Goal: Transaction & Acquisition: Purchase product/service

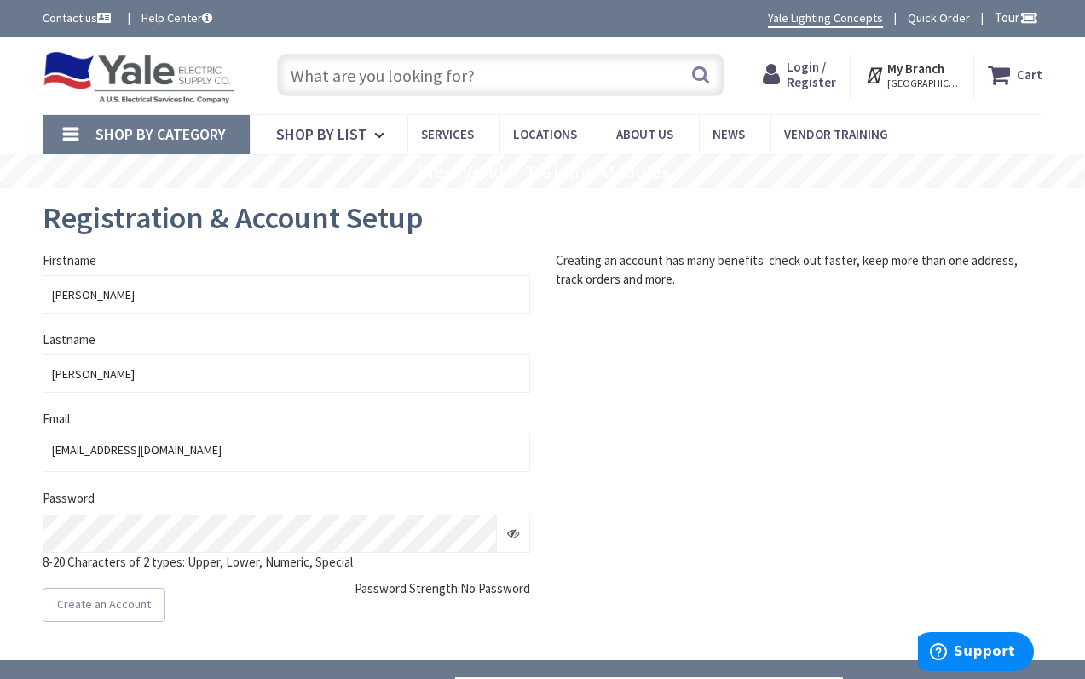
type input "[GEOGRAPHIC_DATA], [GEOGRAPHIC_DATA]"
drag, startPoint x: 146, startPoint y: 293, endPoint x: -24, endPoint y: 291, distance: 169.6
click at [0, 291] on html "Press Option+1 for screen-reader mode, Option+0 to cancel Accessibility Screen-…" at bounding box center [542, 534] width 1085 height 1069
type input "James"
type input "Sauers"
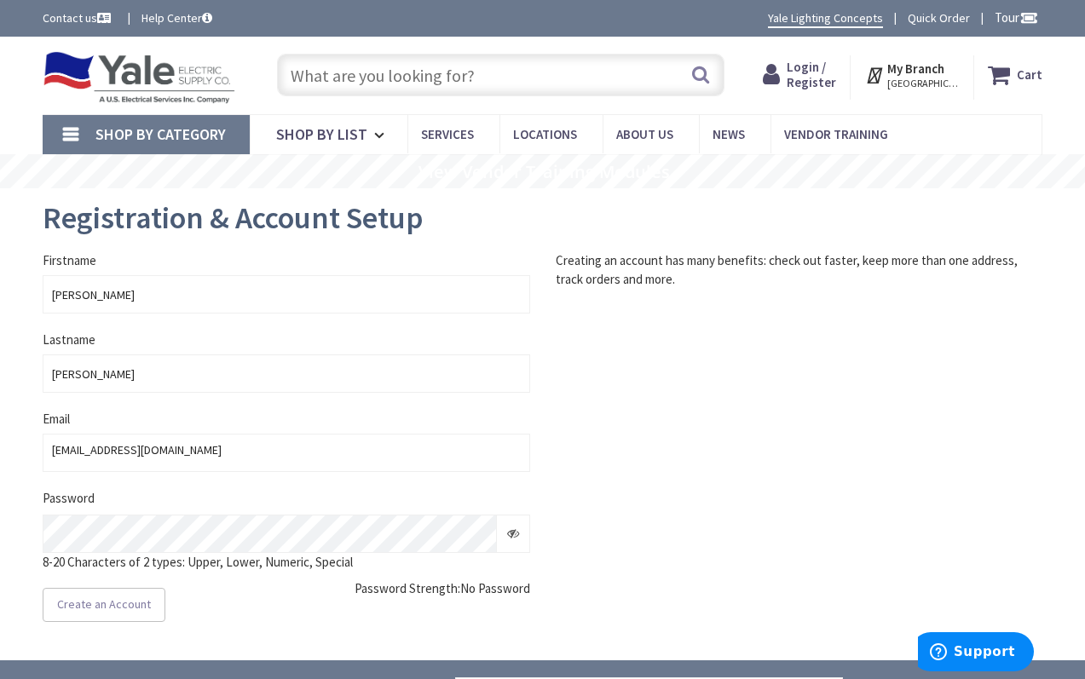
drag, startPoint x: 212, startPoint y: 499, endPoint x: 213, endPoint y: 507, distance: 8.6
click at [212, 499] on div "Password 8-20 Characters of 2 types: Upper, Lower, Numeric, Special Password St…" at bounding box center [286, 530] width 487 height 82
click at [512, 528] on icon at bounding box center [513, 534] width 12 height 12
click at [637, 465] on div "Firstname James Lastname Sauers Email cpursel@selsynelectric.com cpursel@selsyn…" at bounding box center [542, 436] width 1025 height 371
click at [106, 606] on span "Create an Account" at bounding box center [104, 604] width 94 height 15
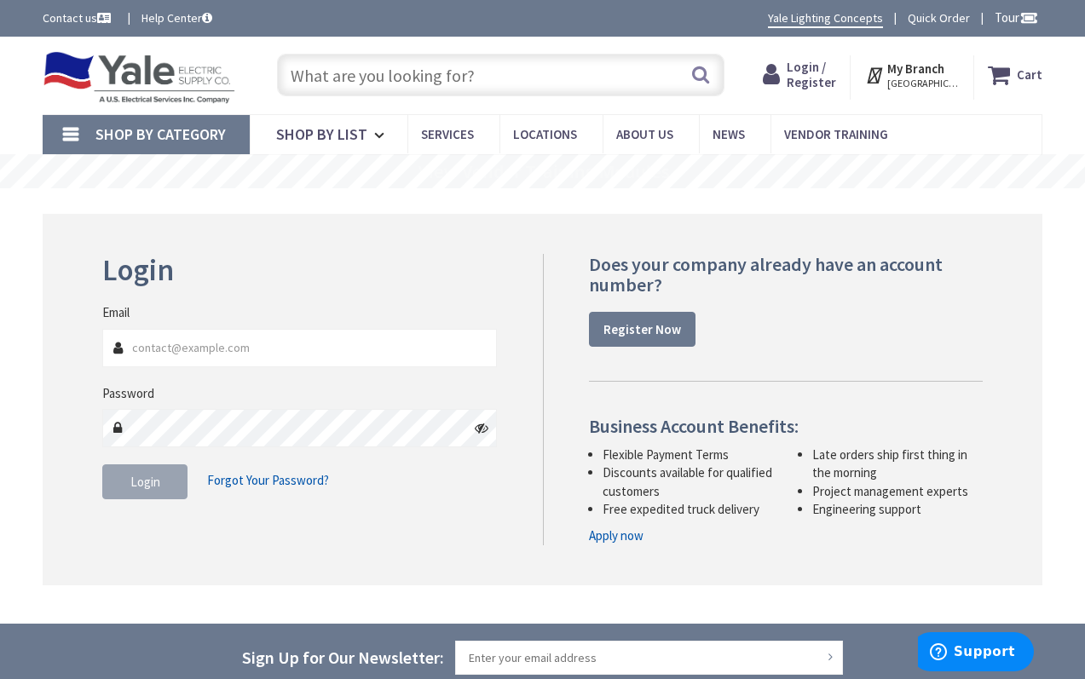
click at [263, 352] on input "Email" at bounding box center [299, 348] width 395 height 38
type input "[EMAIL_ADDRESS][DOMAIN_NAME]"
click at [143, 479] on span "Login" at bounding box center [145, 482] width 30 height 16
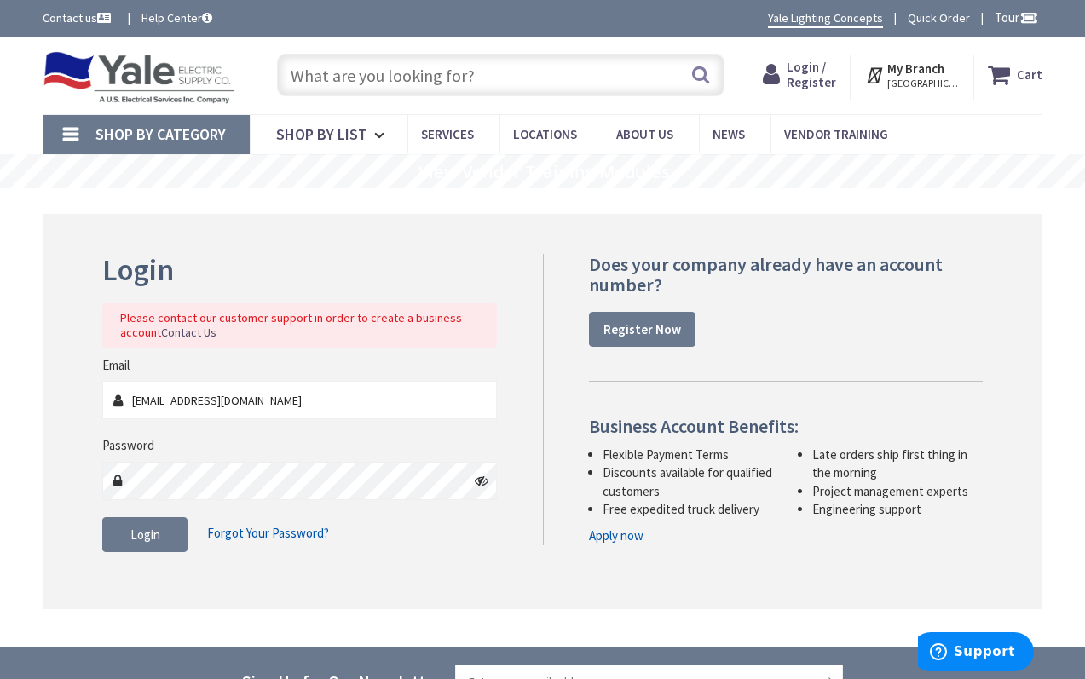
click at [482, 482] on icon at bounding box center [482, 481] width 14 height 14
click at [161, 528] on button "Login" at bounding box center [144, 535] width 85 height 36
click at [511, 267] on div "Login Please contact our customer support in order to create a business account…" at bounding box center [315, 411] width 453 height 315
click at [644, 326] on strong "Register Now" at bounding box center [642, 329] width 78 height 16
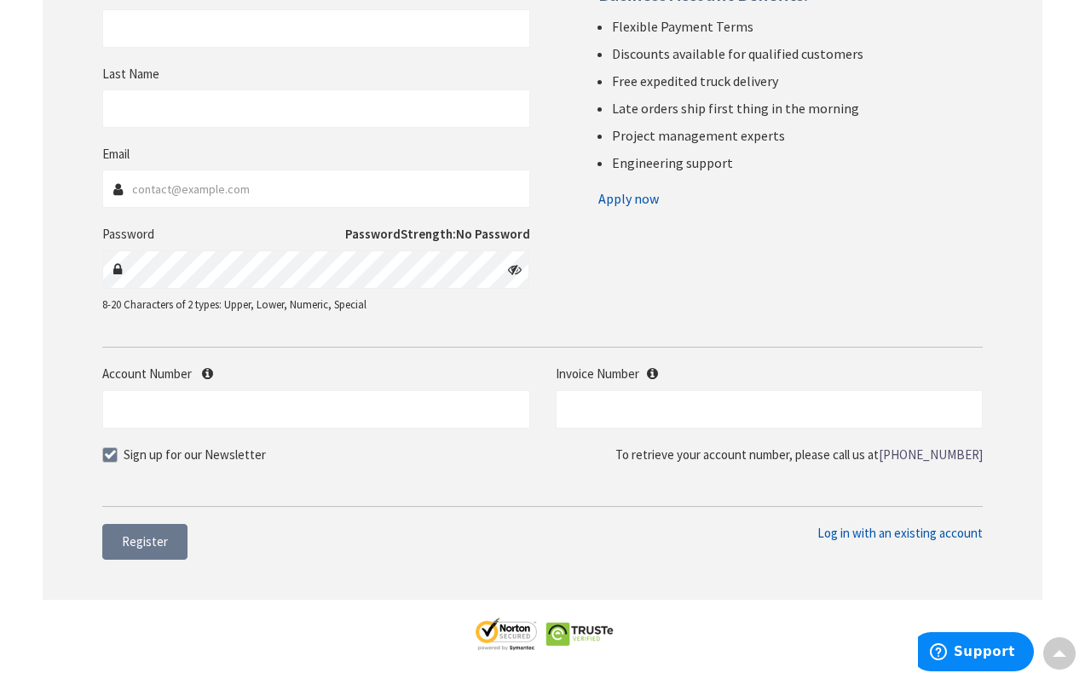
scroll to position [451, 0]
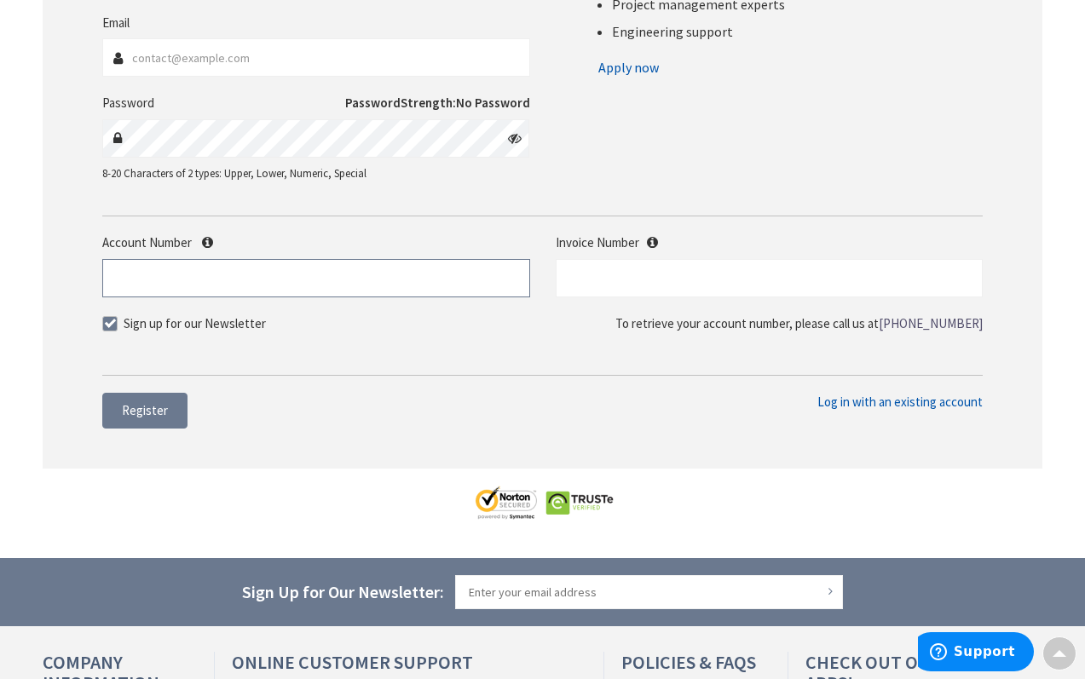
click at [210, 278] on input "Account Number" at bounding box center [315, 278] width 427 height 38
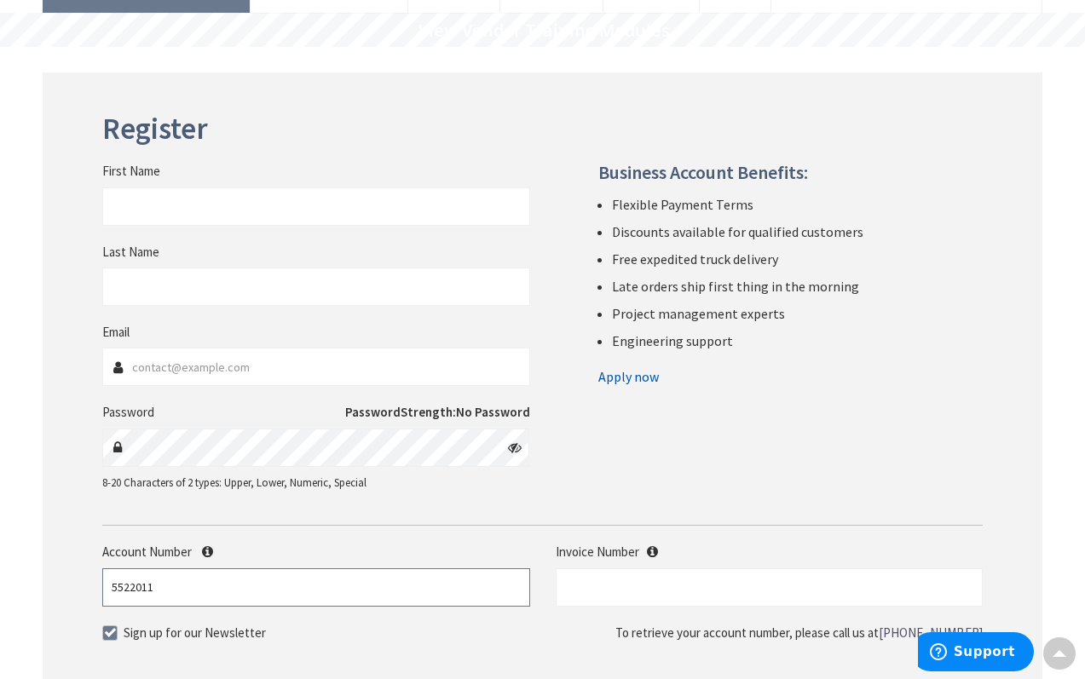
scroll to position [0, 0]
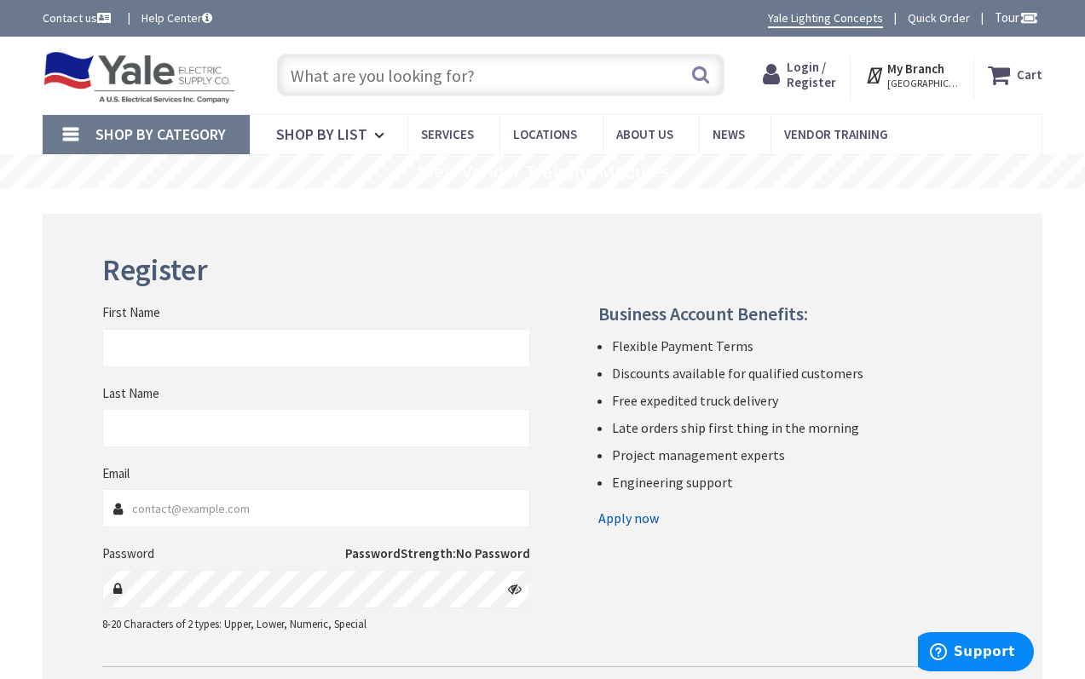
type input "5522011"
click at [186, 365] on fieldset "First Name Last Name" at bounding box center [315, 383] width 427 height 161
type input "James"
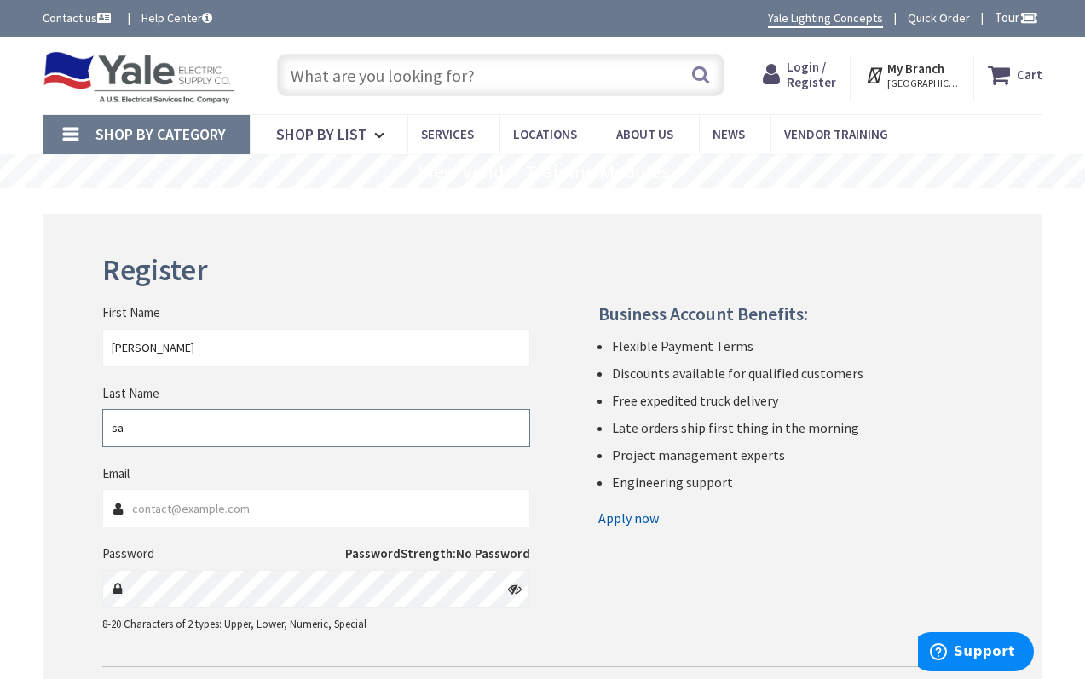
type input "s"
type input "Sauers"
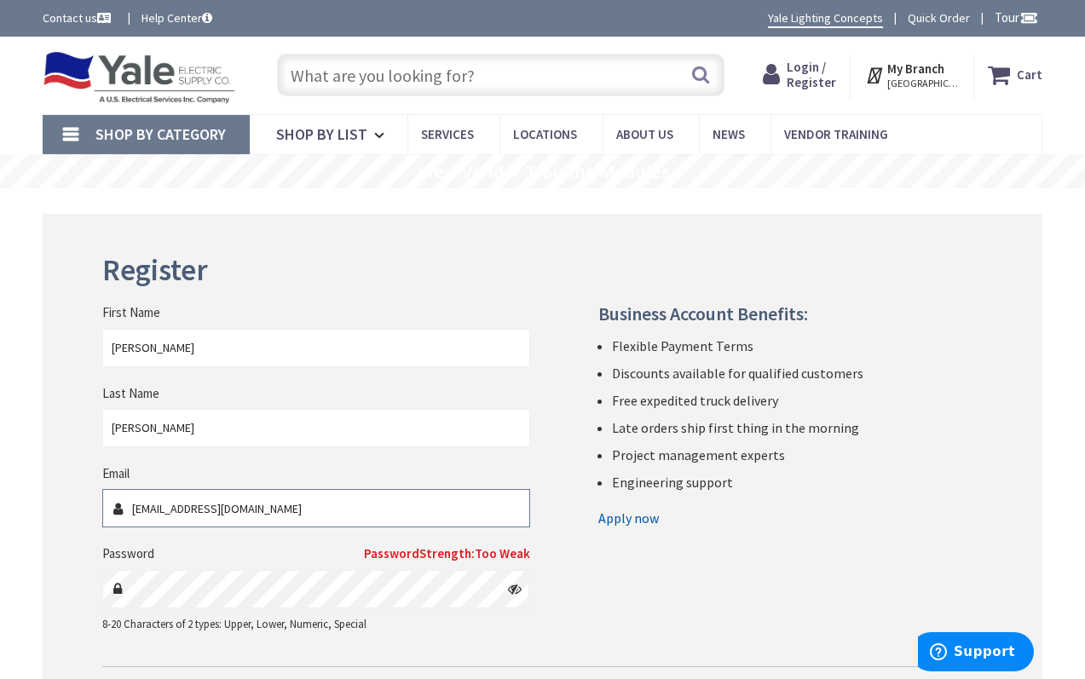
type input "[EMAIL_ADDRESS][DOMAIN_NAME]"
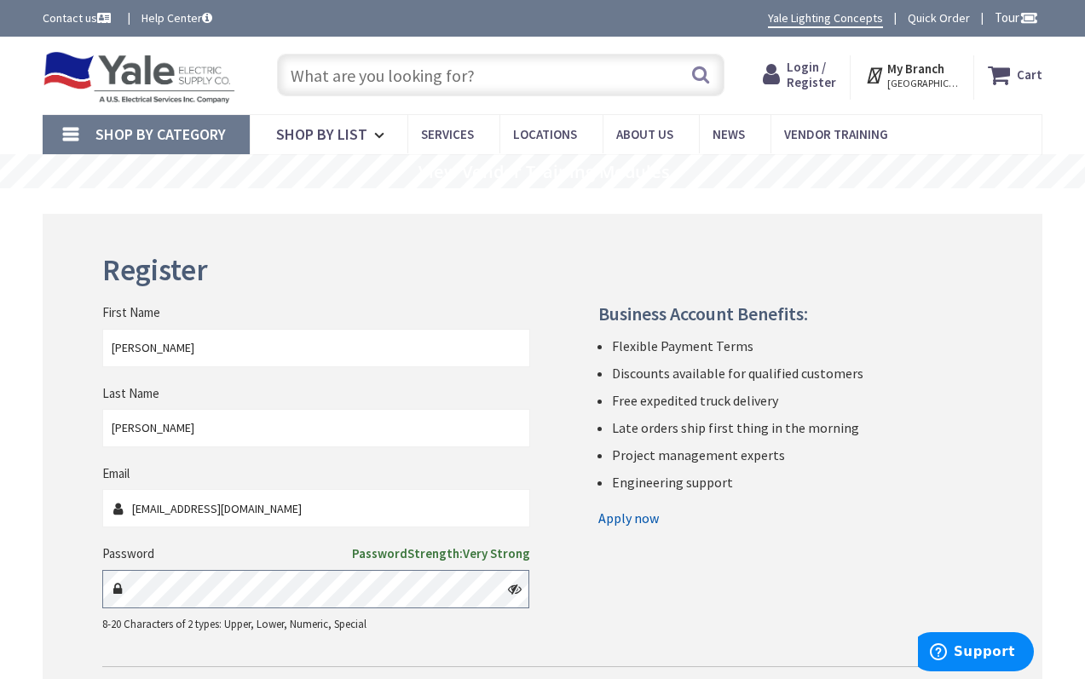
scroll to position [353, 0]
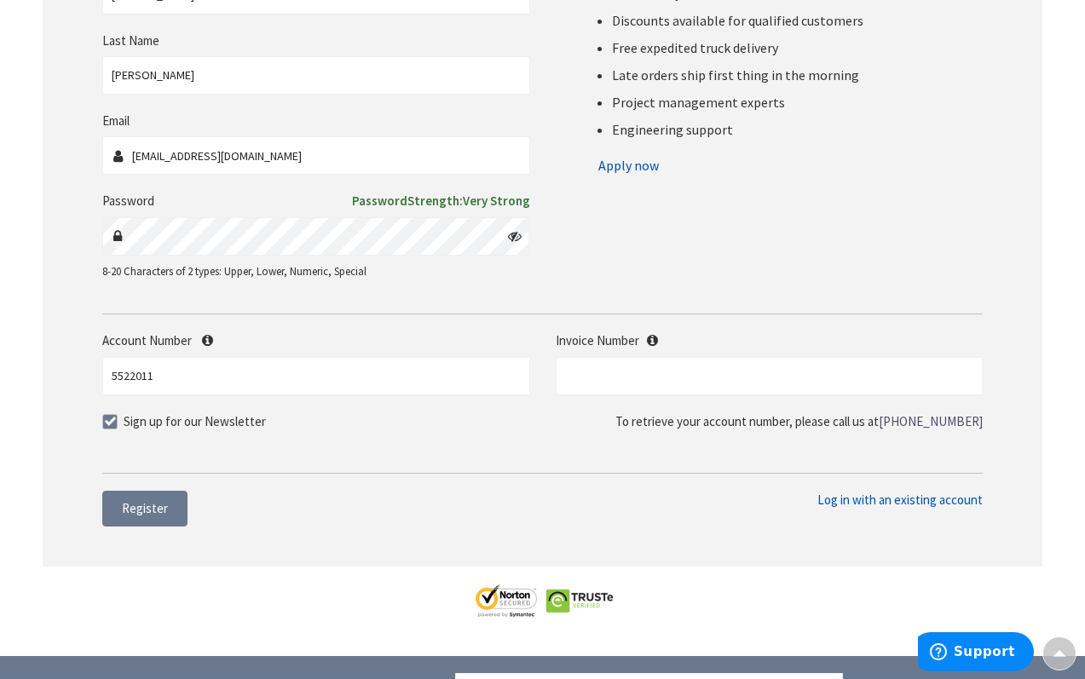
click at [108, 419] on span at bounding box center [109, 421] width 15 height 15
click at [108, 419] on input "Sign up for our Newsletter" at bounding box center [112, 421] width 11 height 11
click at [113, 418] on span at bounding box center [109, 421] width 15 height 15
click at [113, 418] on input "Sign up for our Newsletter" at bounding box center [112, 421] width 11 height 11
checkbox input "true"
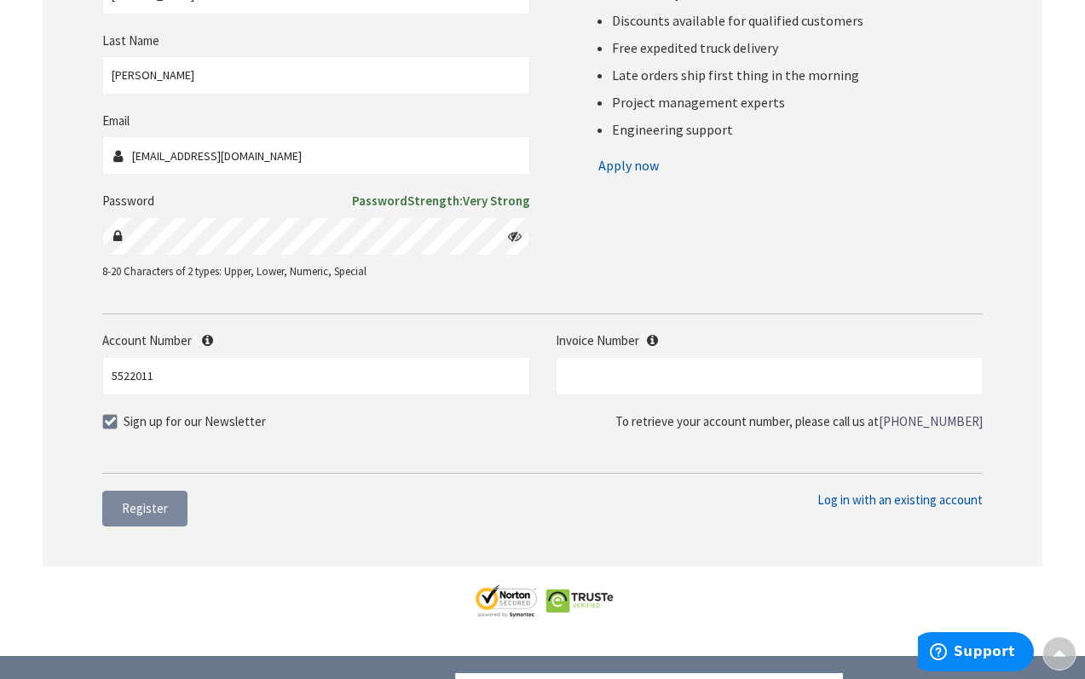
click at [147, 505] on span "Register" at bounding box center [145, 508] width 46 height 16
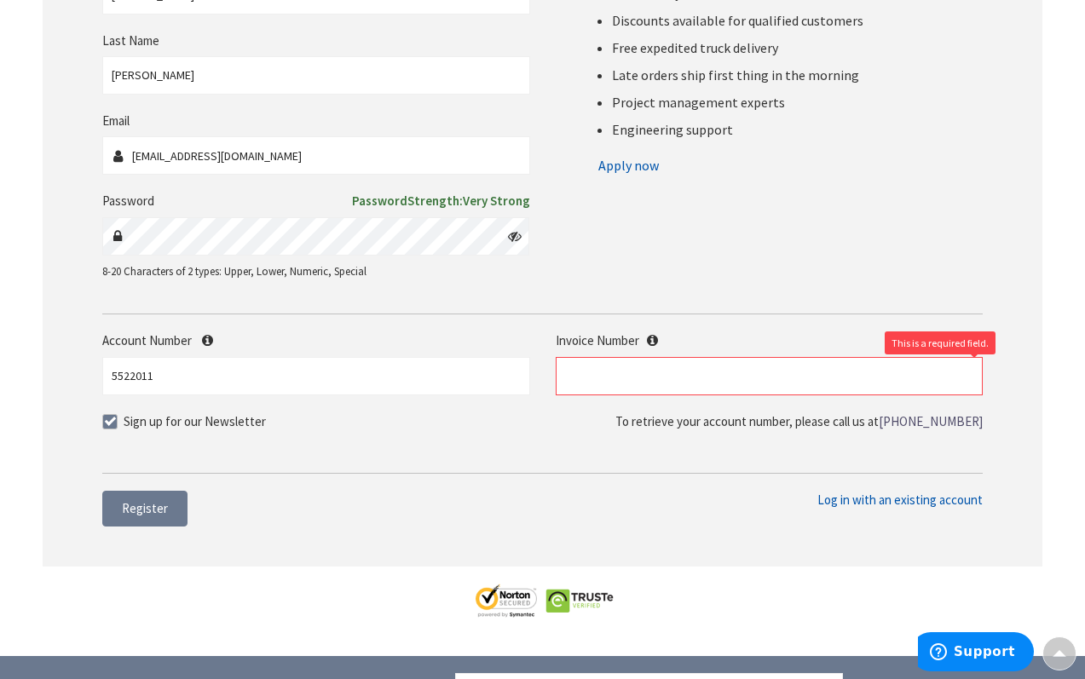
click at [866, 502] on span "Log in with an existing account" at bounding box center [899, 500] width 165 height 16
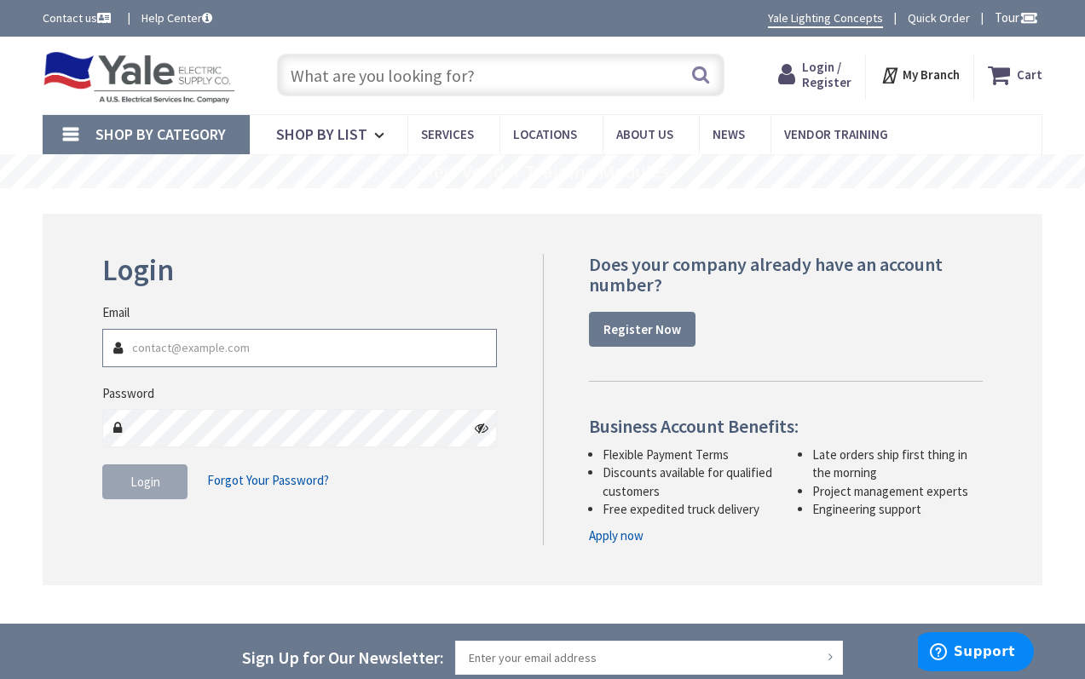
click at [320, 348] on input "Email" at bounding box center [299, 348] width 395 height 38
type input "[EMAIL_ADDRESS][DOMAIN_NAME]"
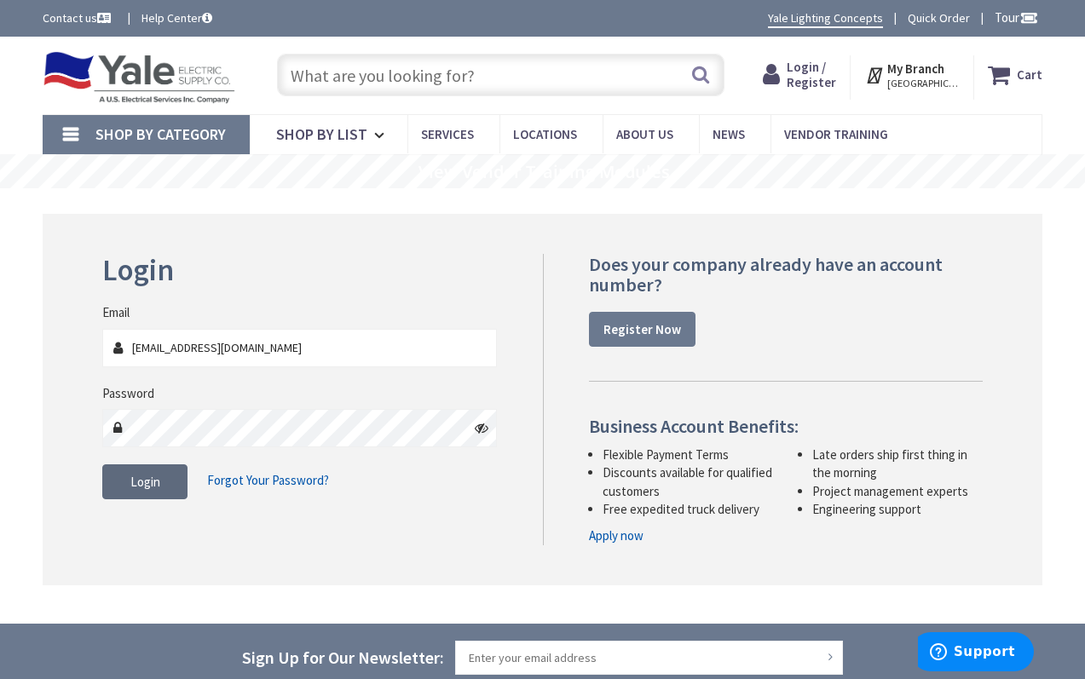
click at [143, 478] on span "Login" at bounding box center [145, 482] width 30 height 16
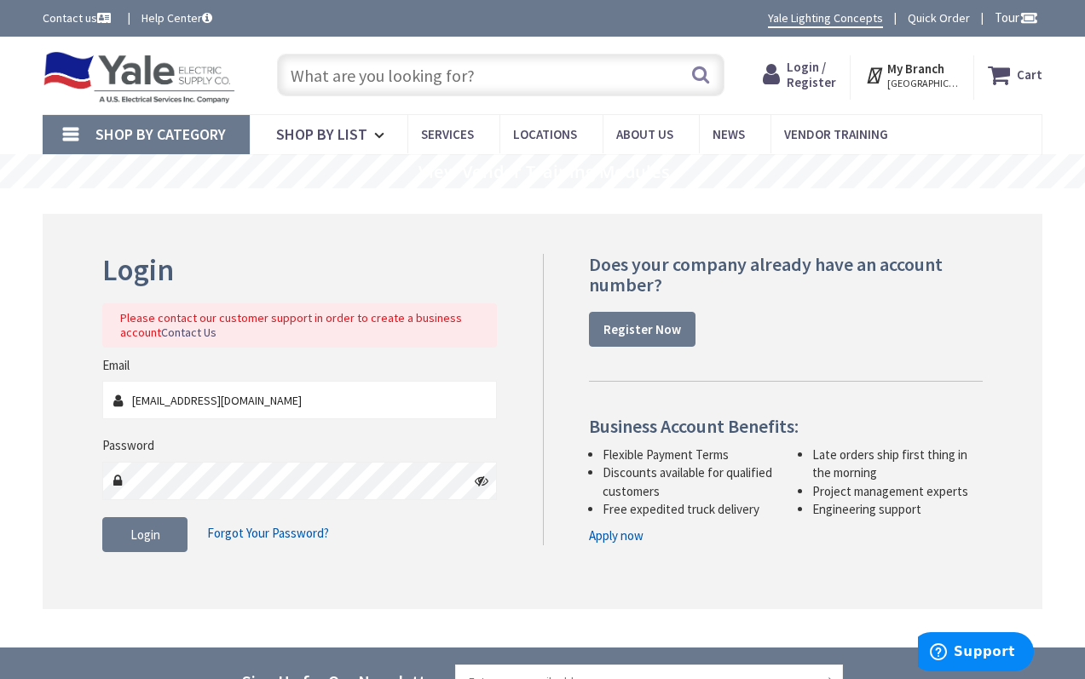
click at [239, 273] on h2 "Login" at bounding box center [299, 270] width 395 height 33
click at [236, 231] on div "Login Please contact our customer support in order to create a business account…" at bounding box center [543, 411] width 1000 height 395
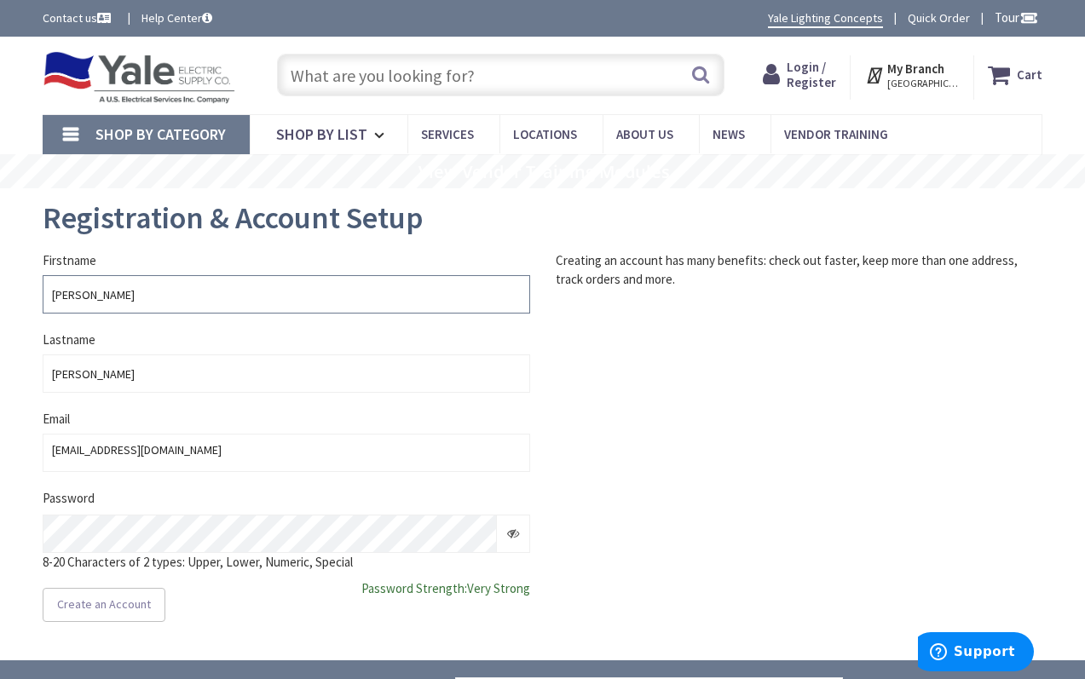
drag, startPoint x: 114, startPoint y: 297, endPoint x: -112, endPoint y: 264, distance: 228.3
click at [0, 264] on html "Press Option+1 for screen-reader mode, Option+0 to cancel Accessibility Screen-…" at bounding box center [542, 534] width 1085 height 1069
type input "[PERSON_NAME]"
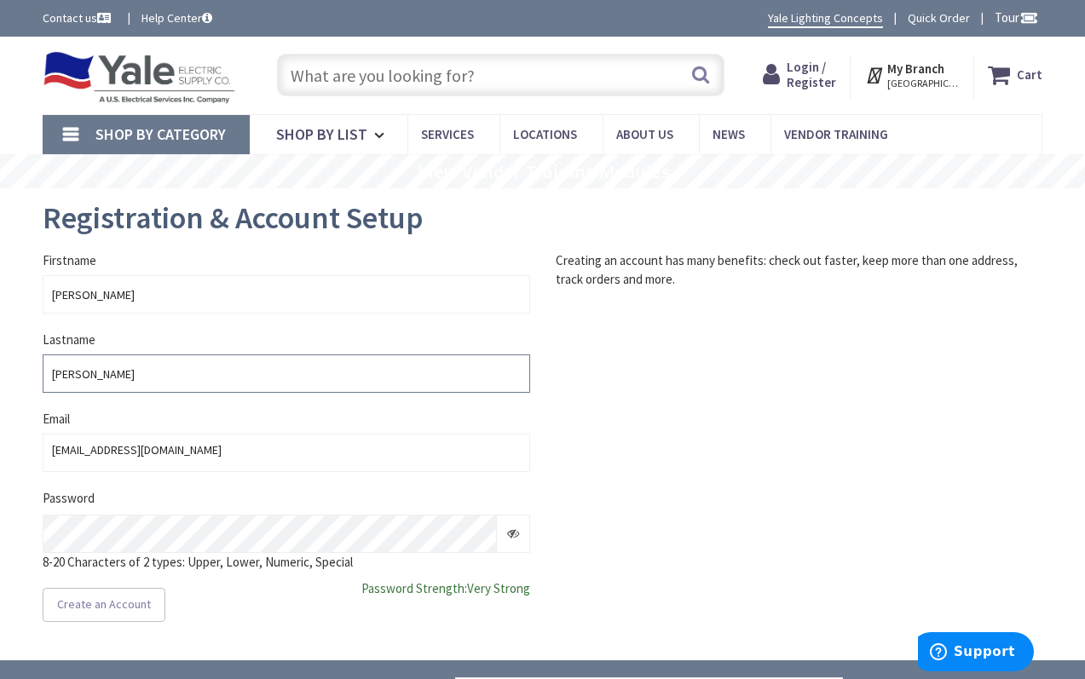
type input "[PERSON_NAME]"
click at [689, 401] on div "Firstname James Lastname Sauers Email cpursel@selsynelectric.com cpursel@selsyn…" at bounding box center [542, 436] width 1025 height 371
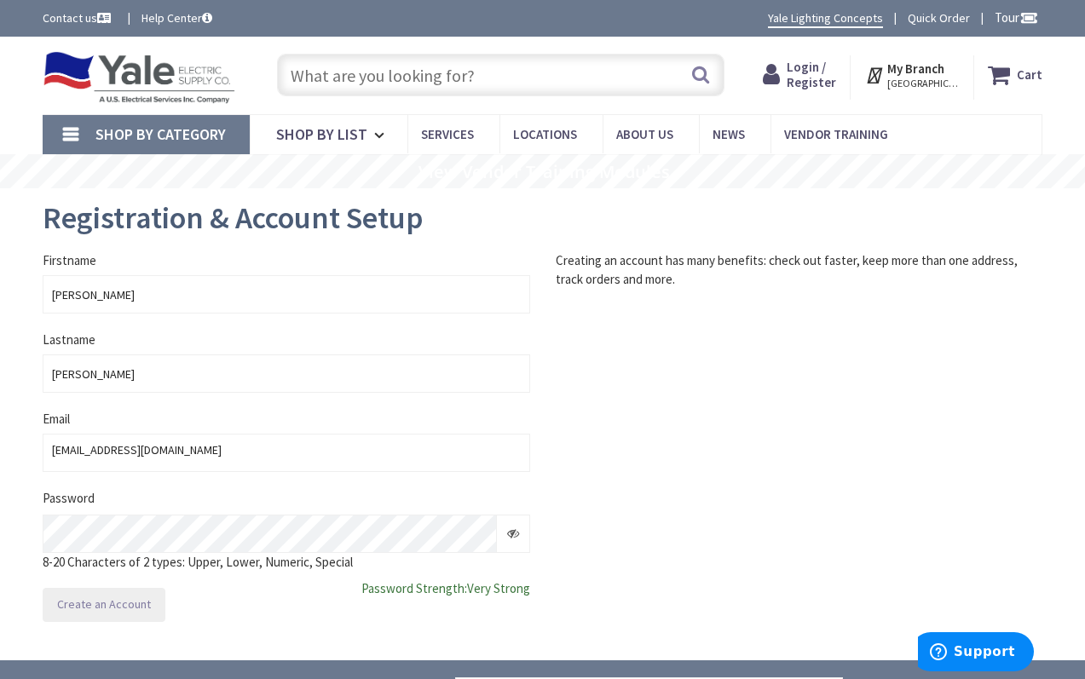
click at [106, 592] on button "Create an Account" at bounding box center [104, 605] width 123 height 34
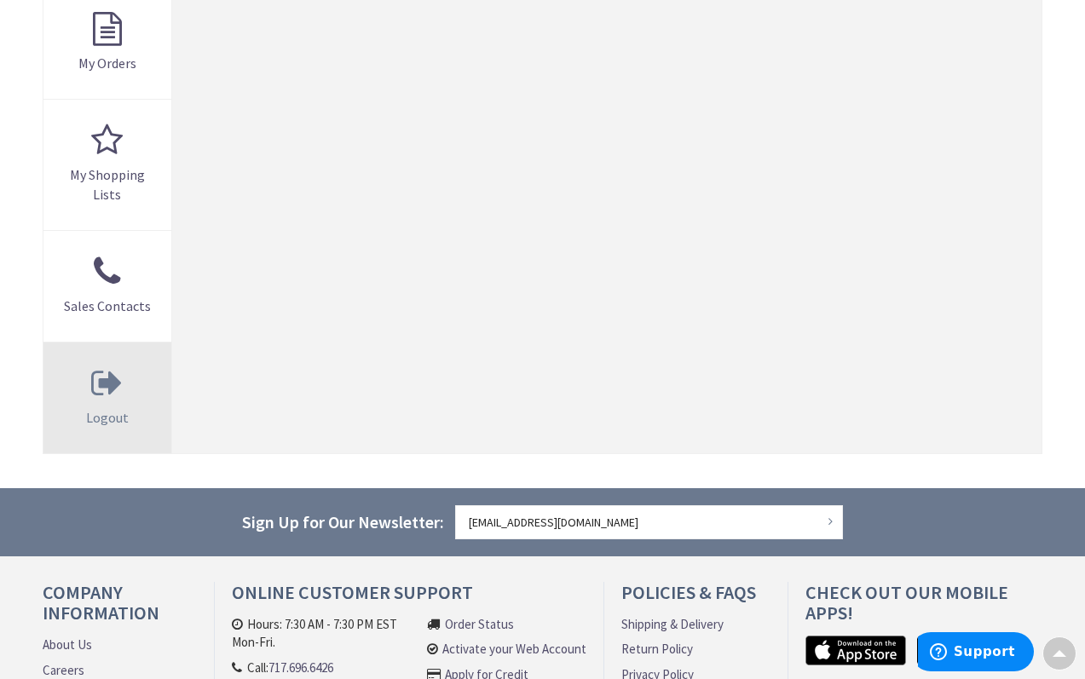
scroll to position [597, 0]
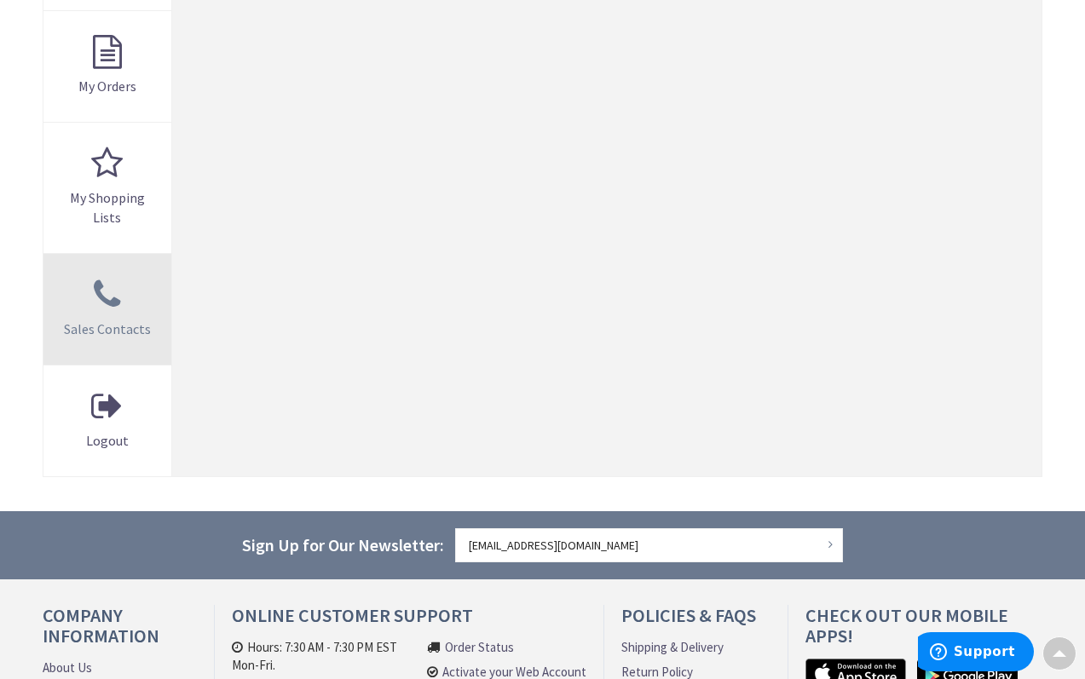
click at [94, 289] on link "Sales Contacts" at bounding box center [107, 309] width 128 height 111
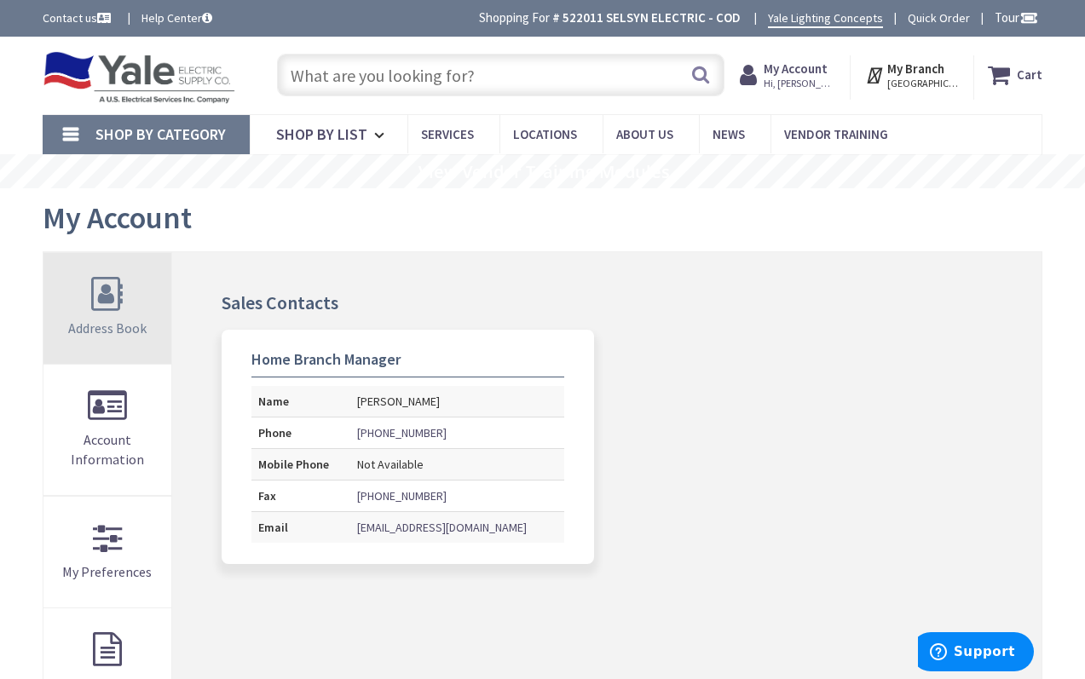
click at [96, 302] on link "Address Book" at bounding box center [107, 308] width 128 height 111
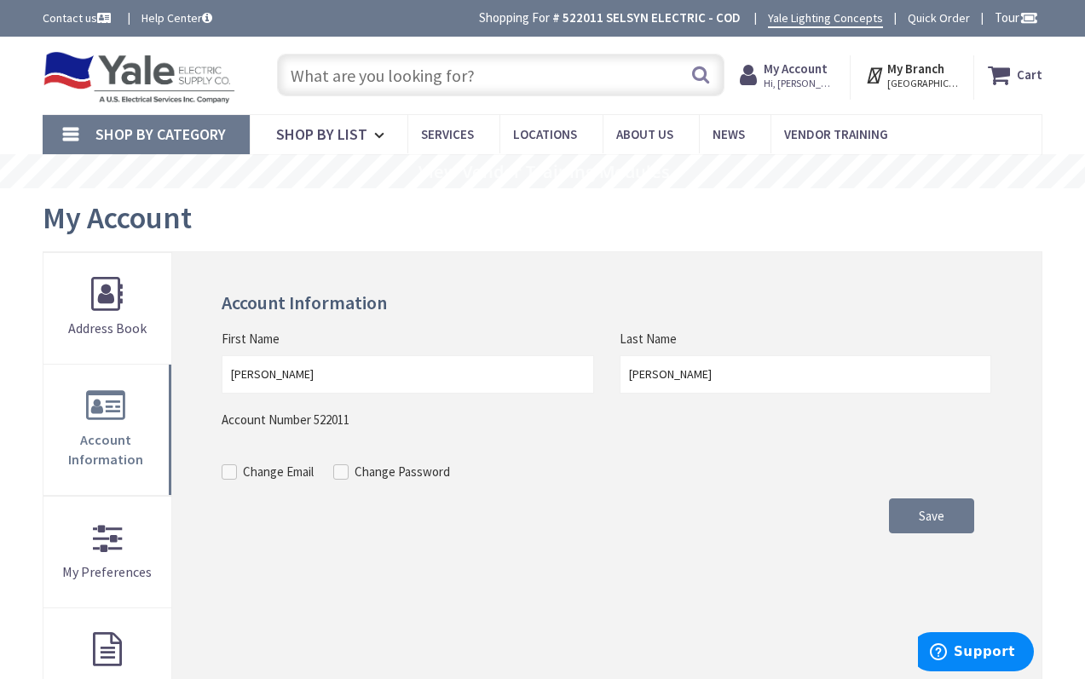
click at [84, 133] on link "Shop By Category" at bounding box center [146, 134] width 207 height 39
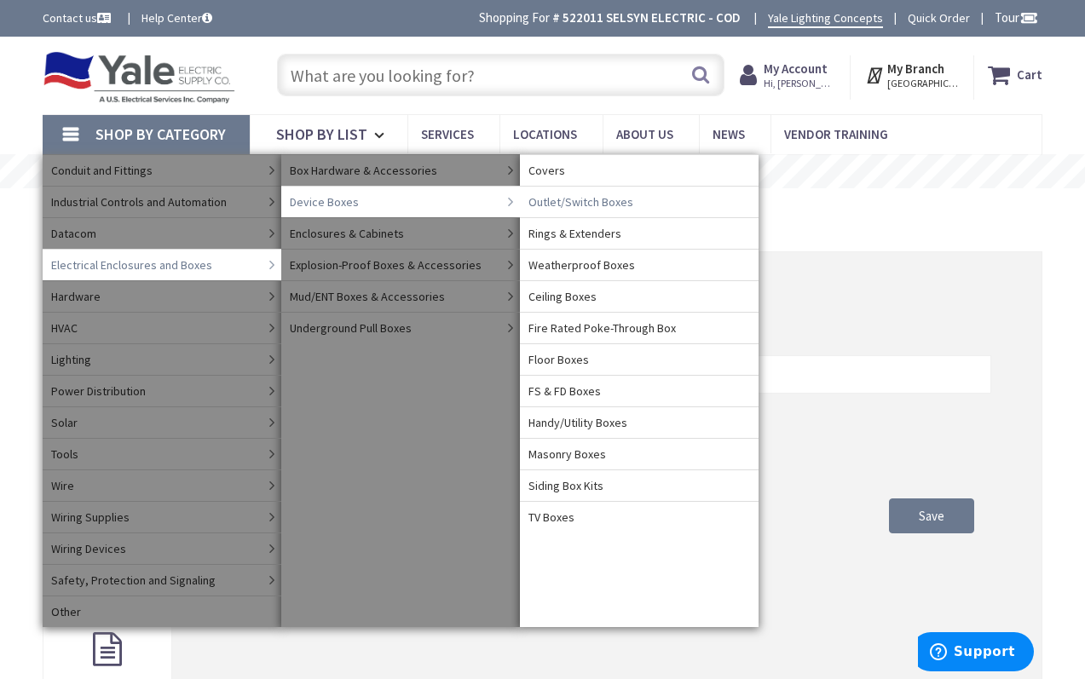
click at [579, 203] on span "Outlet/Switch Boxes" at bounding box center [580, 201] width 105 height 17
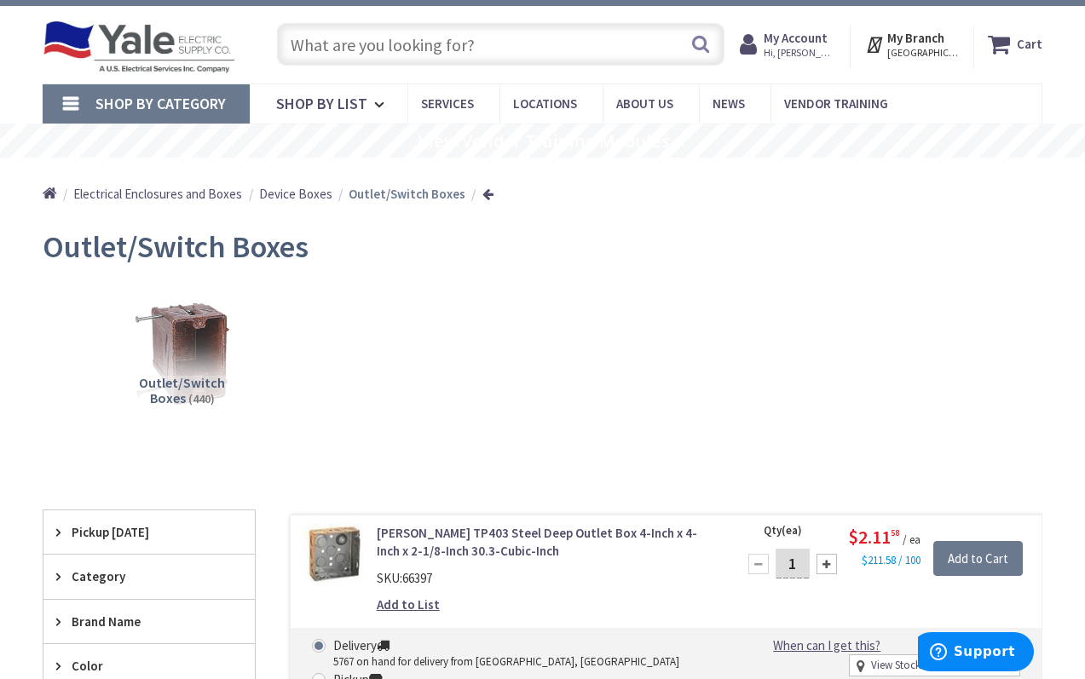
scroll to position [318, 0]
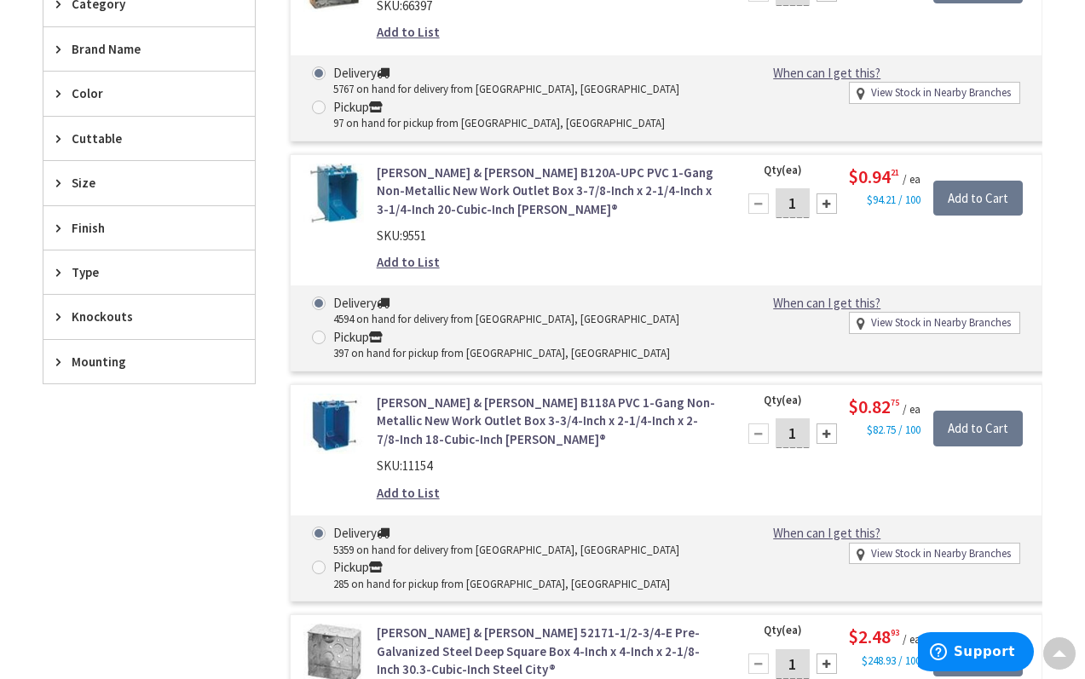
scroll to position [447, 0]
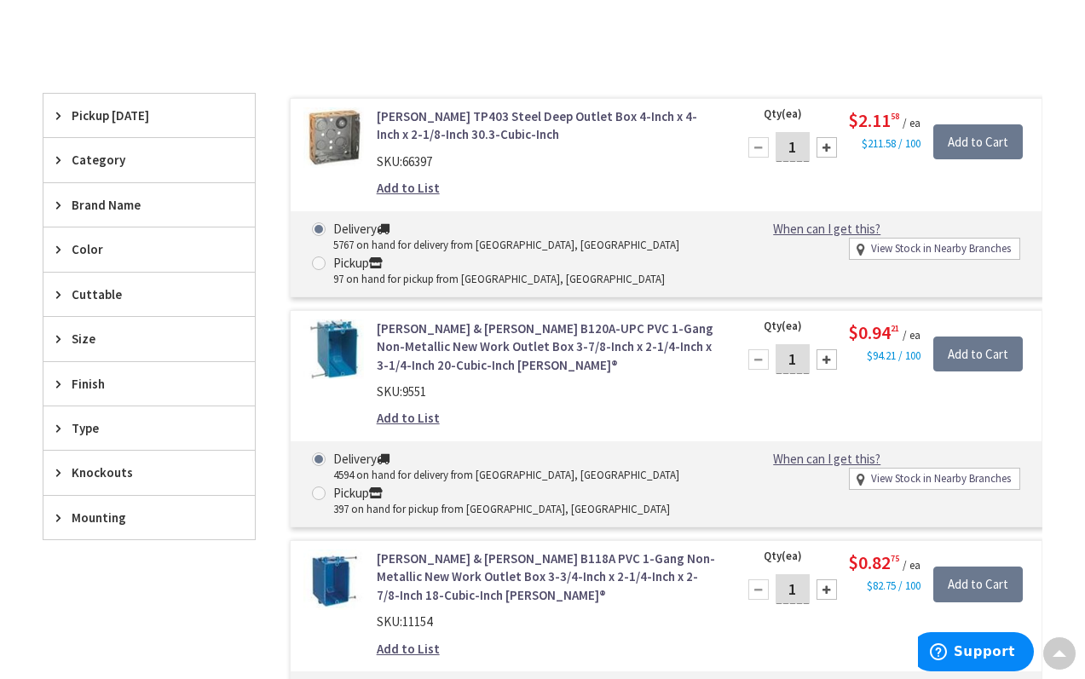
click at [274, 281] on div "Crouse-Hinds TP403 Steel Deep Outlet Box 4-Inch x 4-Inch x 2-1/8-Inch 30.3-Cubi…" at bounding box center [649, 661] width 787 height 1134
click at [278, 211] on div "Crouse-Hinds TP403 Steel Deep Outlet Box 4-Inch x 4-Inch x 2-1/8-Inch 30.3-Cubi…" at bounding box center [649, 661] width 787 height 1134
click at [272, 78] on div "Clear all" at bounding box center [543, 78] width 1000 height 32
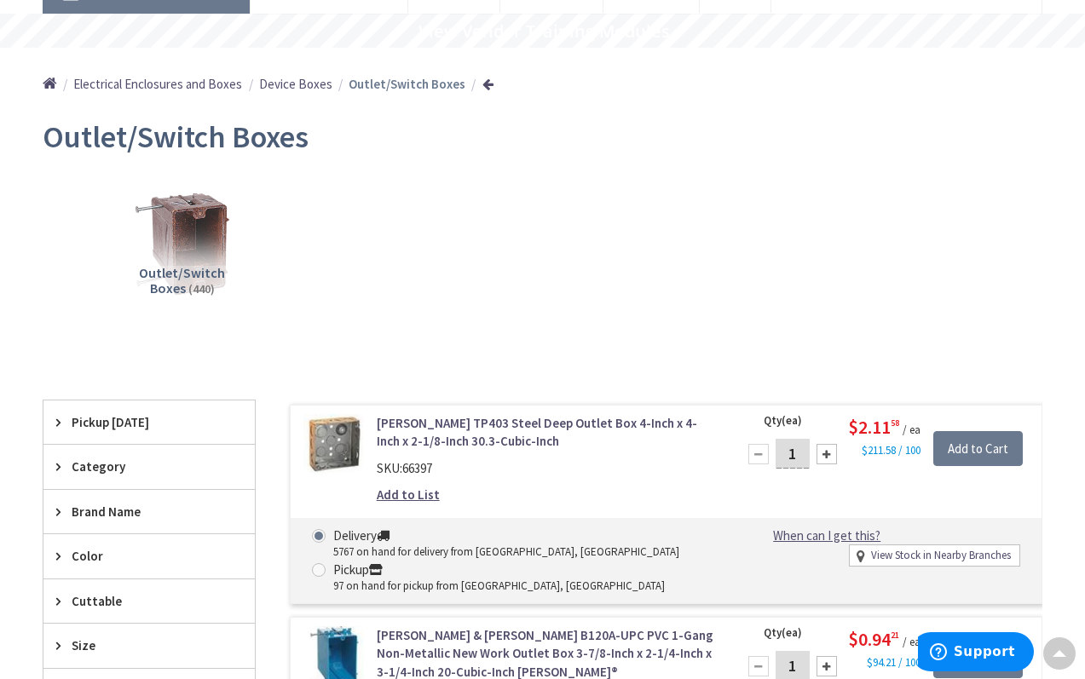
scroll to position [111, 0]
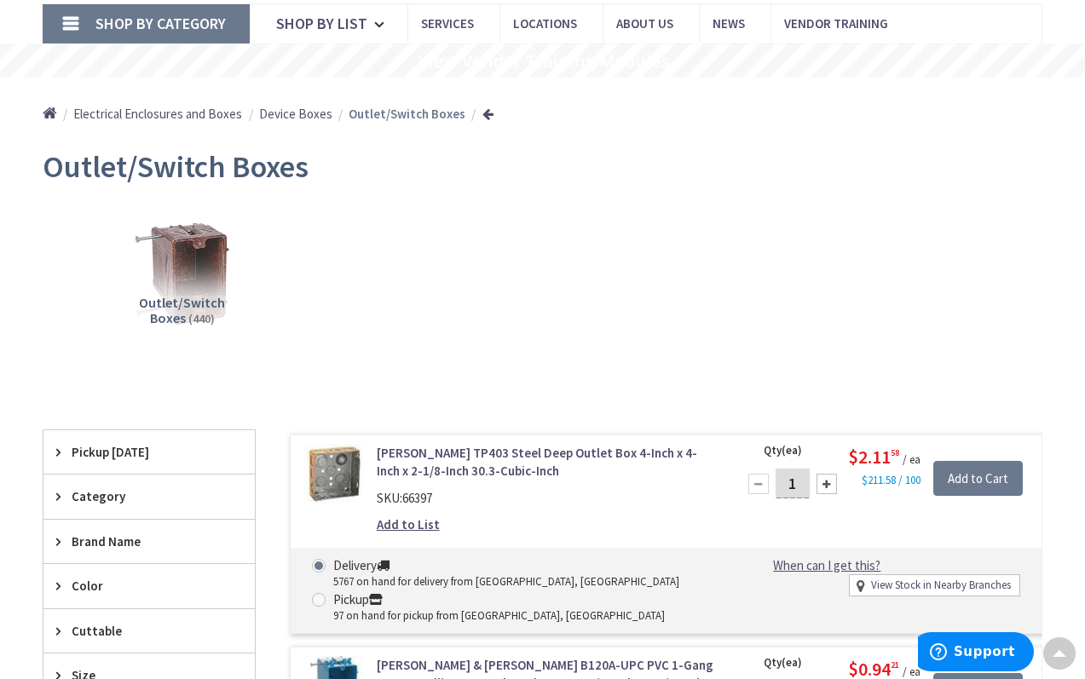
click at [103, 88] on ul "Home Electrical Enclosures and Boxes Device Boxes Outlet/Switch Boxes" at bounding box center [268, 108] width 451 height 61
click at [91, 80] on ul "Home Electrical Enclosures and Boxes Device Boxes Outlet/Switch Boxes" at bounding box center [268, 108] width 451 height 61
click at [37, 95] on div "Home Electrical Enclosures and Boxes Device Boxes Outlet/Switch Boxes" at bounding box center [542, 108] width 1085 height 61
click at [60, 85] on ul "Home Electrical Enclosures and Boxes Device Boxes Outlet/Switch Boxes" at bounding box center [268, 108] width 451 height 61
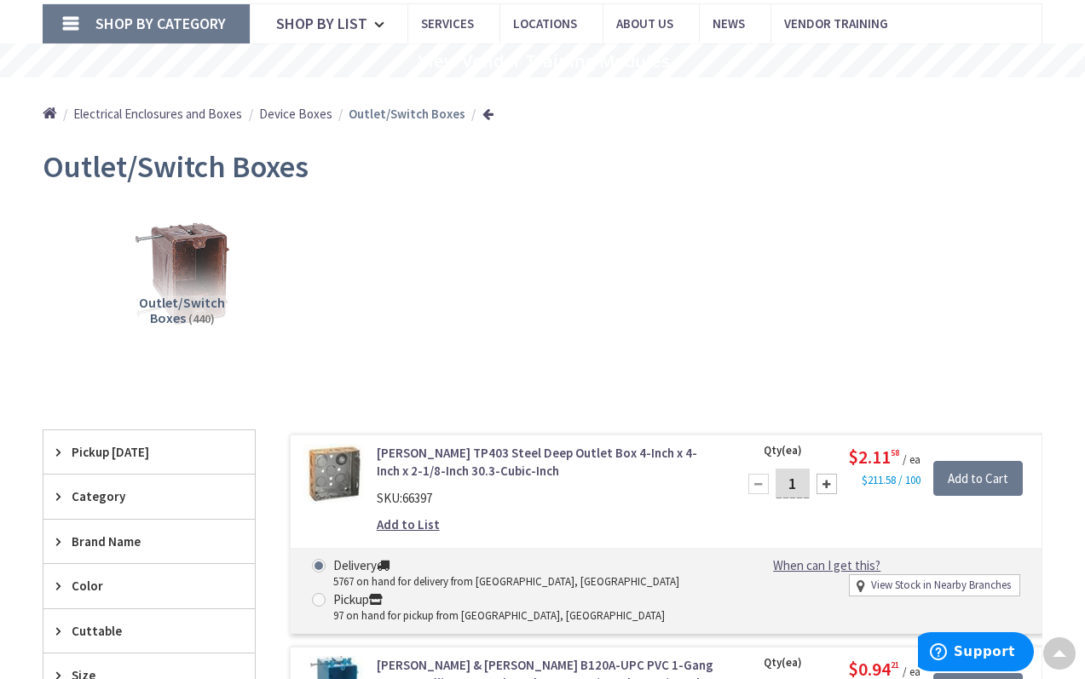
click at [78, 26] on link "Shop By Category" at bounding box center [146, 23] width 207 height 39
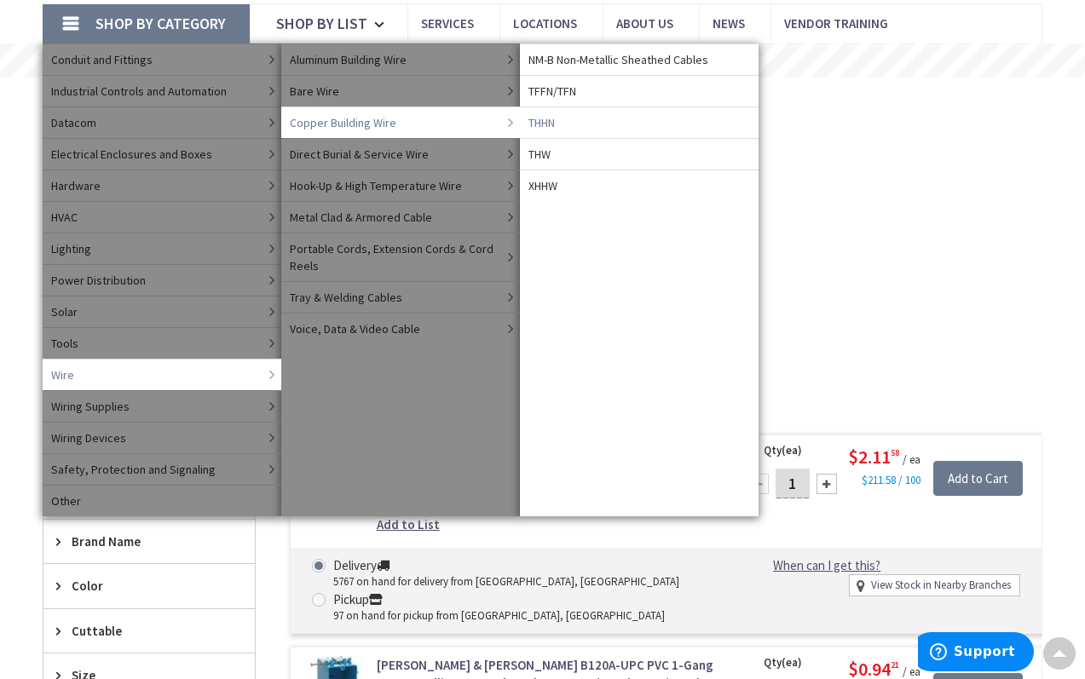
click at [543, 121] on span "THHN" at bounding box center [541, 122] width 26 height 17
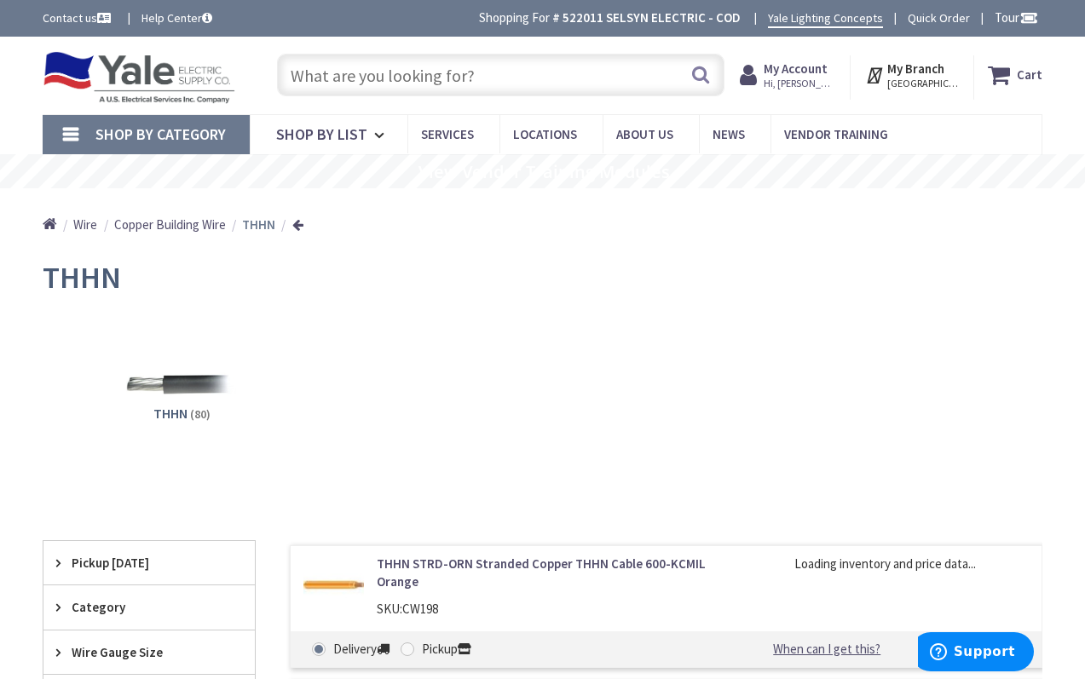
click at [94, 141] on link "Shop By Category" at bounding box center [146, 134] width 207 height 39
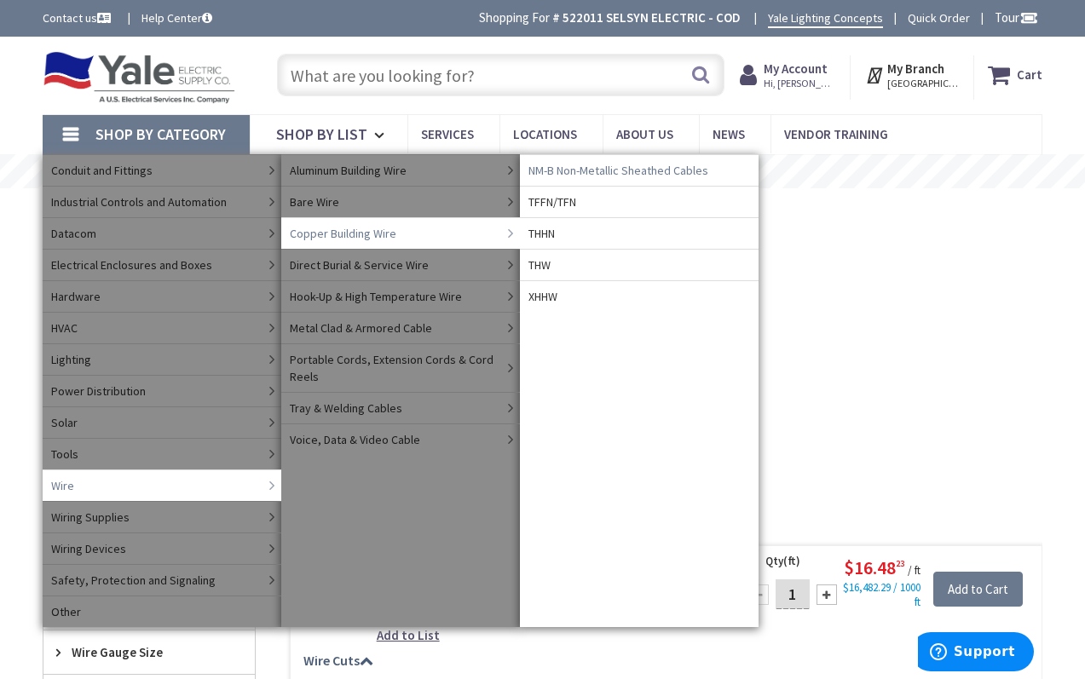
click at [541, 166] on span "NM-B Non-Metallic Sheathed Cables" at bounding box center [618, 170] width 180 height 17
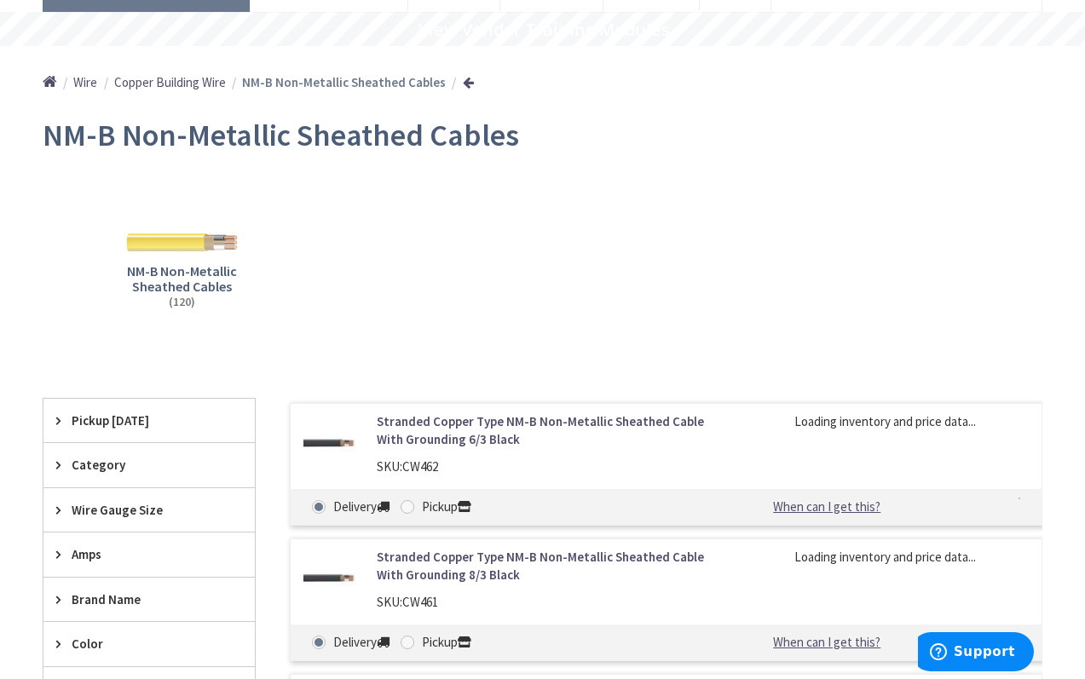
scroll to position [279, 0]
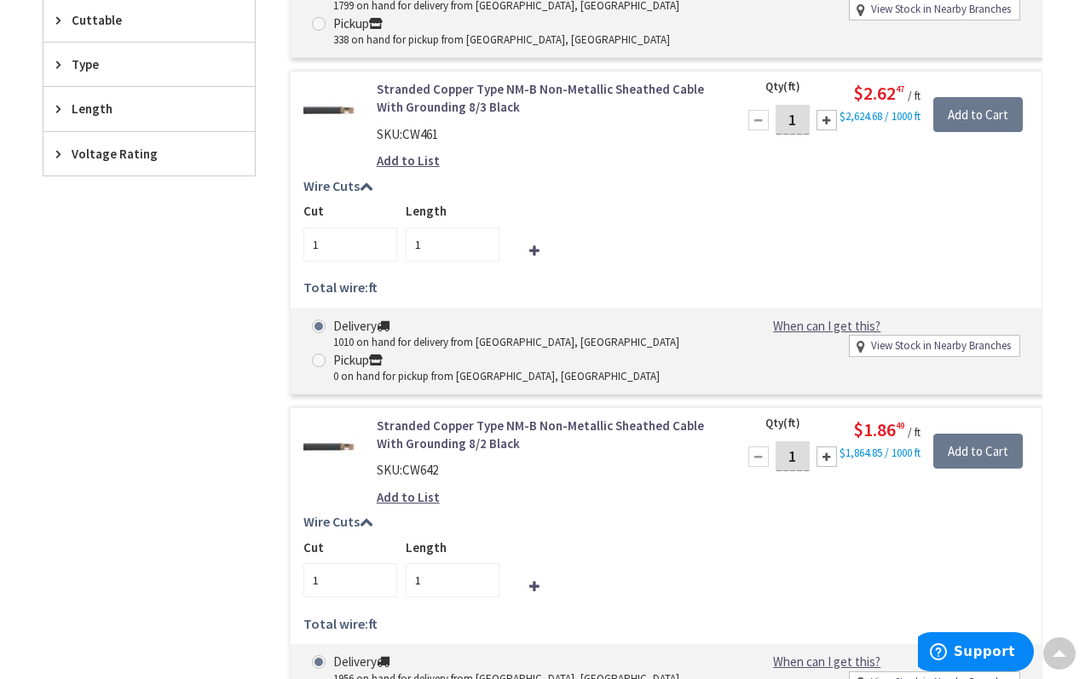
scroll to position [502, 0]
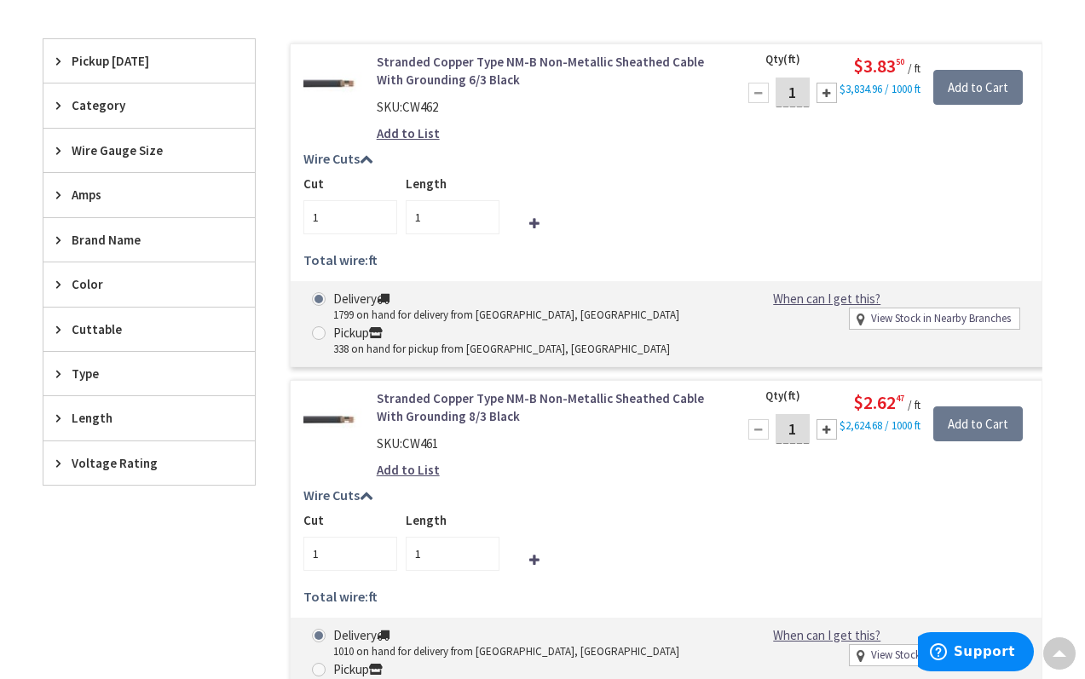
click at [62, 155] on div "Wire Gauge Size" at bounding box center [148, 150] width 211 height 43
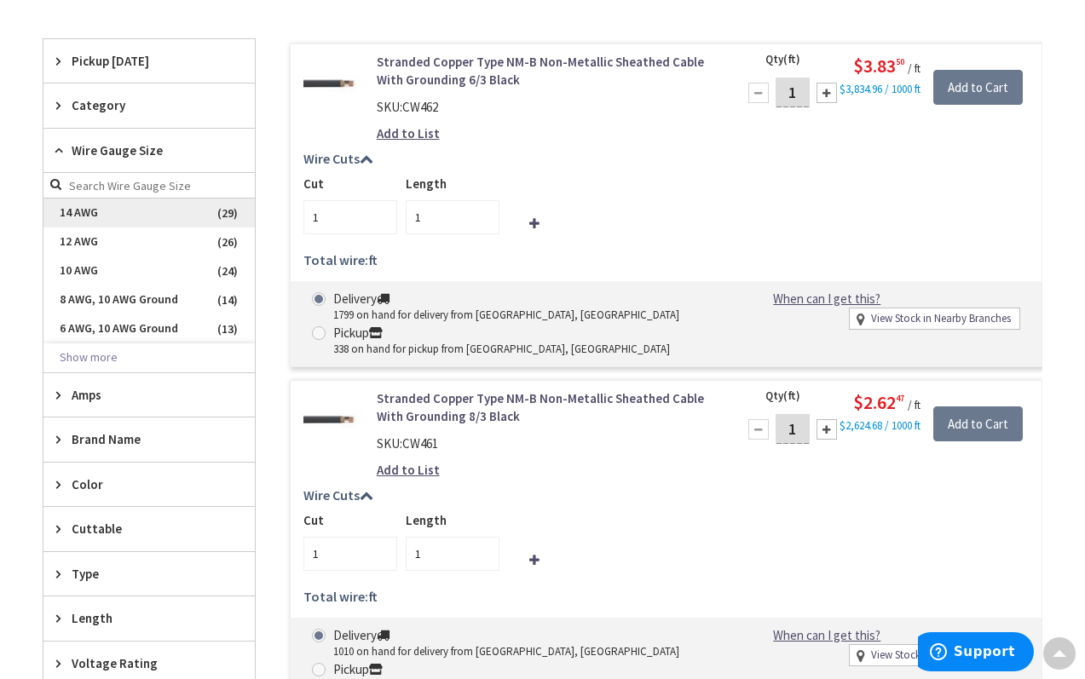
click at [76, 210] on span "14 AWG" at bounding box center [148, 213] width 211 height 29
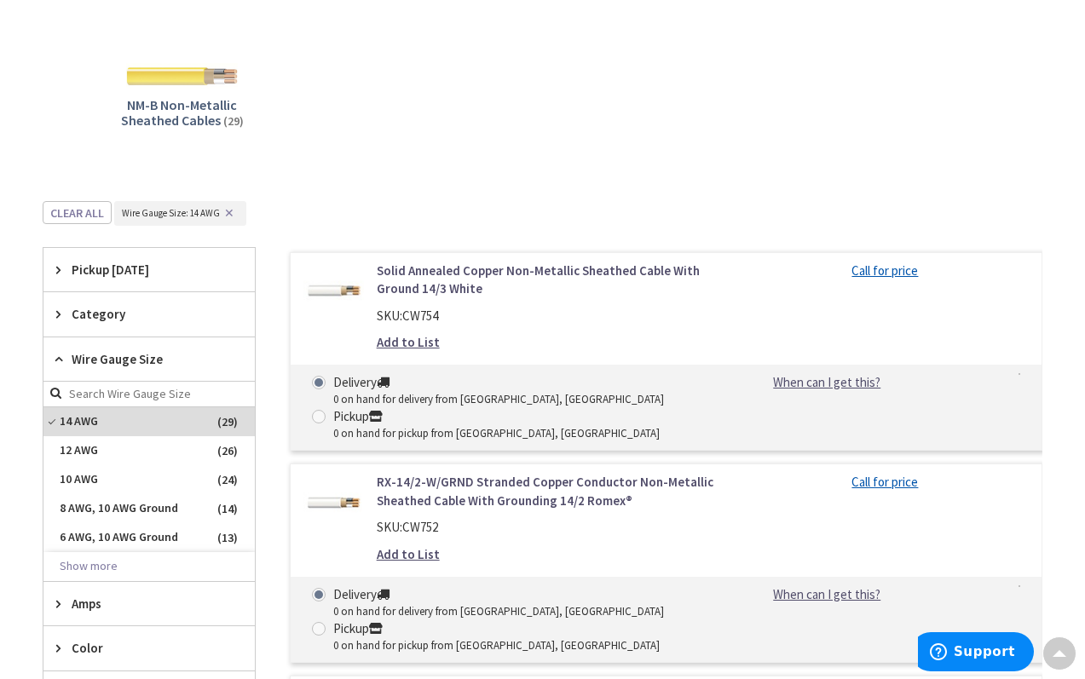
scroll to position [462, 0]
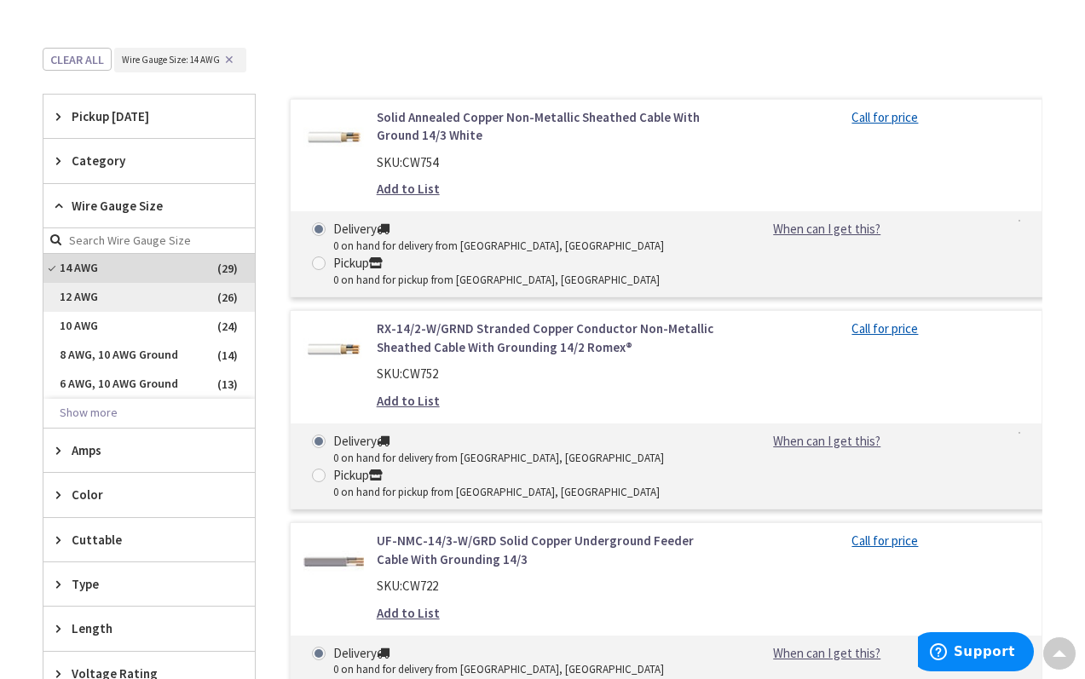
click at [89, 297] on span "12 AWG" at bounding box center [148, 297] width 211 height 29
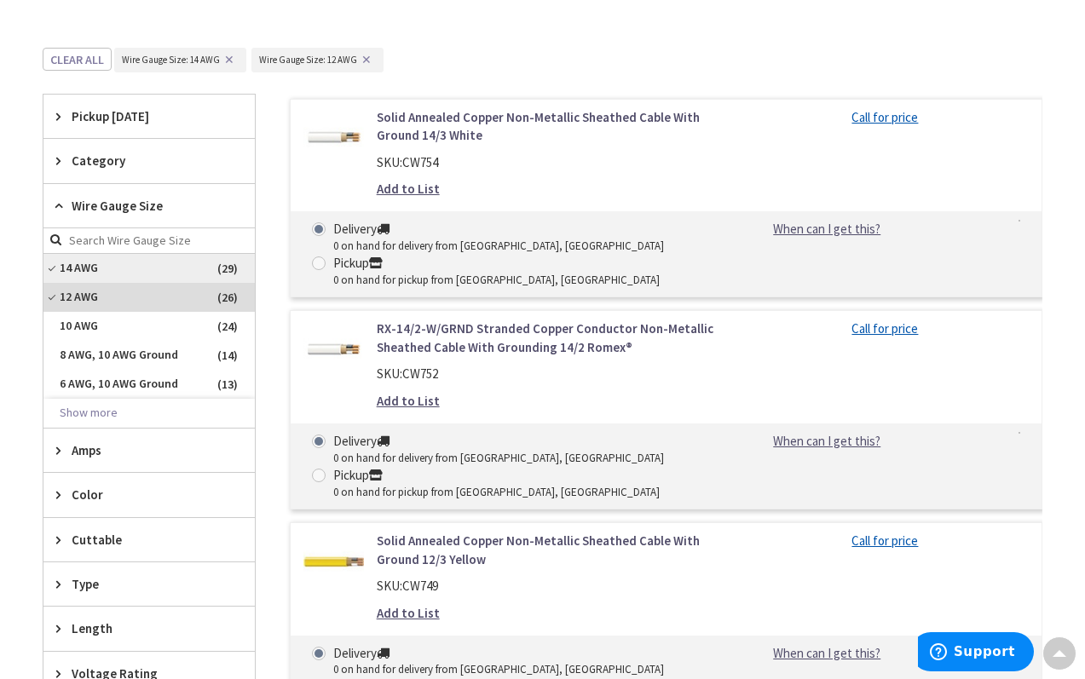
click at [89, 259] on span "14 AWG" at bounding box center [148, 268] width 211 height 29
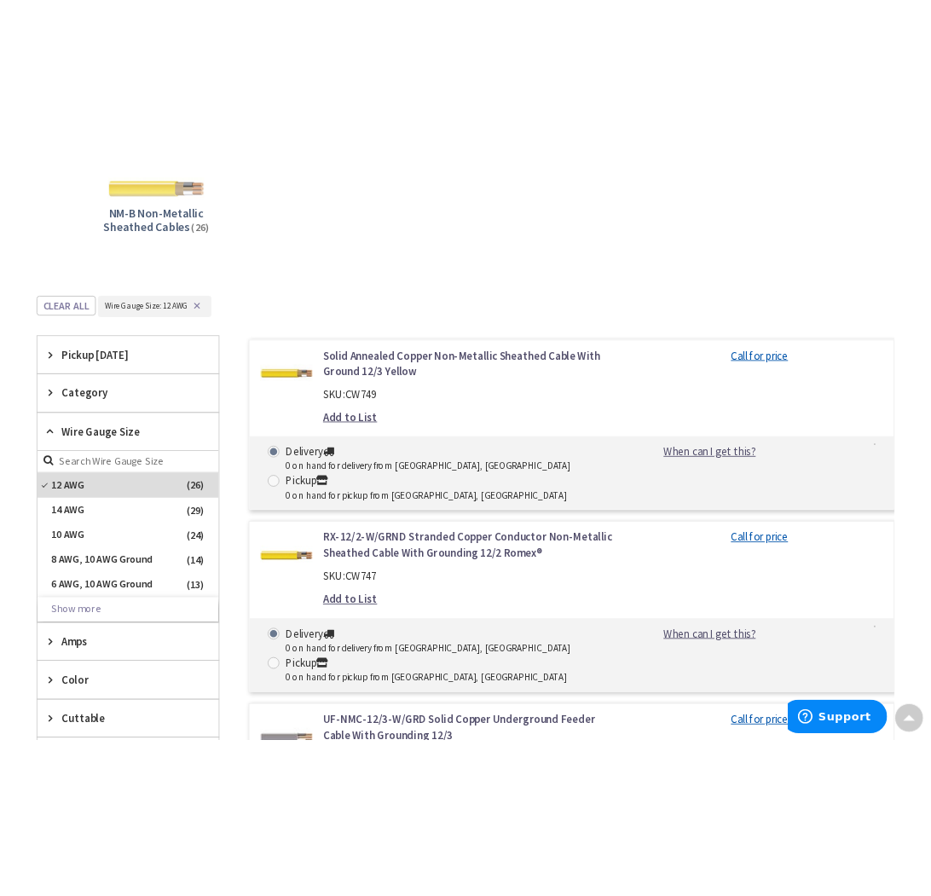
scroll to position [0, 0]
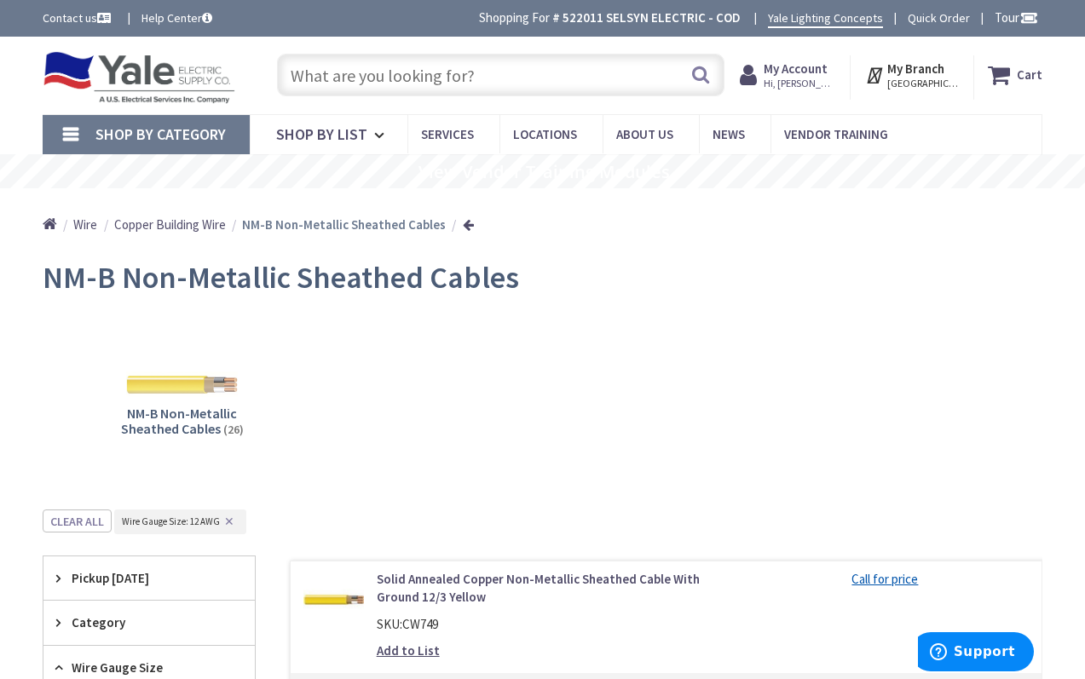
click at [418, 87] on input "text" at bounding box center [500, 75] width 447 height 43
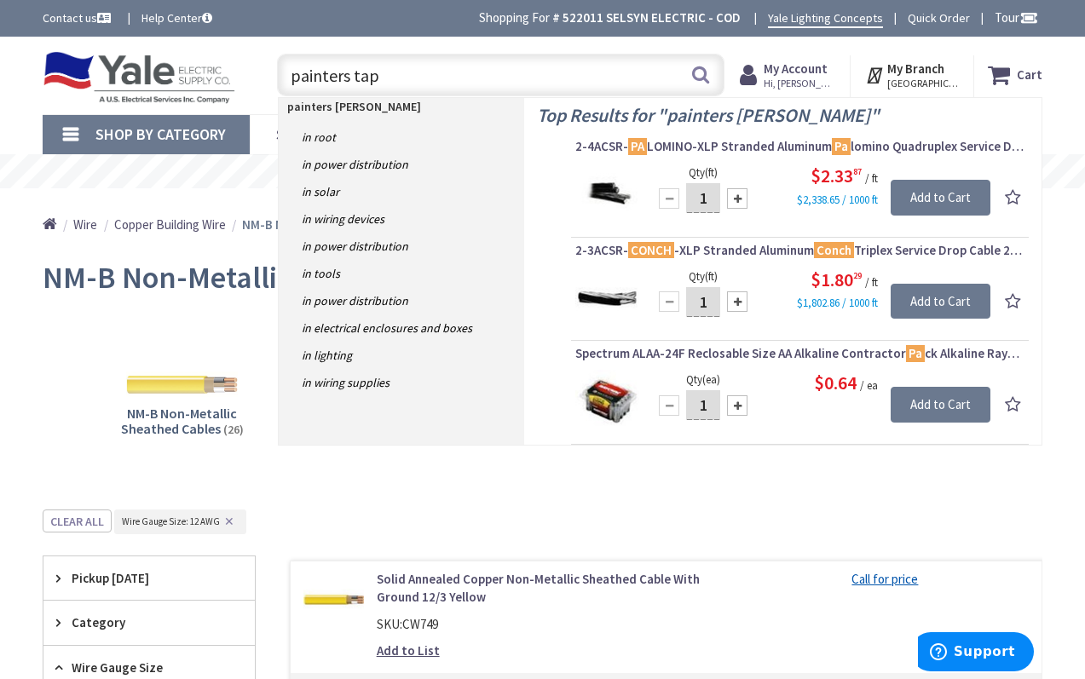
type input "painters tape"
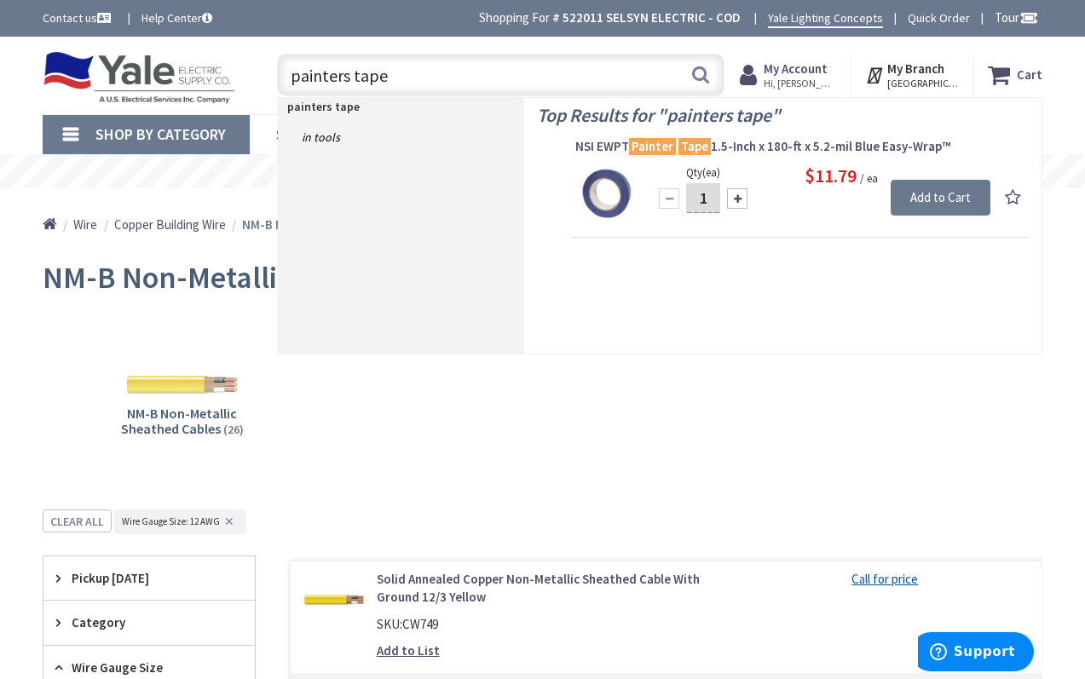
drag, startPoint x: 415, startPoint y: 69, endPoint x: 162, endPoint y: 70, distance: 253.1
click at [162, 70] on div "Toggle Nav painters tape painters tape Search Cart My Cart Close" at bounding box center [542, 75] width 1025 height 57
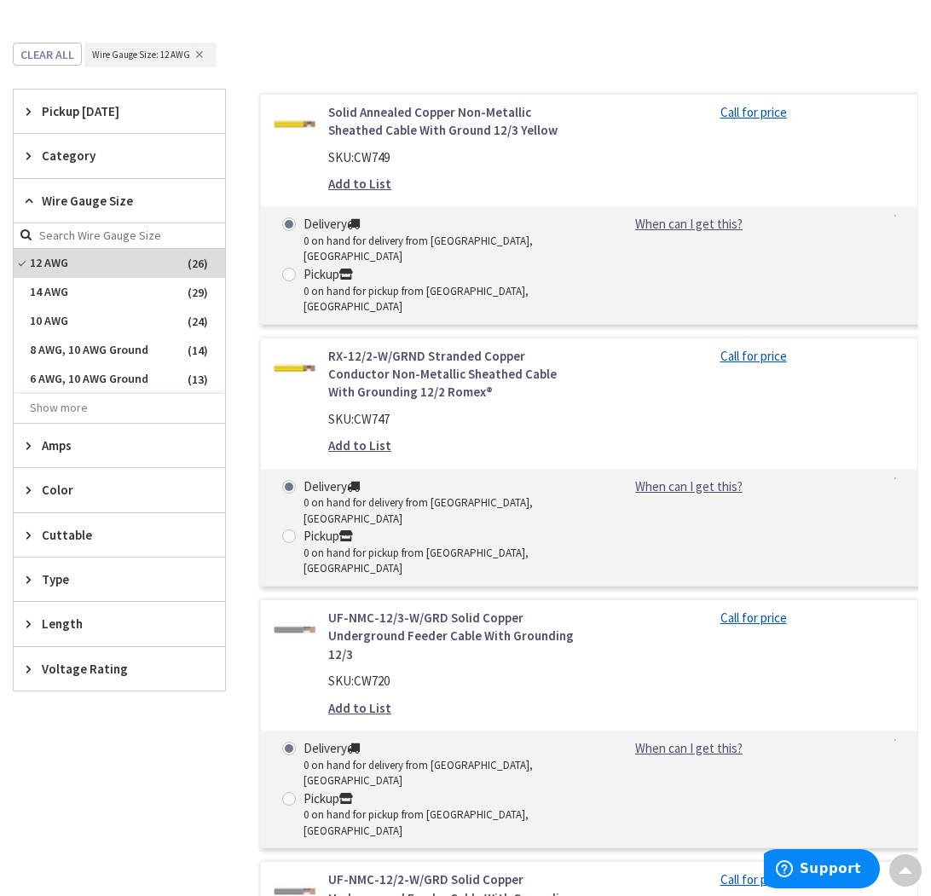
scroll to position [101, 0]
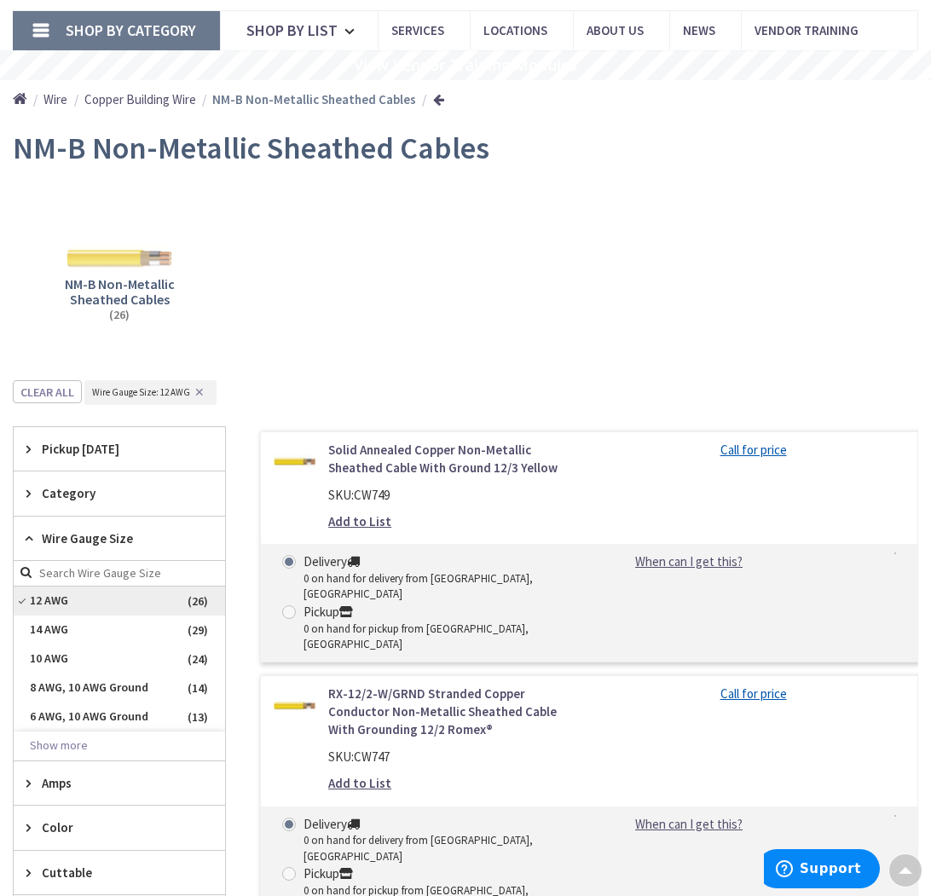
click at [46, 603] on span "12 AWG" at bounding box center [119, 600] width 211 height 29
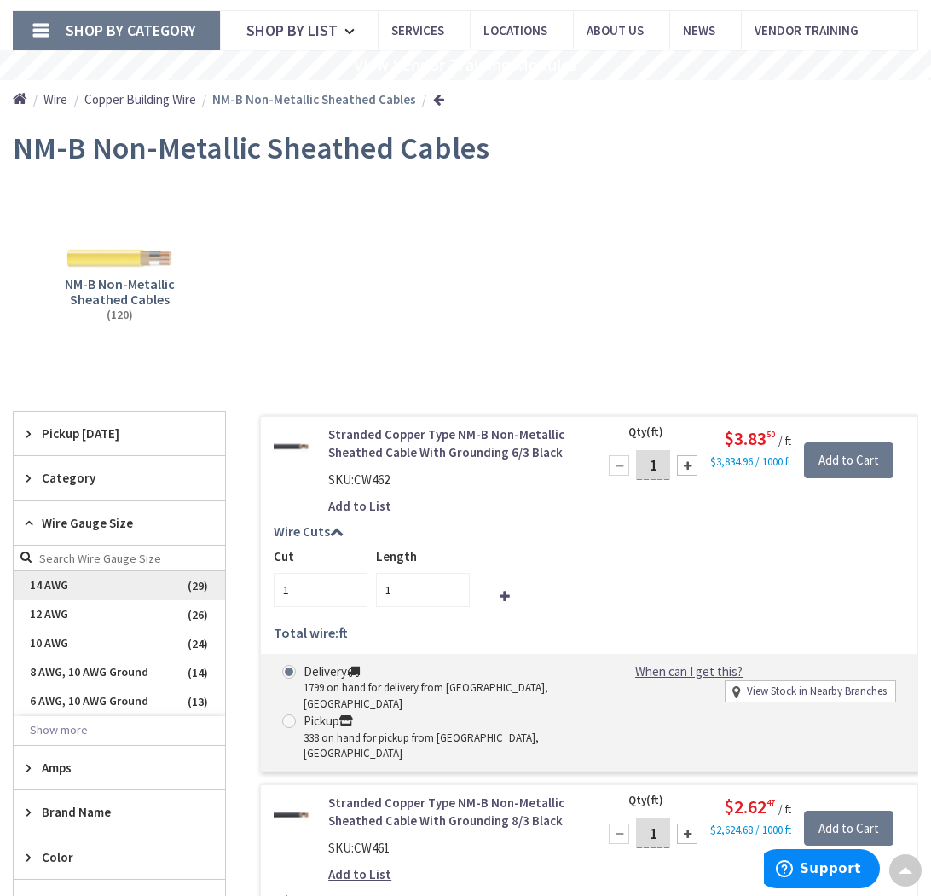
click at [67, 582] on span "14 AWG" at bounding box center [119, 585] width 211 height 29
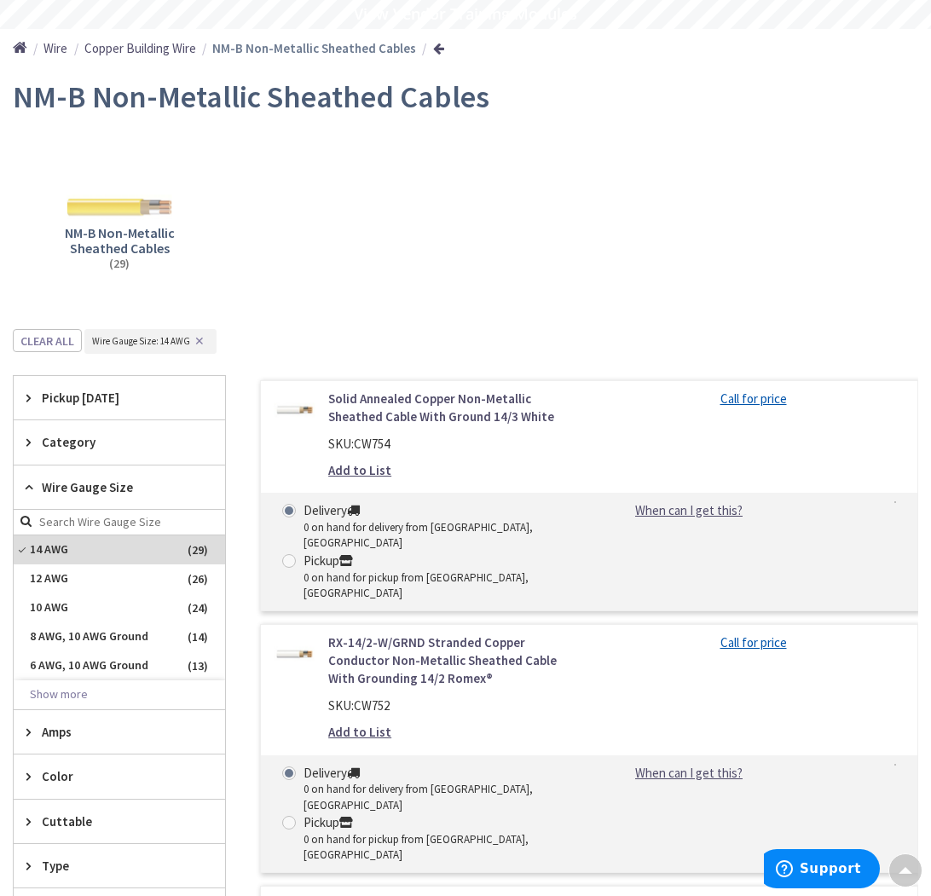
scroll to position [0, 0]
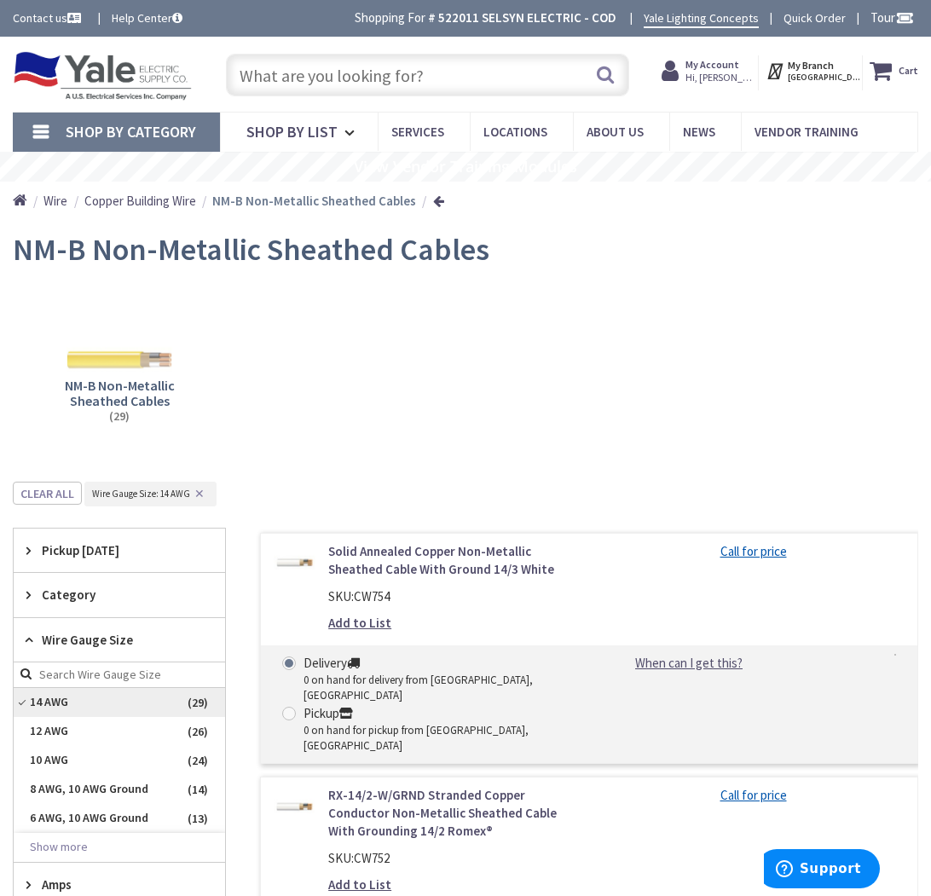
click at [25, 678] on span "14 AWG" at bounding box center [119, 702] width 211 height 29
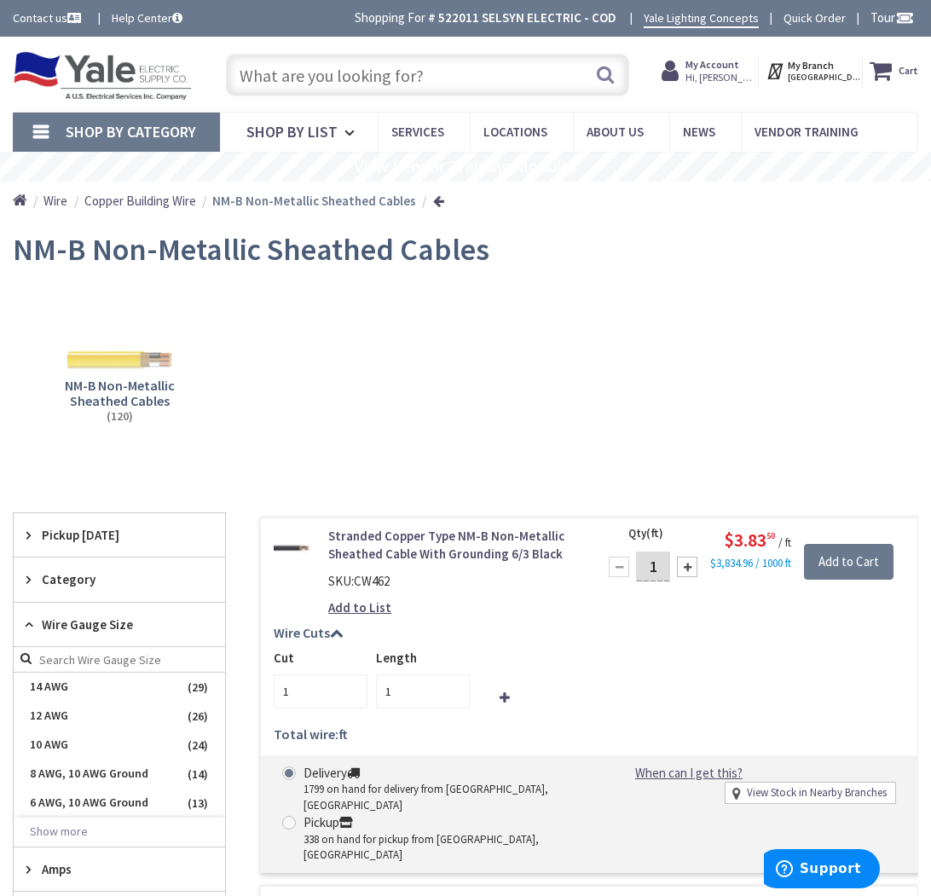
click at [107, 141] on link "Shop By Category" at bounding box center [116, 131] width 207 height 39
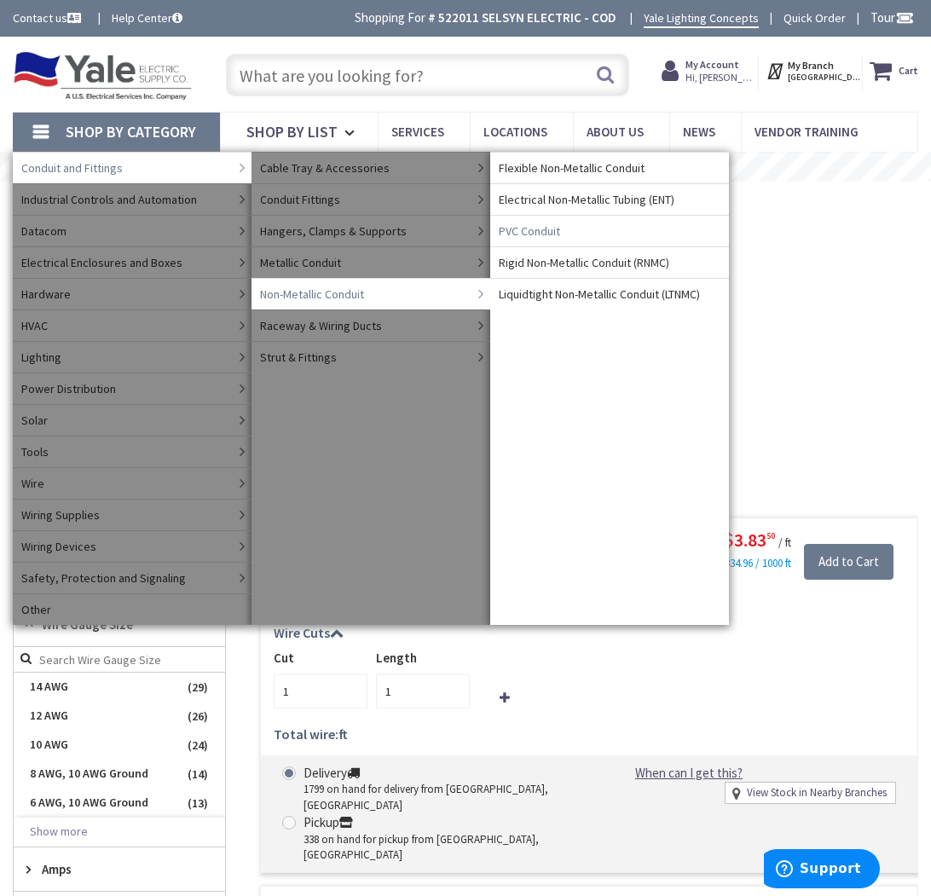
click at [545, 234] on span "PVC Conduit" at bounding box center [529, 230] width 61 height 17
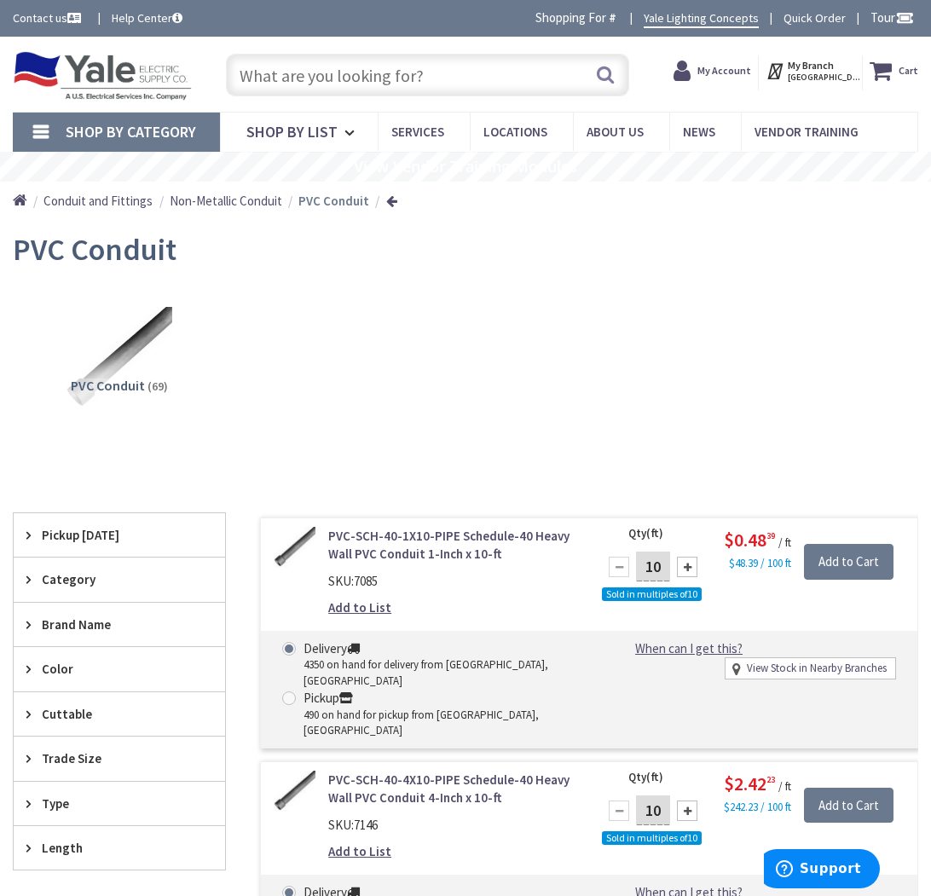
click at [29, 747] on div "Trade Size" at bounding box center [119, 757] width 211 height 43
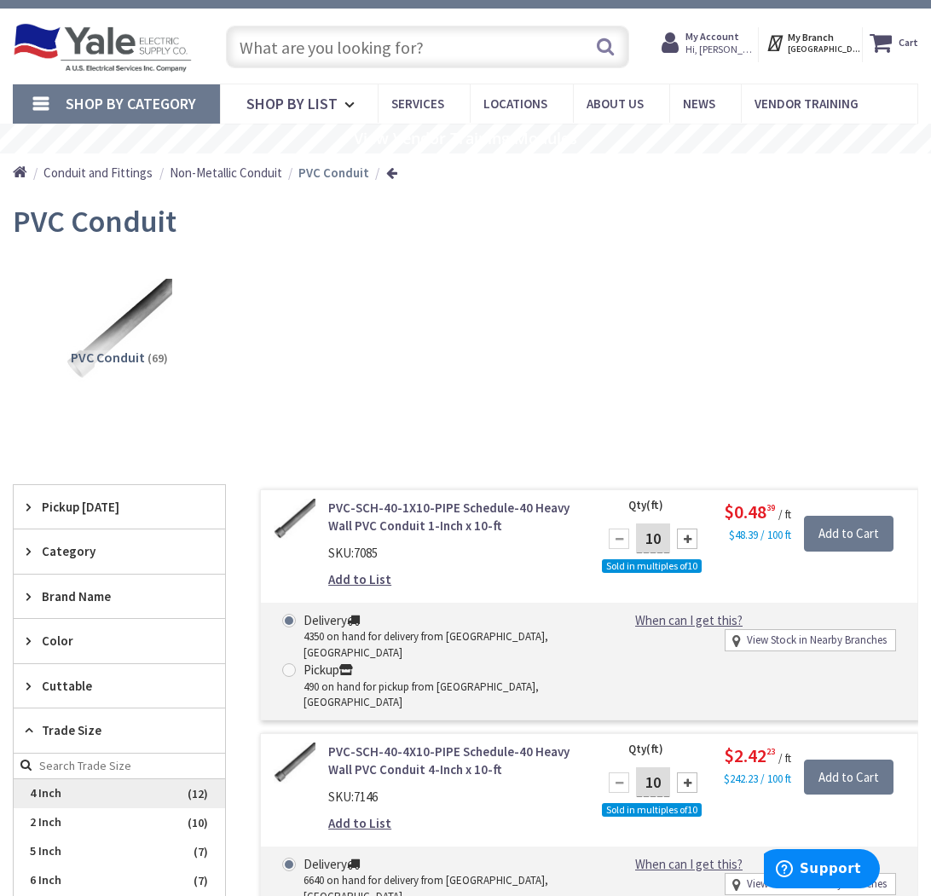
click at [38, 790] on span "4 Inch" at bounding box center [119, 793] width 211 height 29
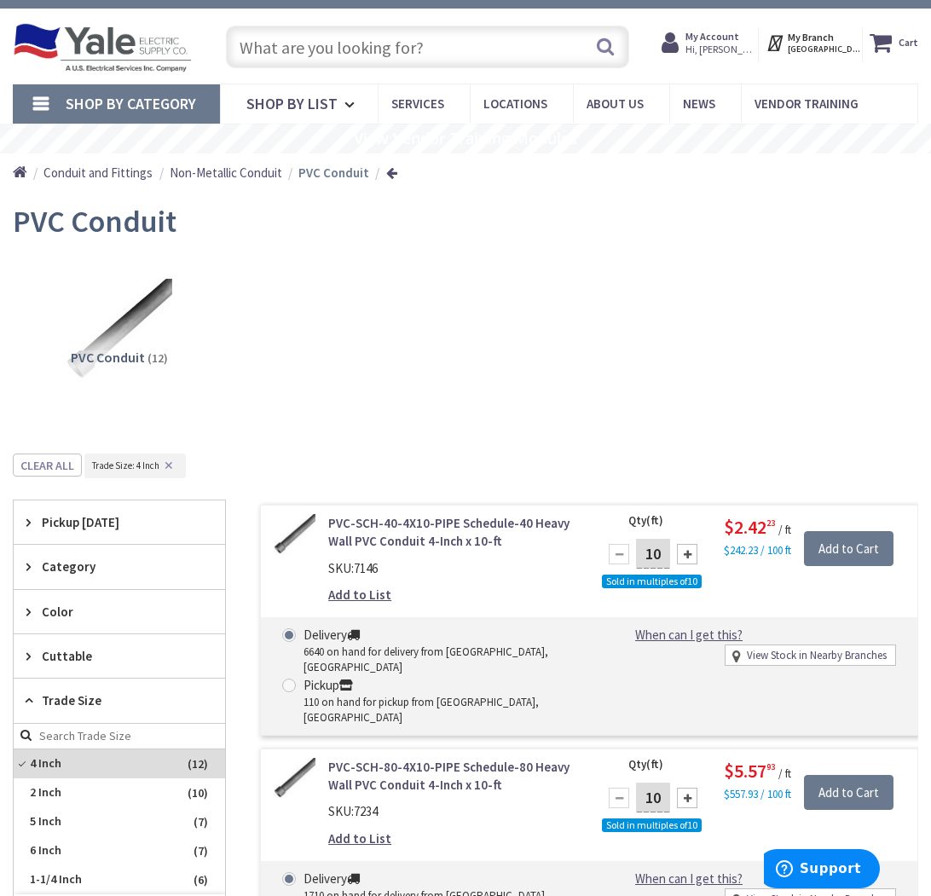
scroll to position [322, 0]
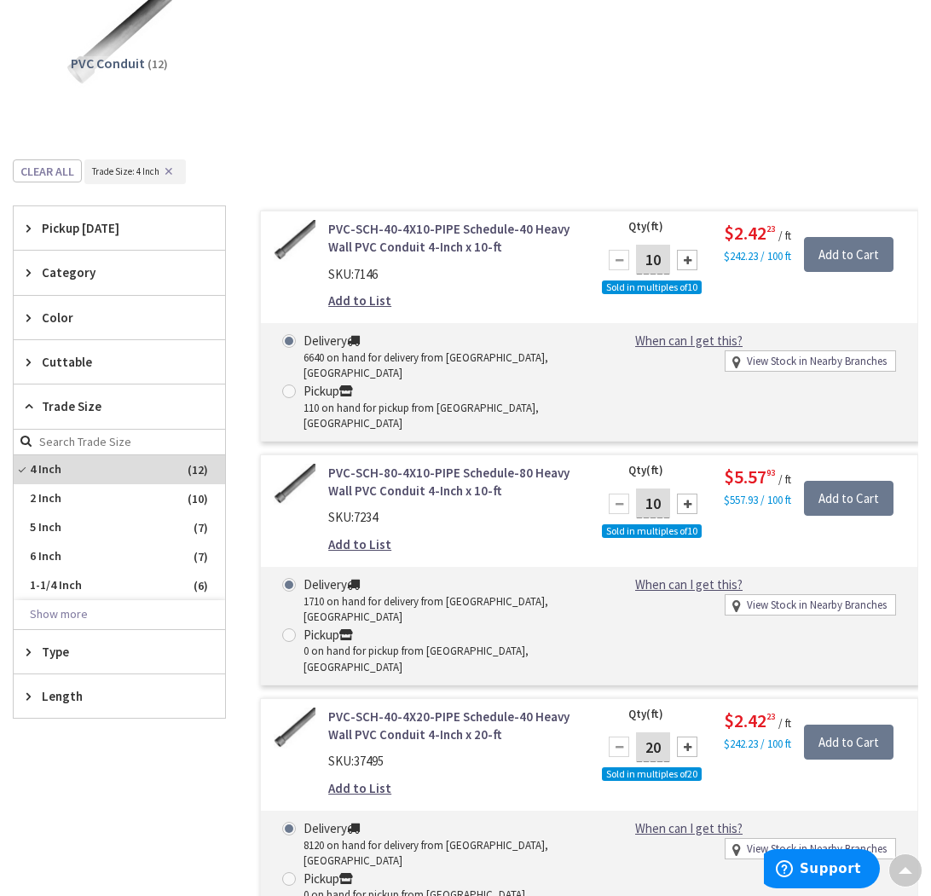
click at [244, 397] on div "PVC-SCH-40-4X10-PIPE Schedule-40 Heavy Wall PVC Conduit 4-Inch x 10-ft SKU: 714…" at bounding box center [572, 806] width 692 height 1200
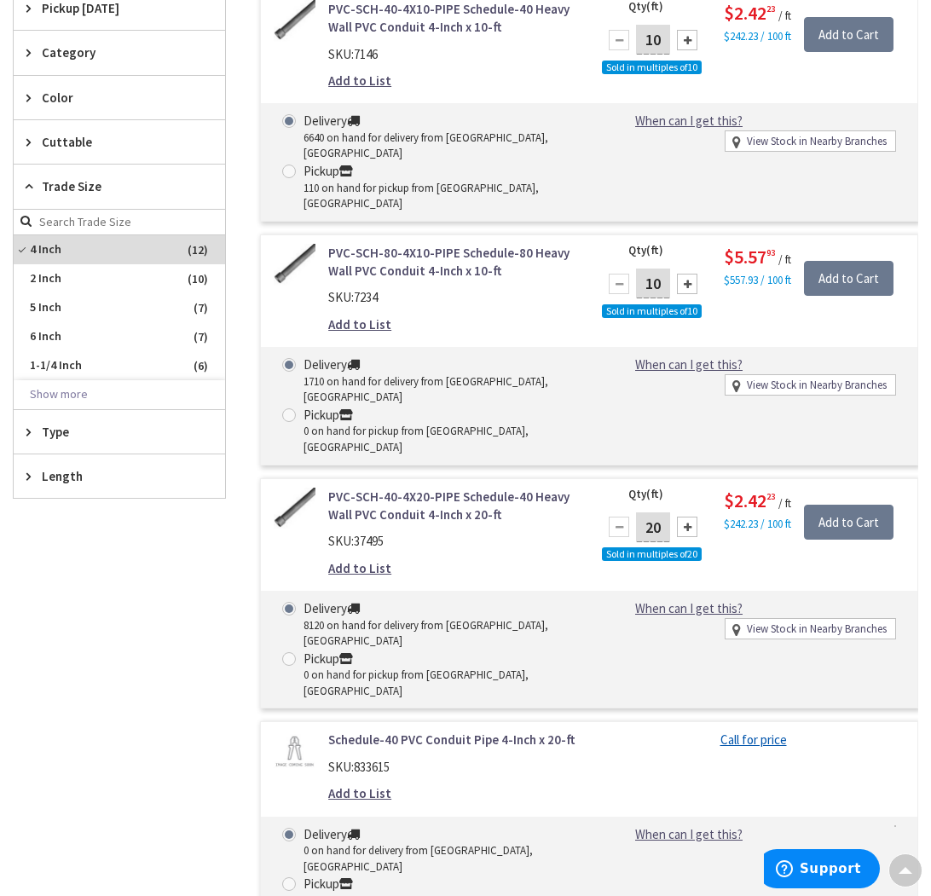
scroll to position [349, 0]
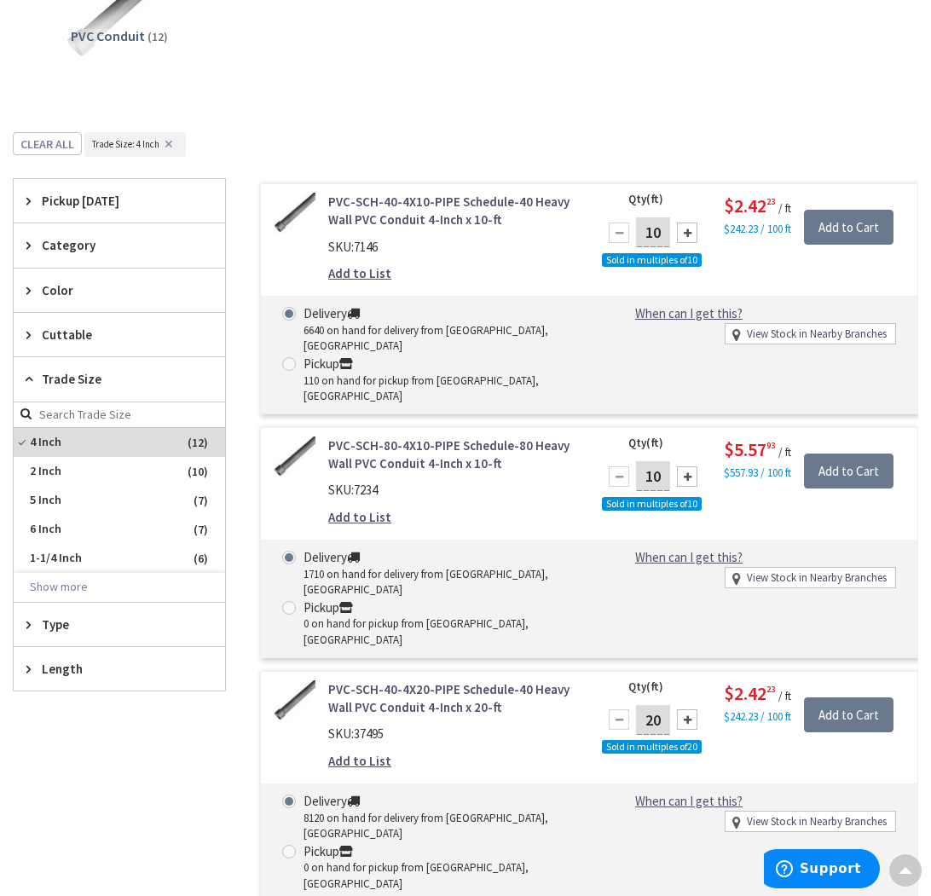
click at [684, 228] on div at bounding box center [687, 232] width 20 height 20
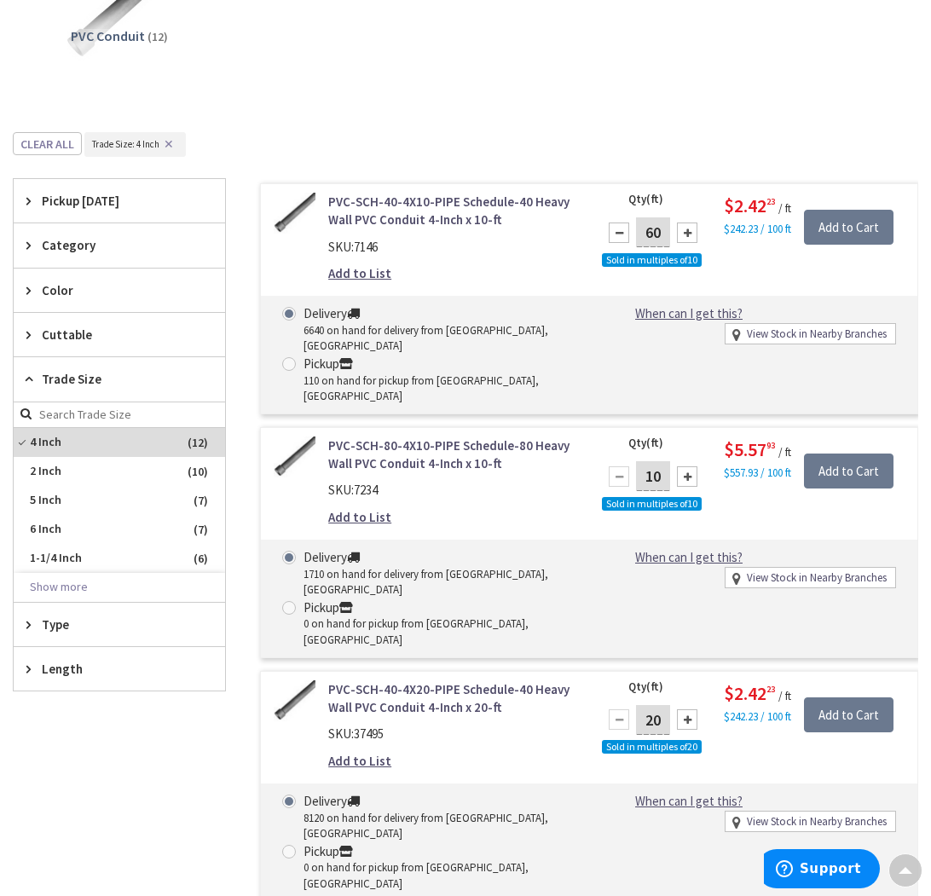
click at [684, 228] on div at bounding box center [687, 232] width 20 height 20
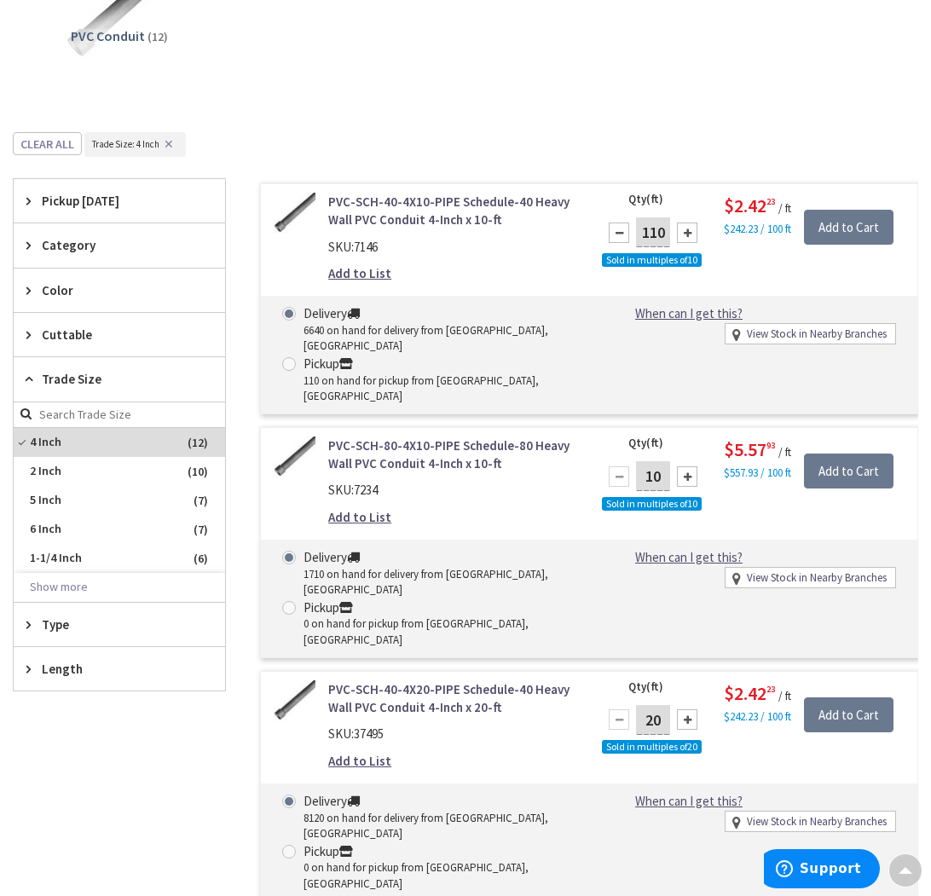
click at [684, 228] on div at bounding box center [687, 232] width 20 height 20
type input "120"
click at [839, 229] on input "Add to Cart" at bounding box center [848, 228] width 89 height 36
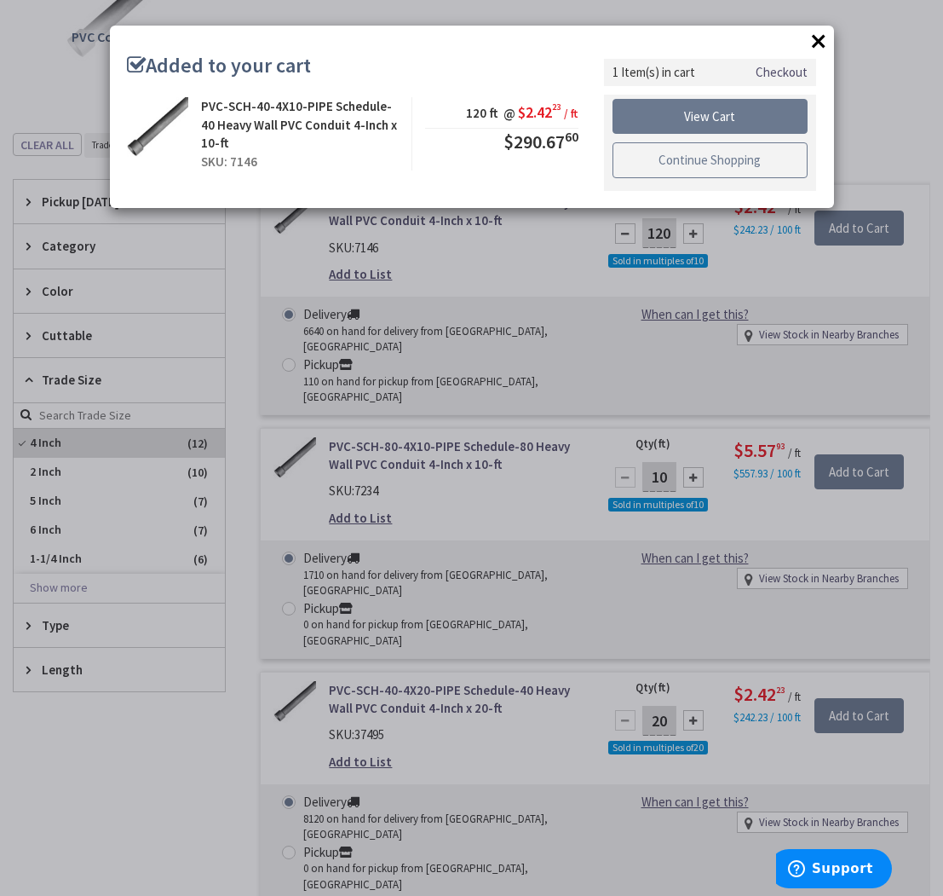
click at [699, 159] on link "Continue Shopping" at bounding box center [711, 160] width 196 height 36
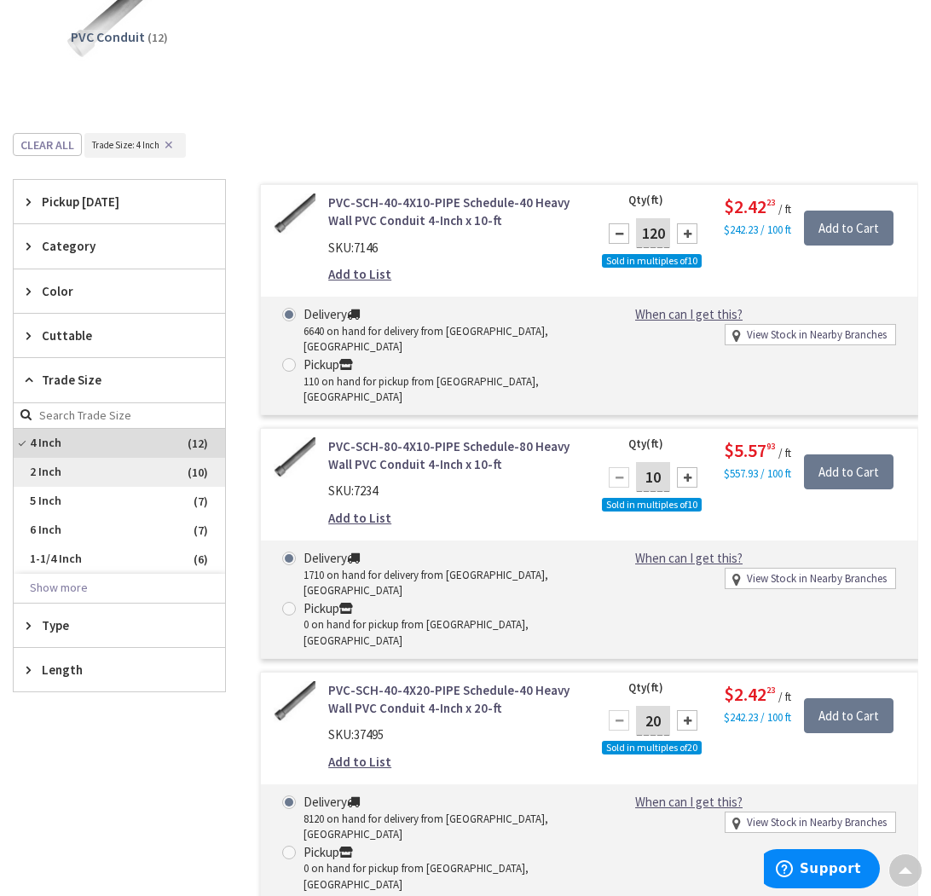
click at [62, 465] on span "2 Inch" at bounding box center [119, 472] width 211 height 29
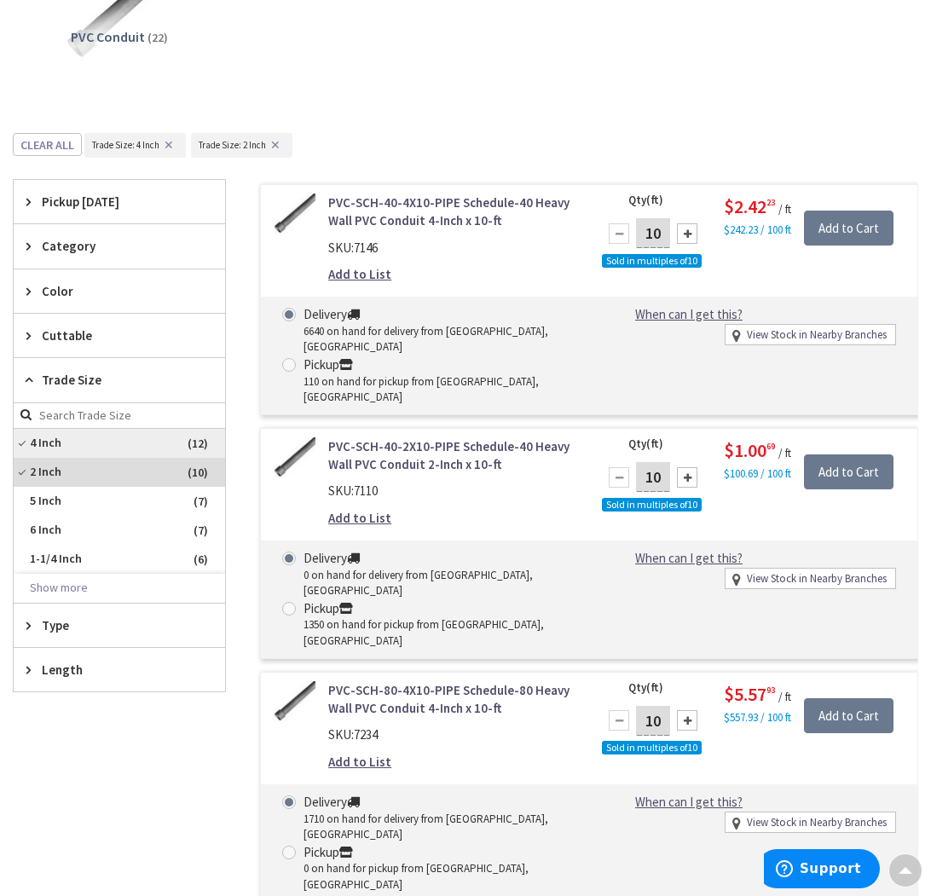
click at [48, 444] on span "4 Inch" at bounding box center [119, 443] width 211 height 29
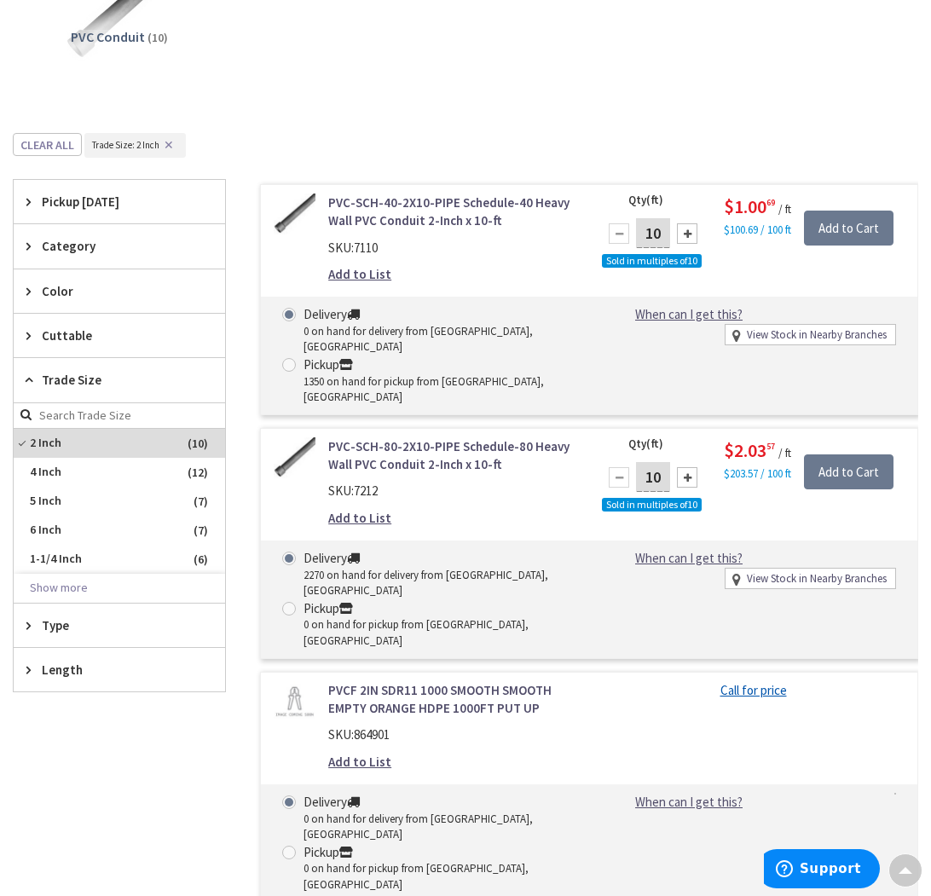
click at [687, 233] on div at bounding box center [687, 233] width 20 height 20
click at [686, 233] on div at bounding box center [687, 233] width 20 height 20
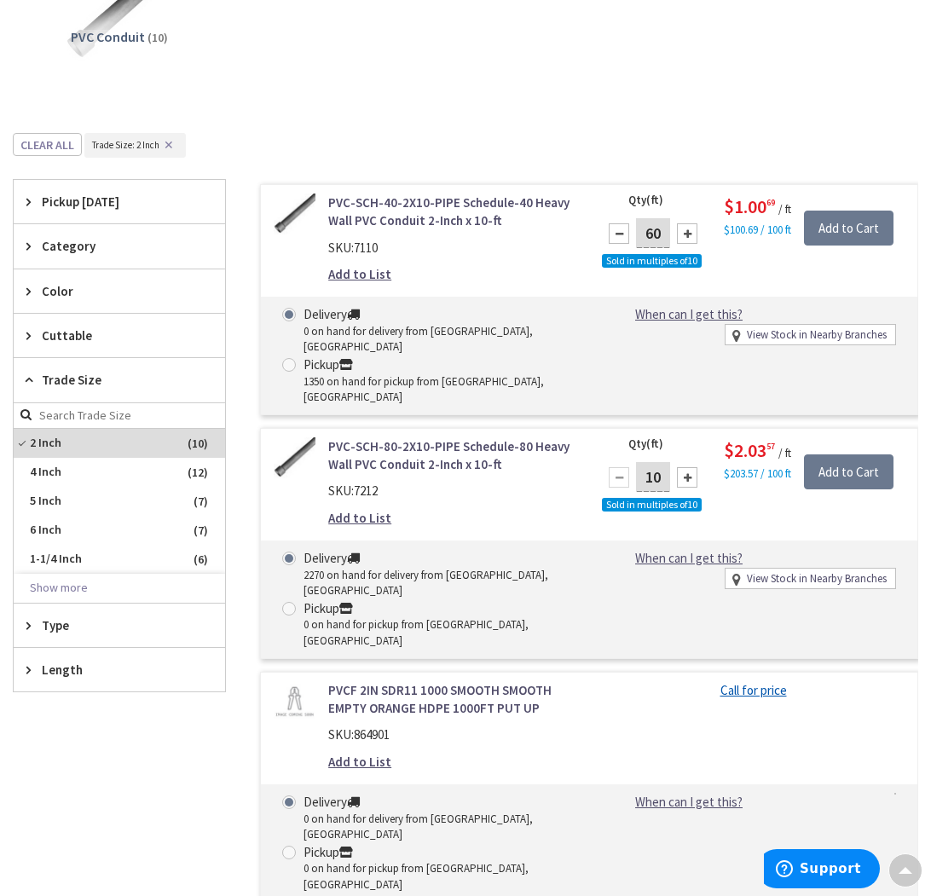
click at [686, 233] on div at bounding box center [687, 233] width 20 height 20
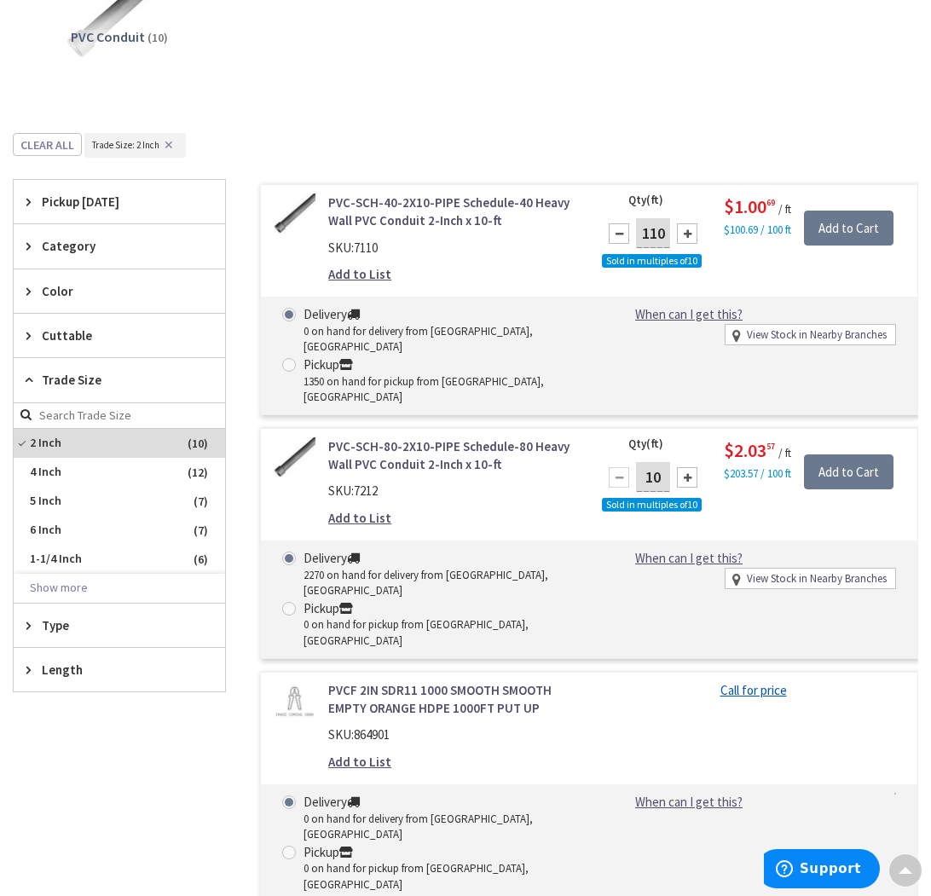
click at [686, 233] on div at bounding box center [687, 233] width 20 height 20
type input "120"
click at [848, 222] on input "Add to Cart" at bounding box center [848, 229] width 89 height 36
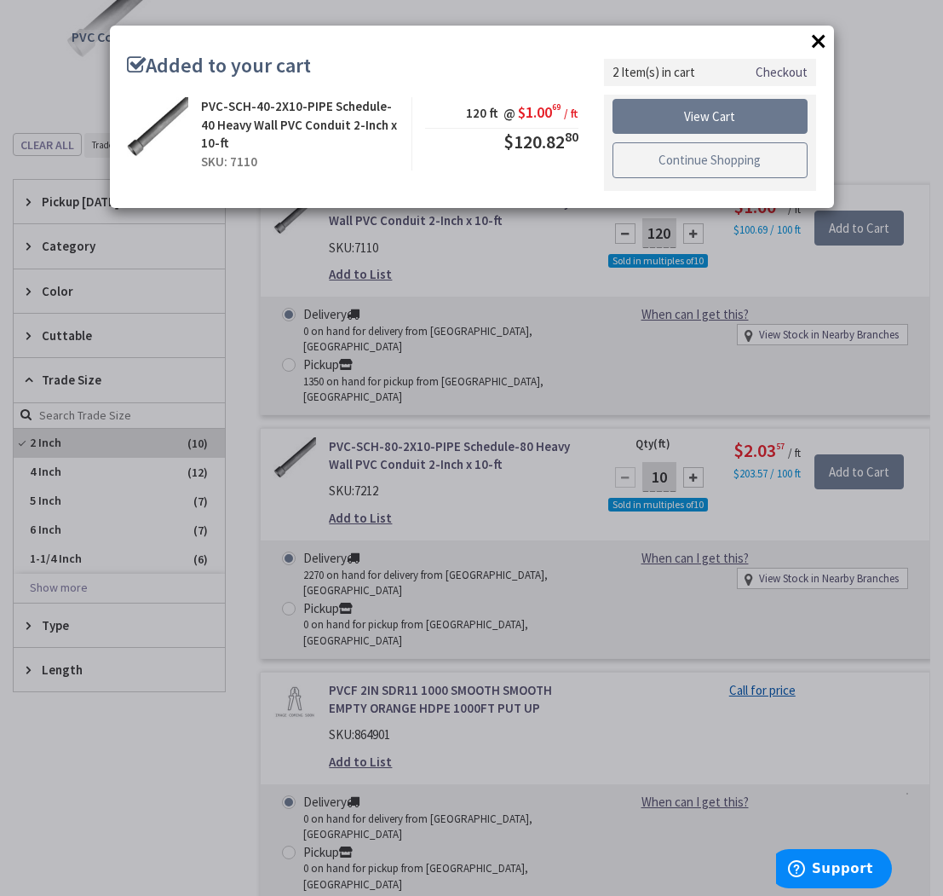
click at [656, 164] on link "Continue Shopping" at bounding box center [711, 160] width 196 height 36
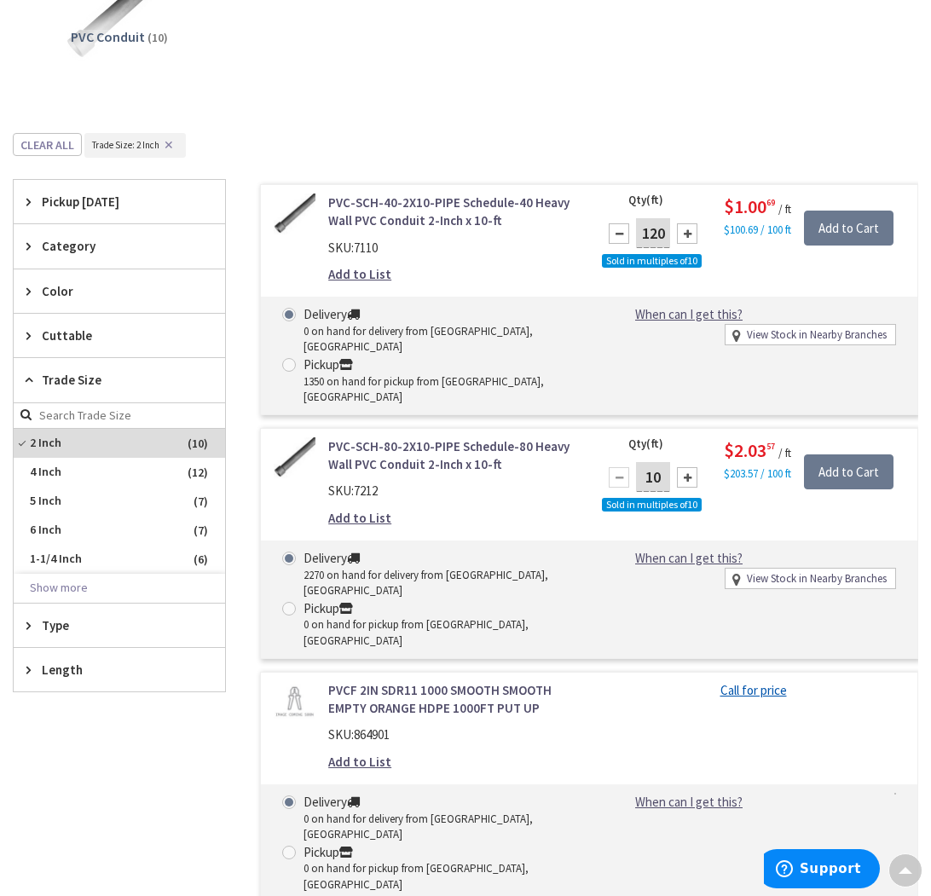
scroll to position [0, 0]
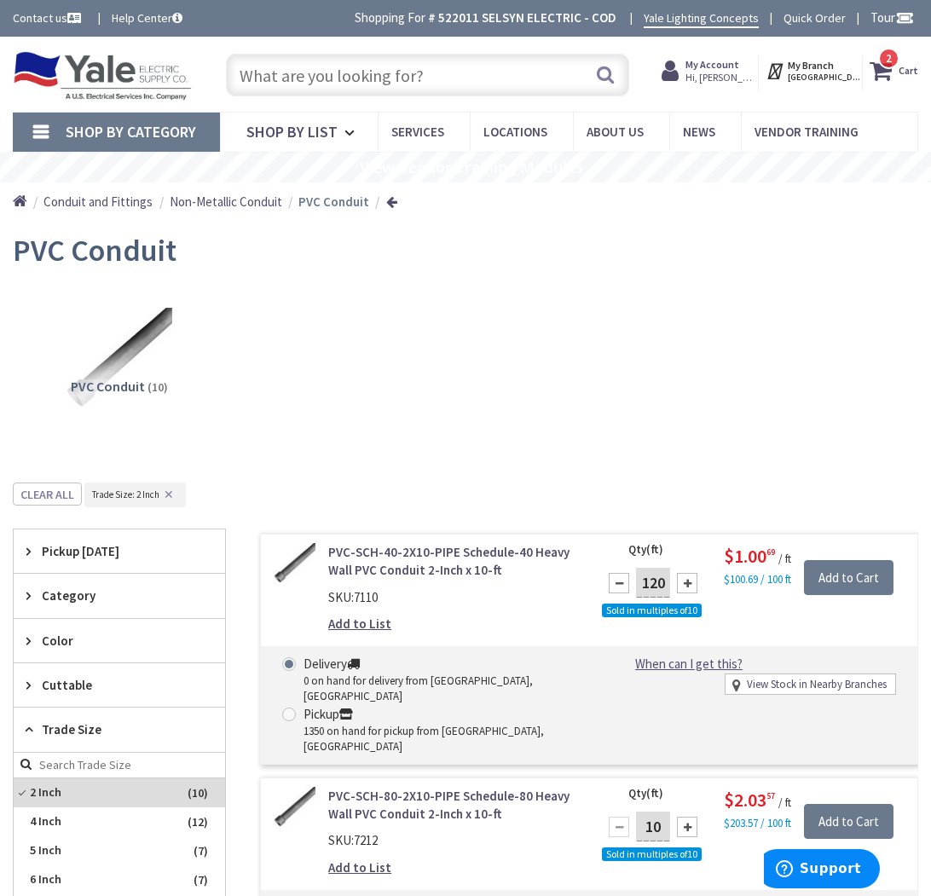
click at [416, 65] on input "text" at bounding box center [427, 75] width 403 height 43
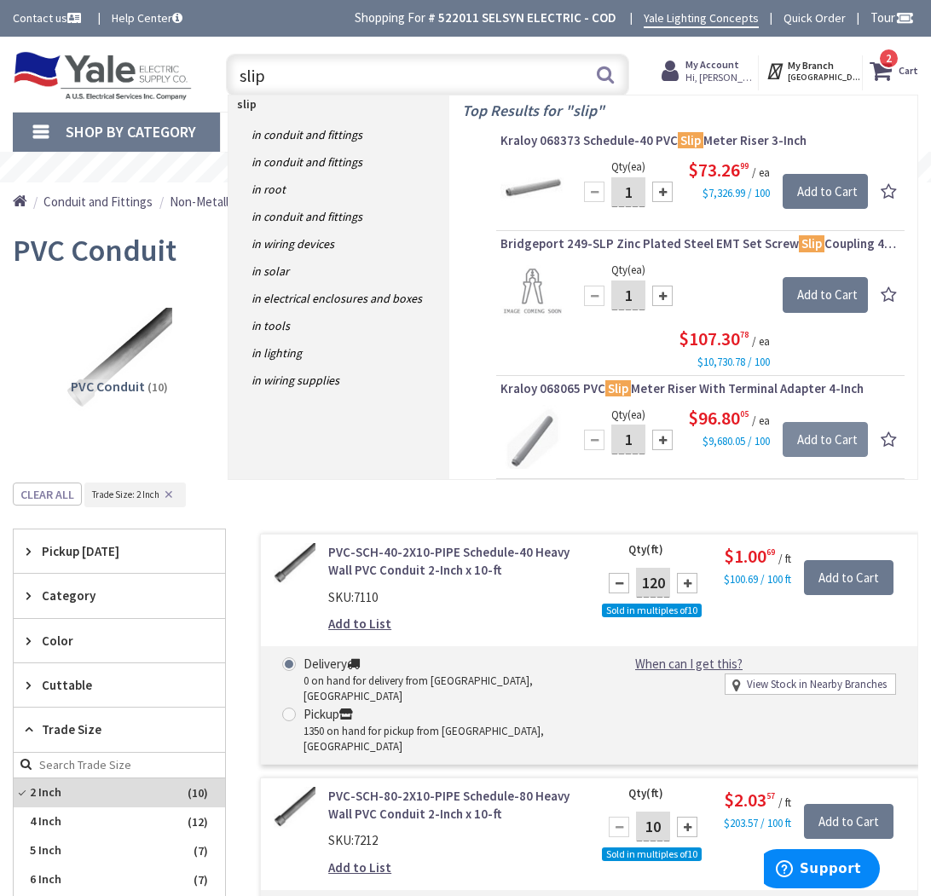
type input "slip"
click at [829, 445] on input "Add to Cart" at bounding box center [824, 440] width 85 height 36
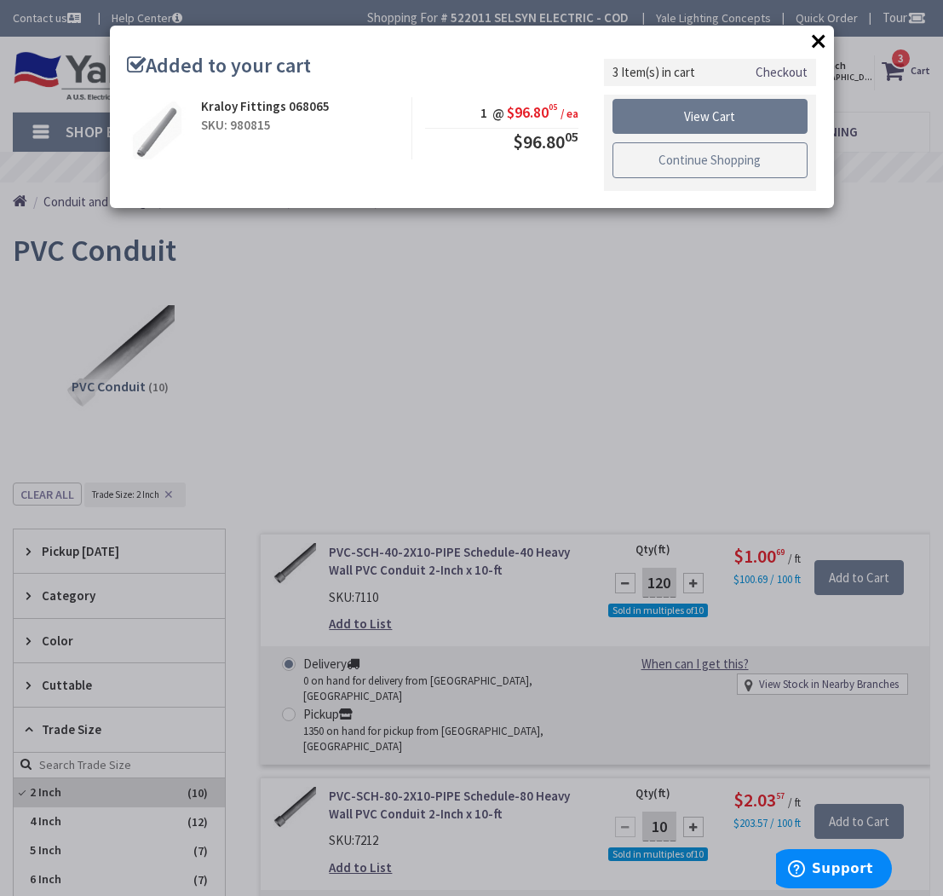
click at [661, 161] on link "Continue Shopping" at bounding box center [711, 160] width 196 height 36
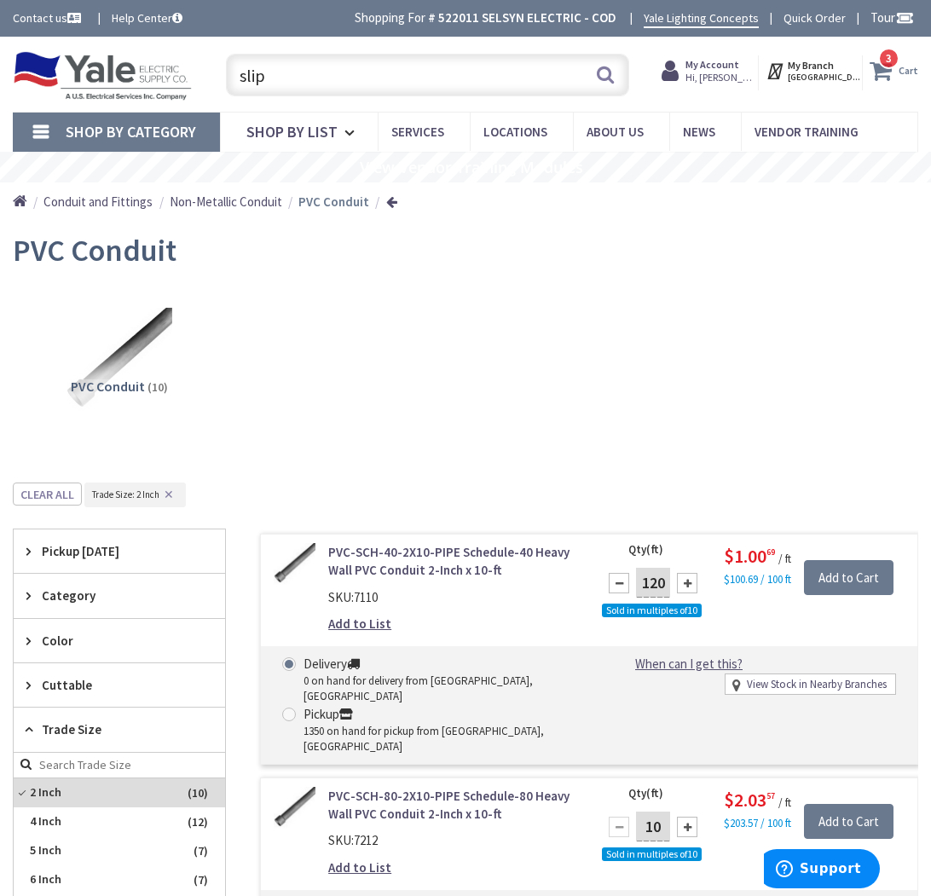
click at [891, 72] on icon at bounding box center [883, 70] width 29 height 31
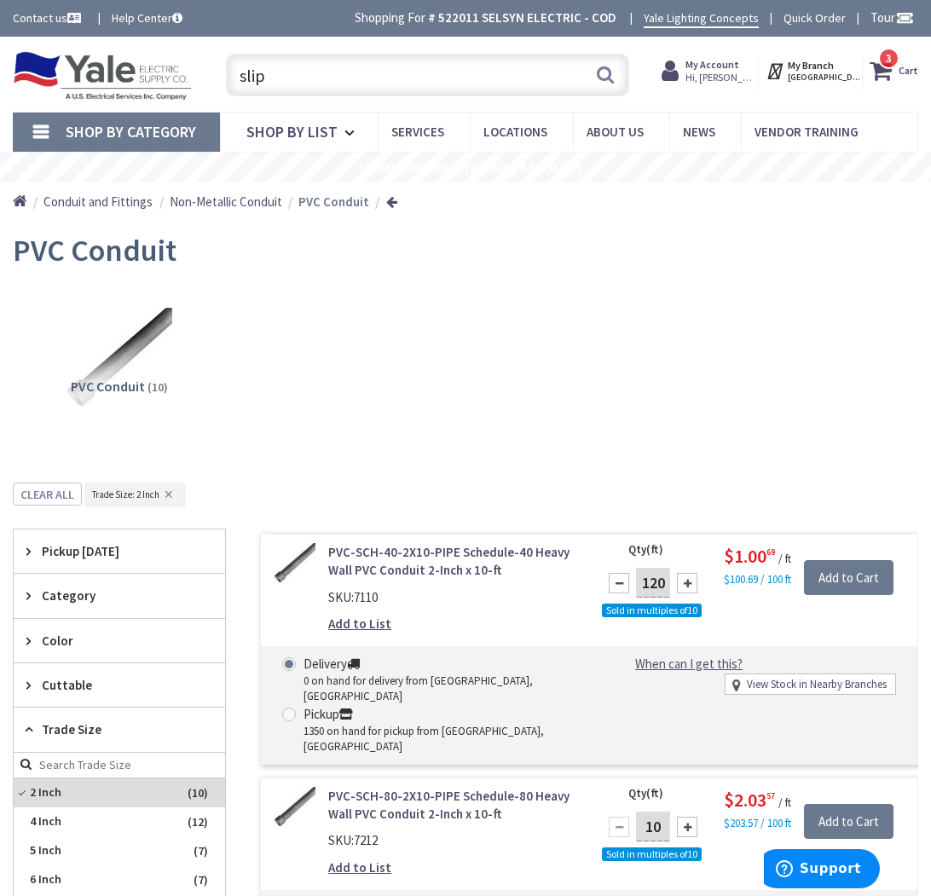
drag, startPoint x: 327, startPoint y: 72, endPoint x: 194, endPoint y: 80, distance: 133.2
click at [194, 80] on div "Toggle Nav slip slip Search 3 3 3 items Cart My Cart 3 3" at bounding box center [465, 74] width 931 height 55
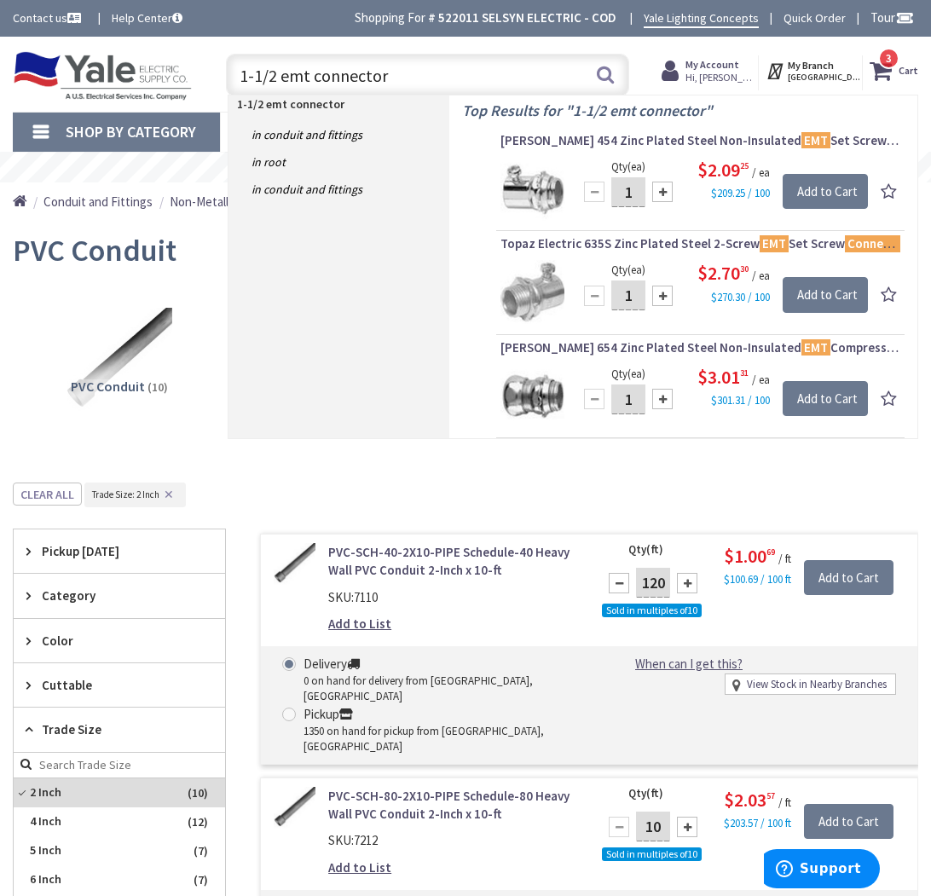
type input "1-1/2 emt connector"
click at [922, 181] on rs-slide "View Vendor Training Modules" at bounding box center [471, 167] width 943 height 31
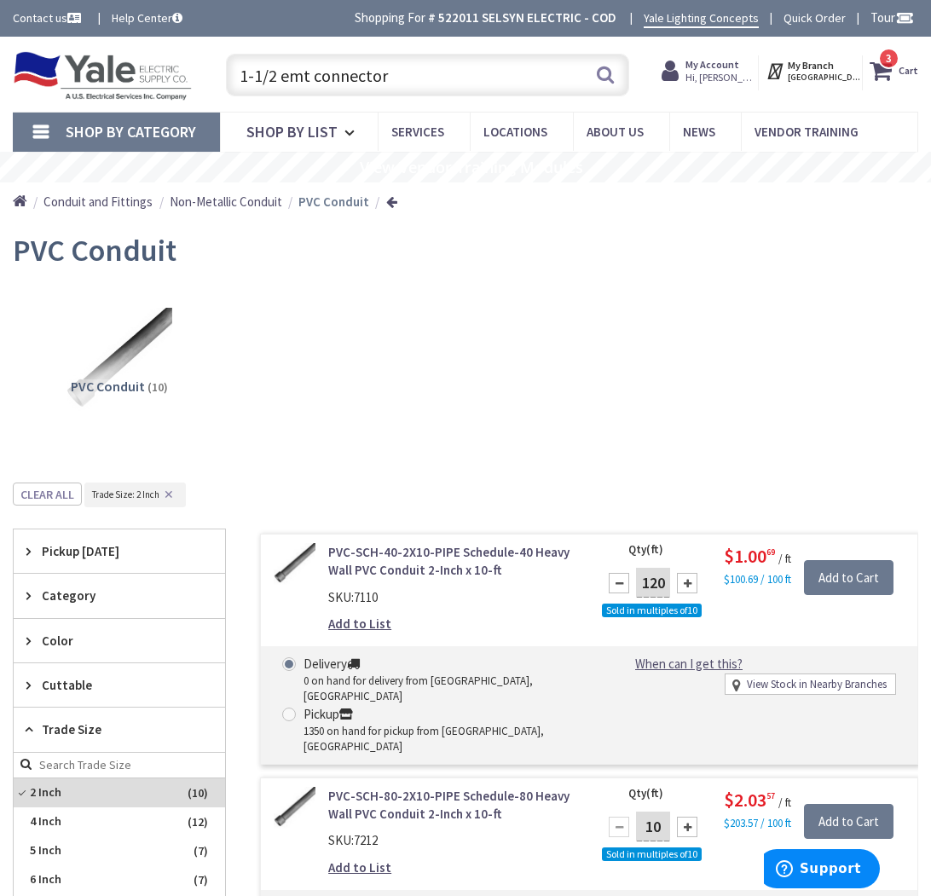
click at [436, 81] on input "1-1/2 emt connector" at bounding box center [427, 75] width 403 height 43
click at [601, 77] on button "Search" at bounding box center [605, 74] width 22 height 38
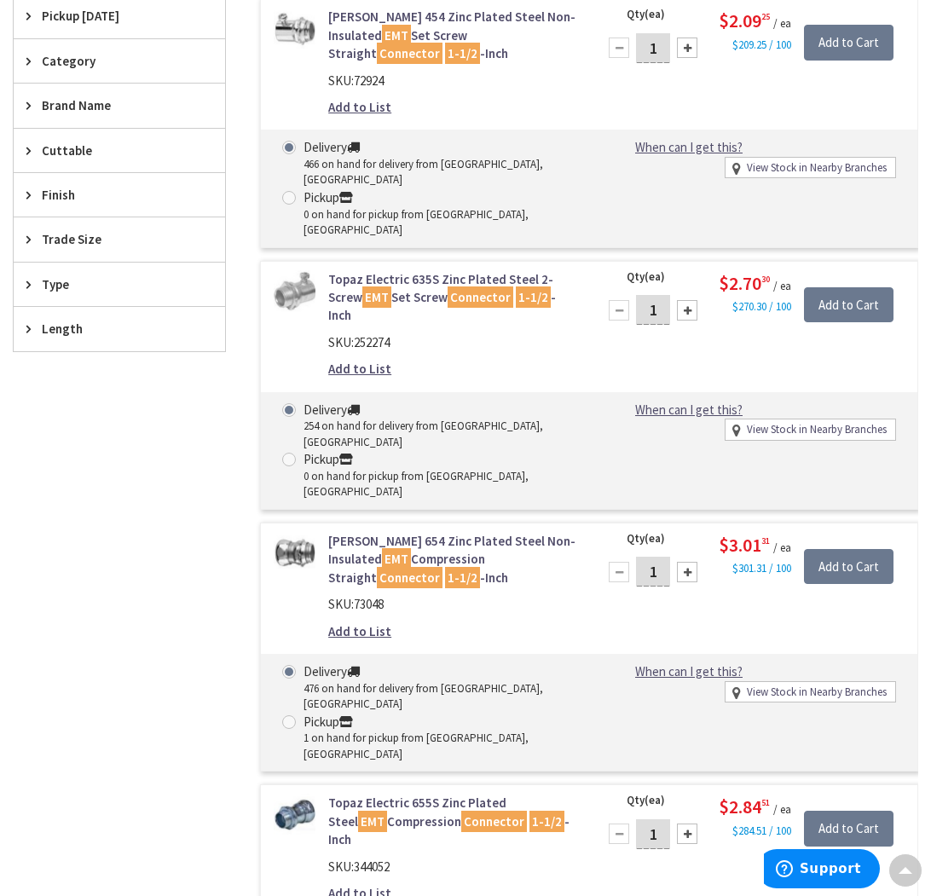
scroll to position [666, 0]
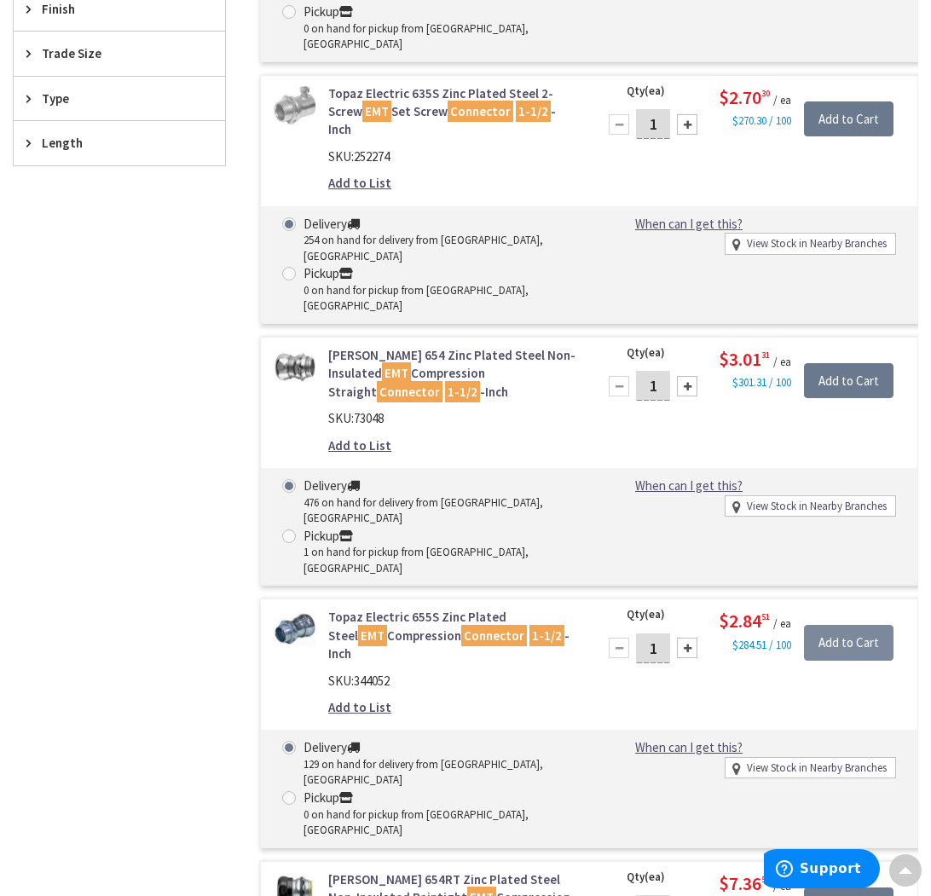
click at [850, 625] on input "Add to Cart" at bounding box center [848, 643] width 89 height 36
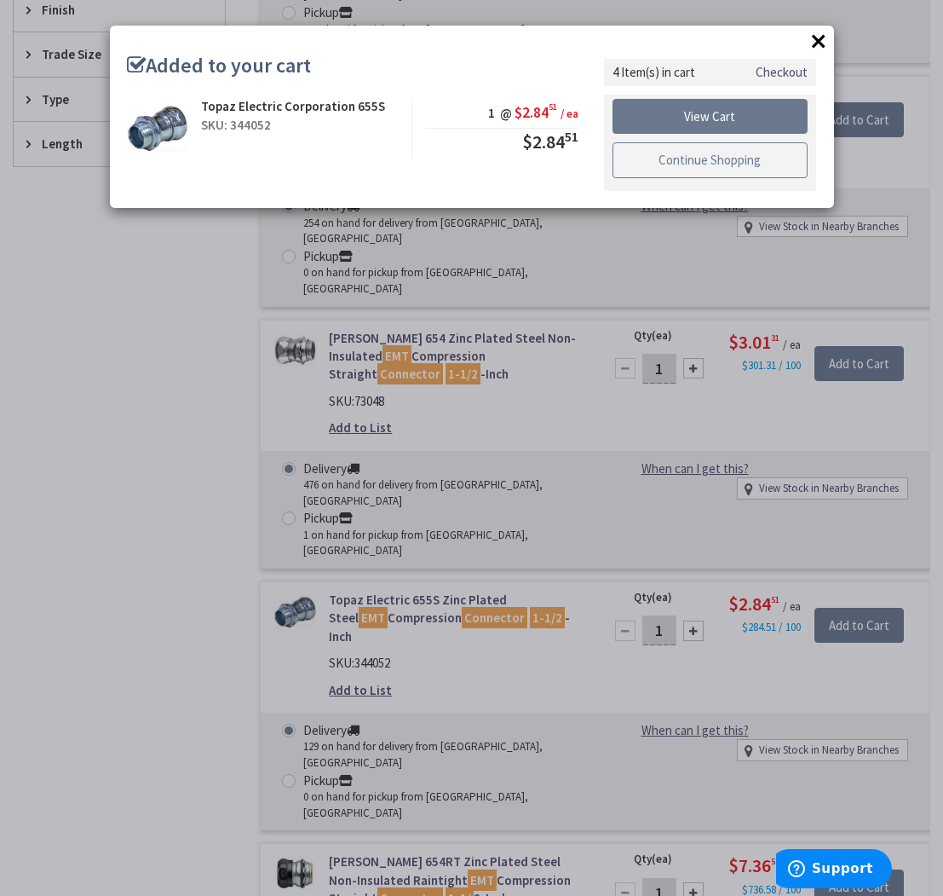
click at [692, 169] on link "Continue Shopping" at bounding box center [711, 160] width 196 height 36
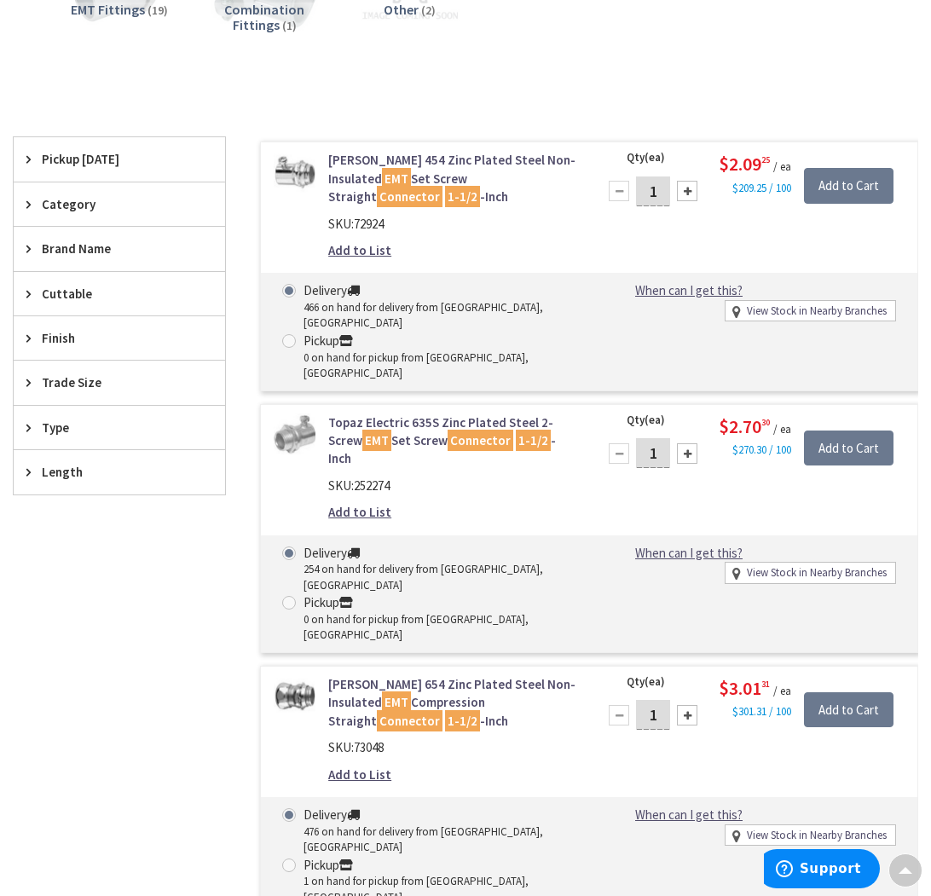
scroll to position [0, 0]
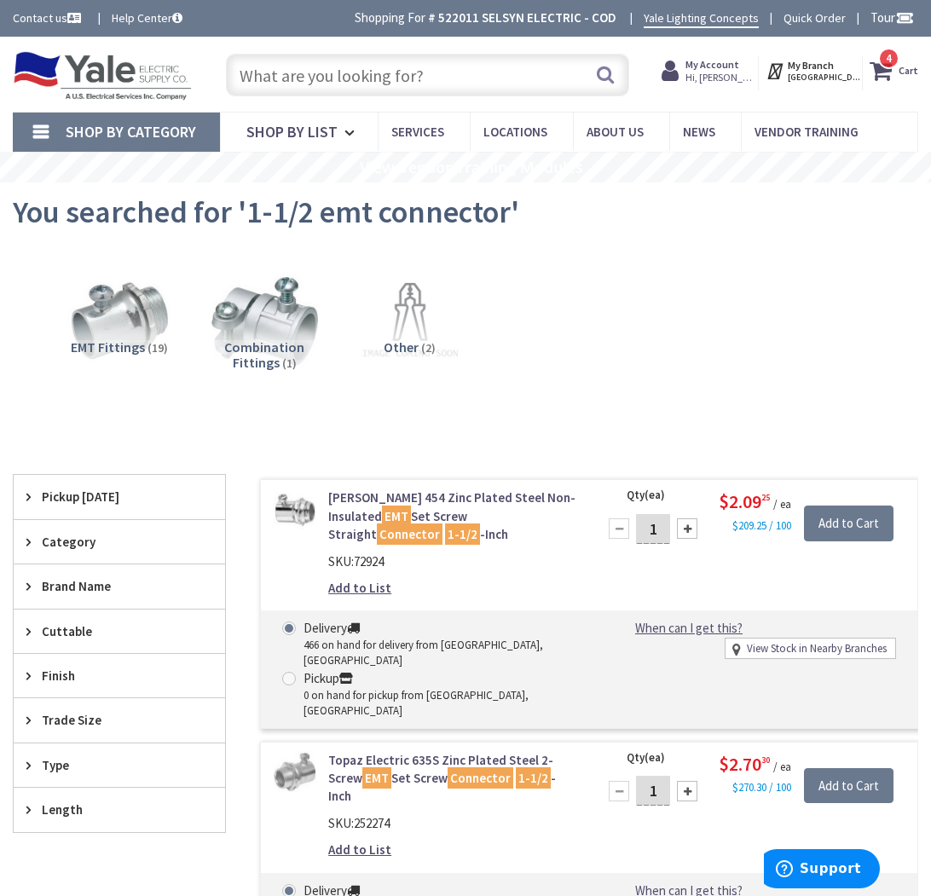
click at [501, 80] on input "text" at bounding box center [427, 75] width 403 height 43
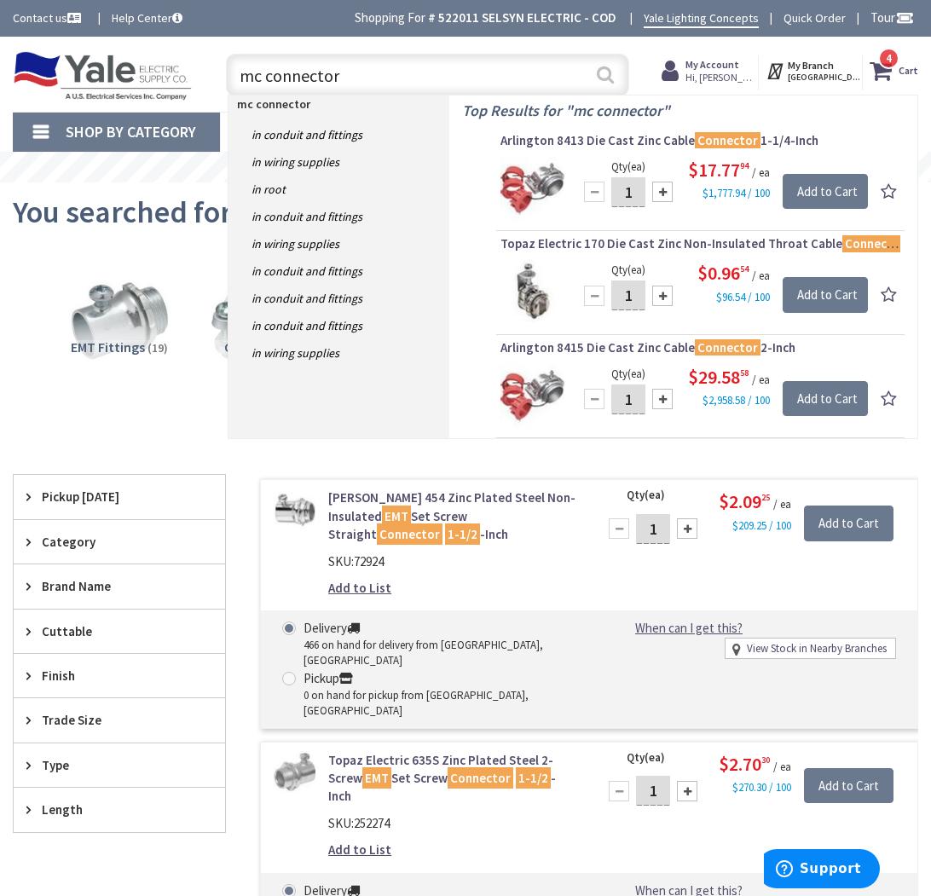
type input "mc connector"
click at [610, 83] on button "Search" at bounding box center [605, 74] width 22 height 38
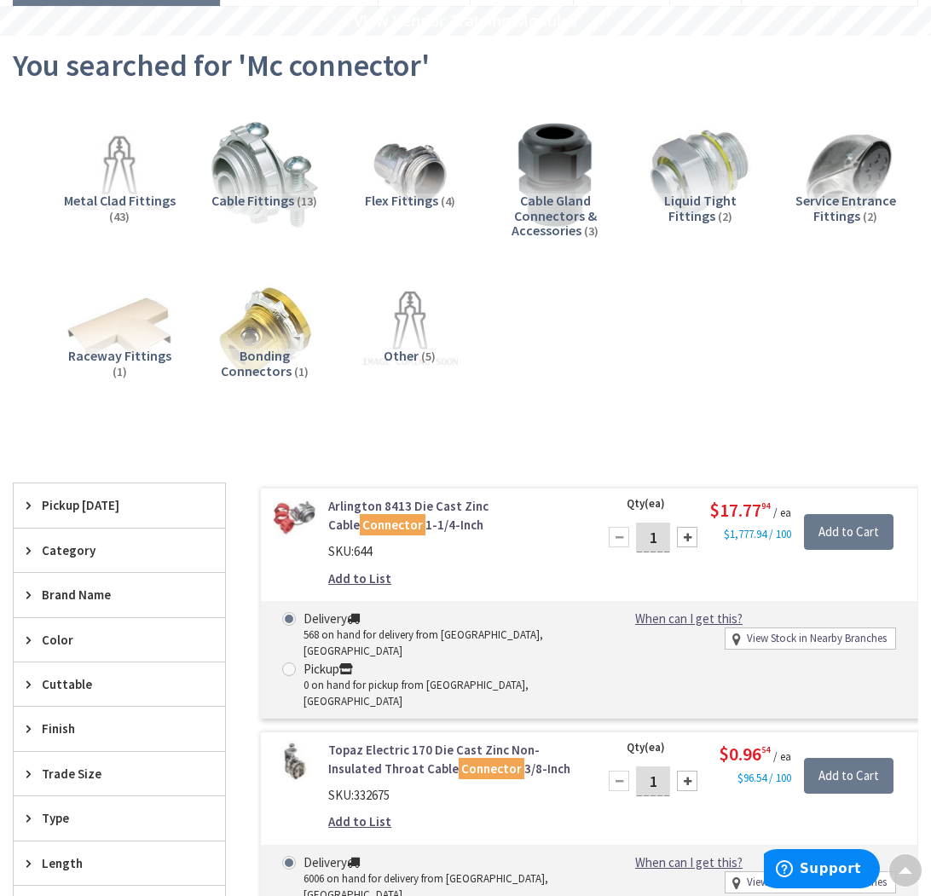
scroll to position [94, 0]
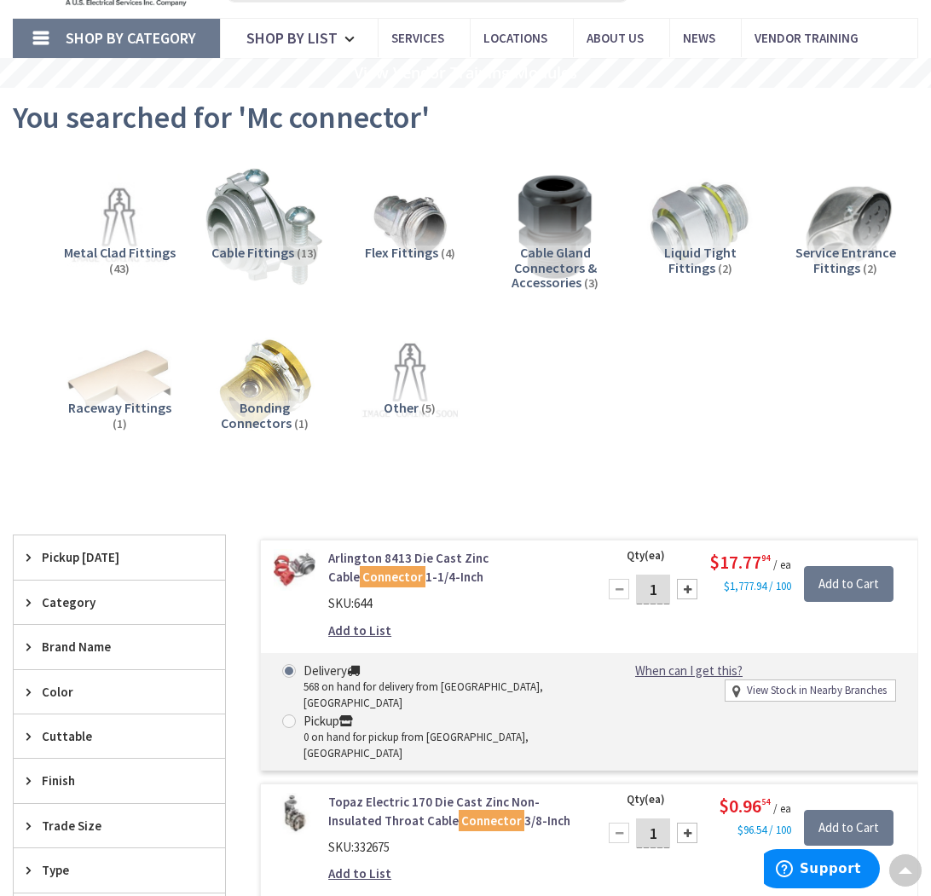
click at [274, 220] on img at bounding box center [264, 227] width 117 height 117
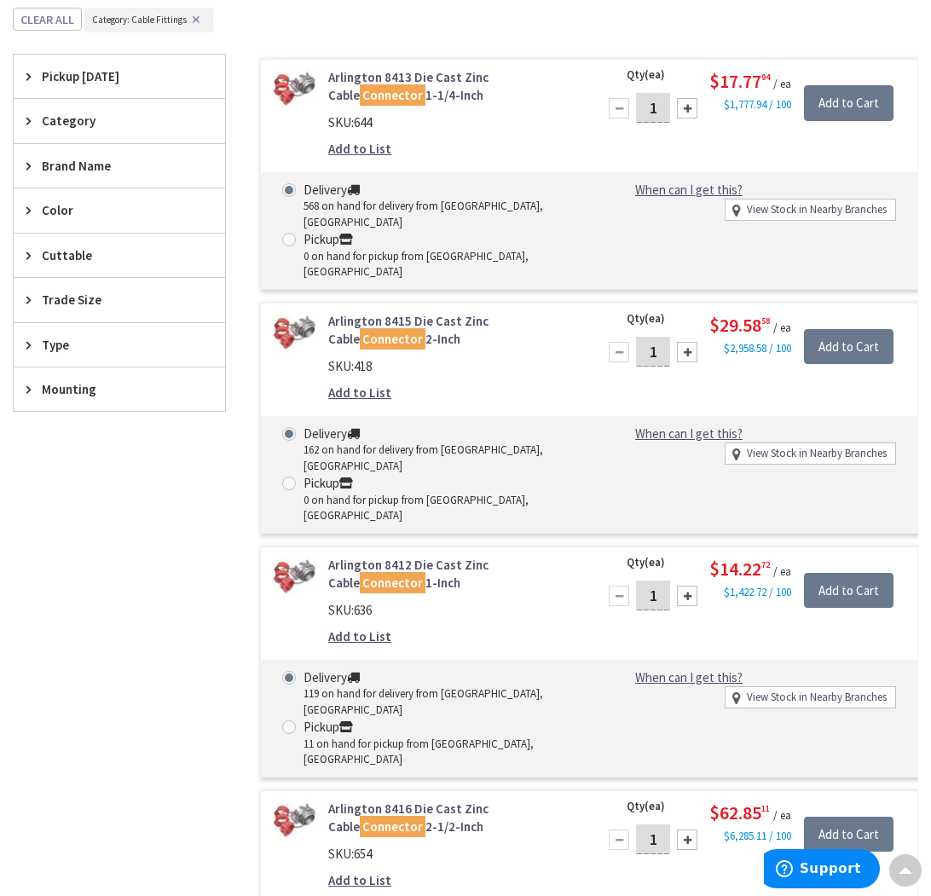
scroll to position [597, 0]
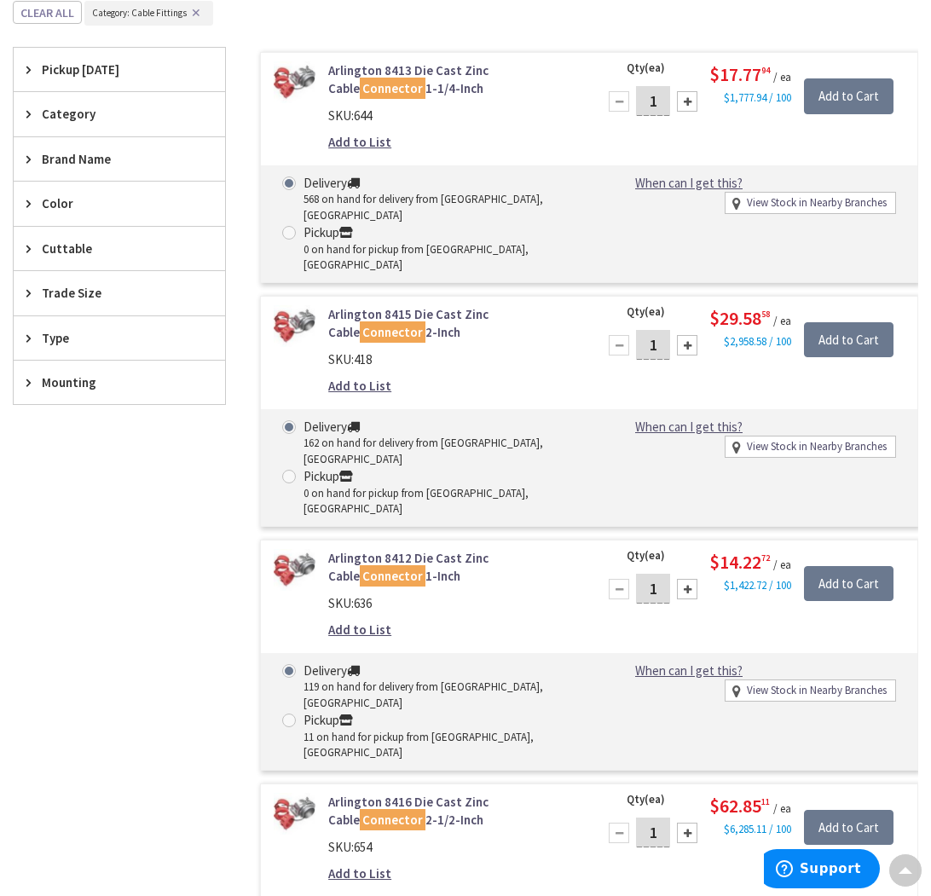
click at [46, 284] on span "Trade Size" at bounding box center [111, 293] width 139 height 18
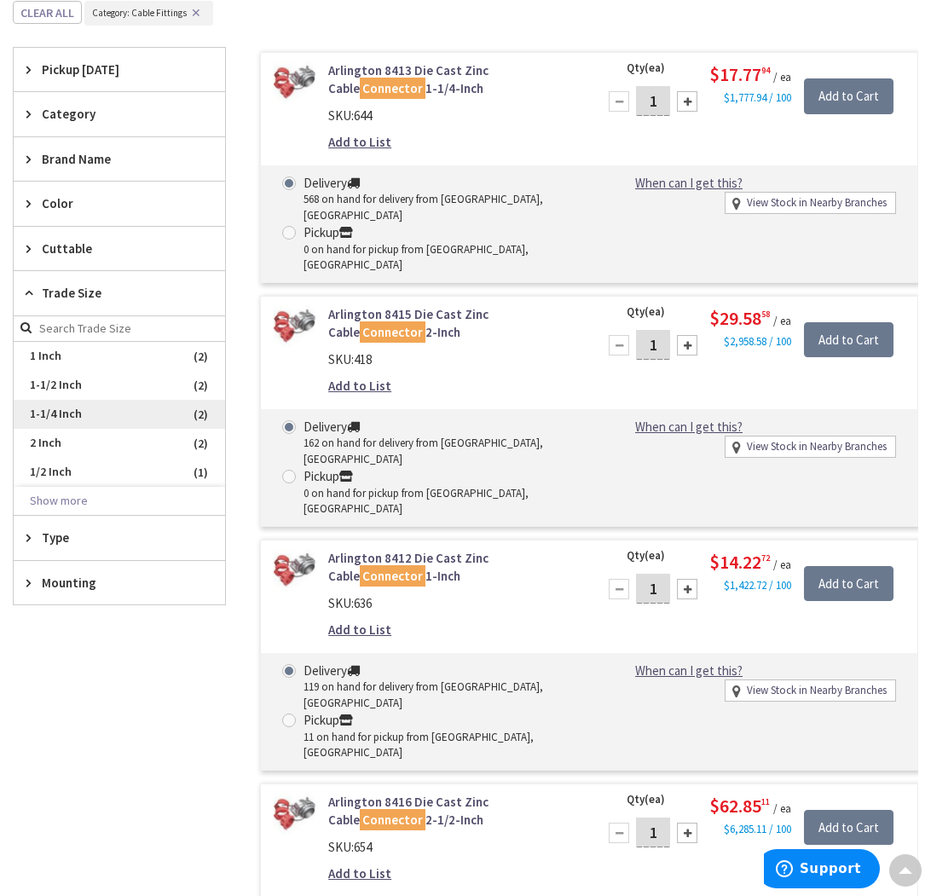
click at [51, 404] on span "1-1/4 Inch" at bounding box center [119, 414] width 211 height 29
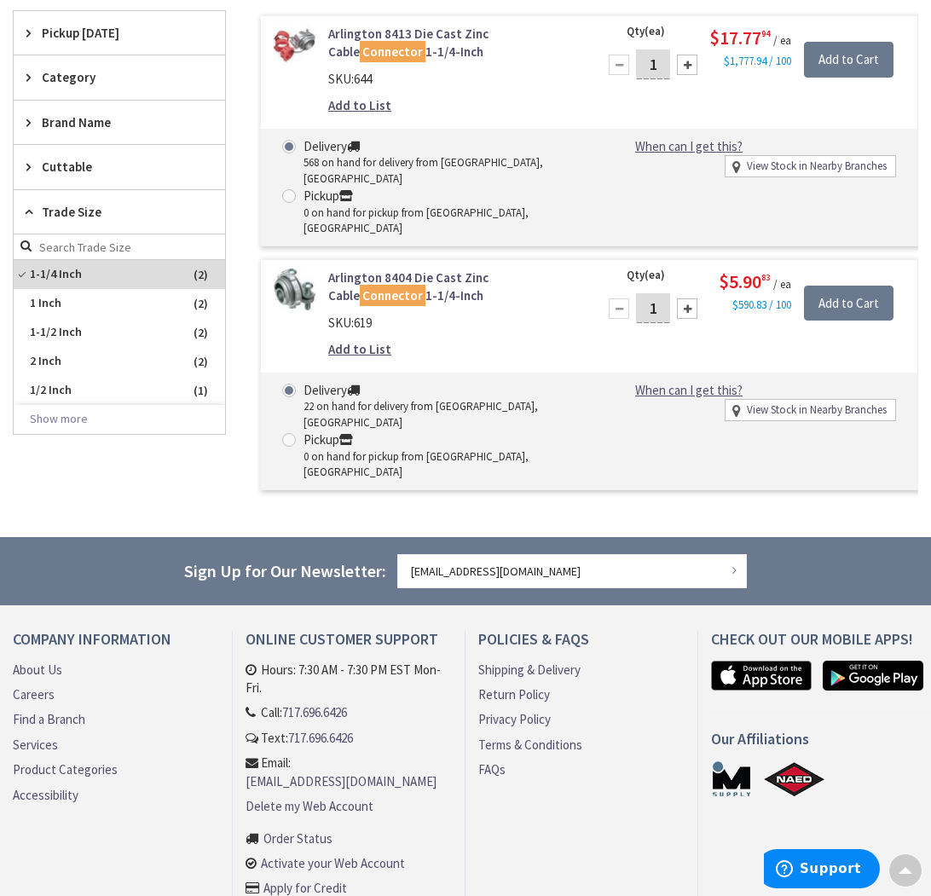
scroll to position [410, 0]
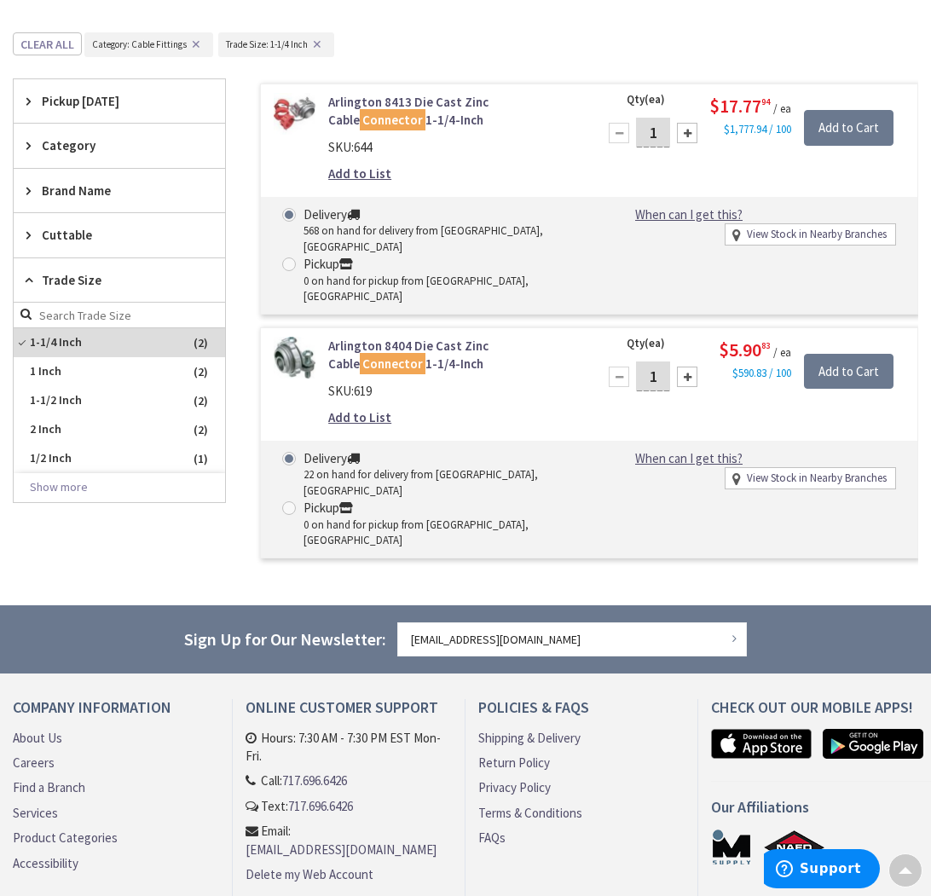
click at [235, 310] on div "Arlington 8413 Die Cast Zinc Cable Connector 1-1/4-Inch SKU: 644 Add to List Qt…" at bounding box center [572, 322] width 692 height 487
click at [38, 281] on icon at bounding box center [32, 280] width 13 height 13
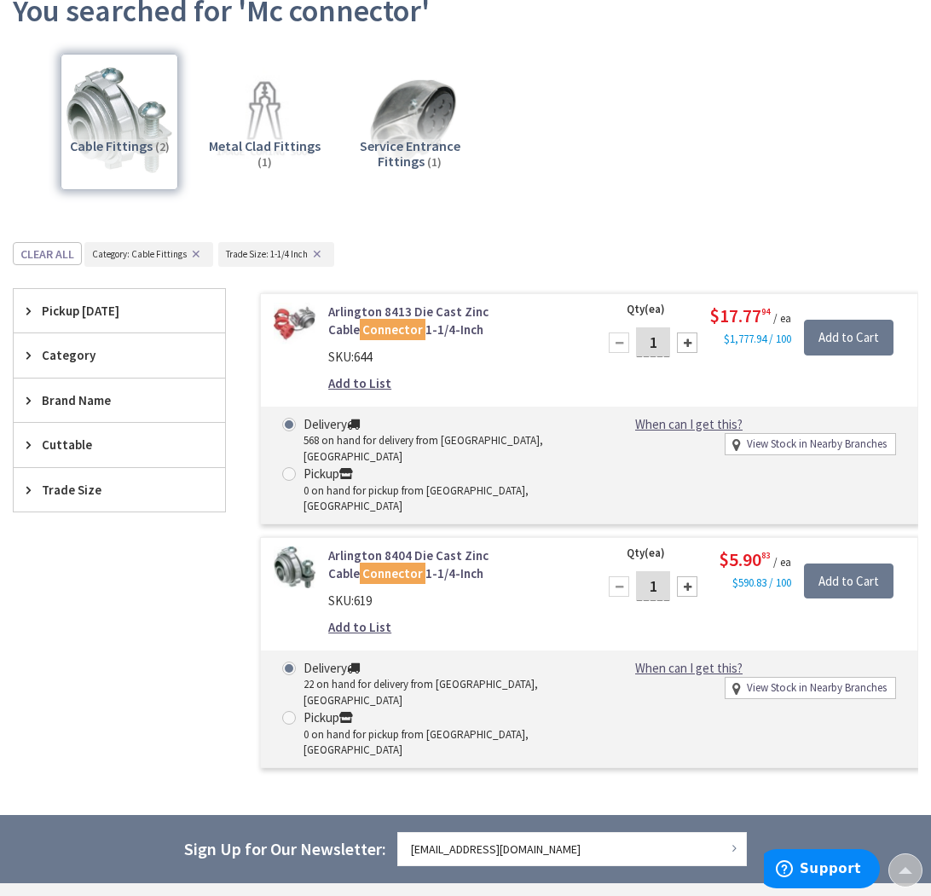
scroll to position [51, 0]
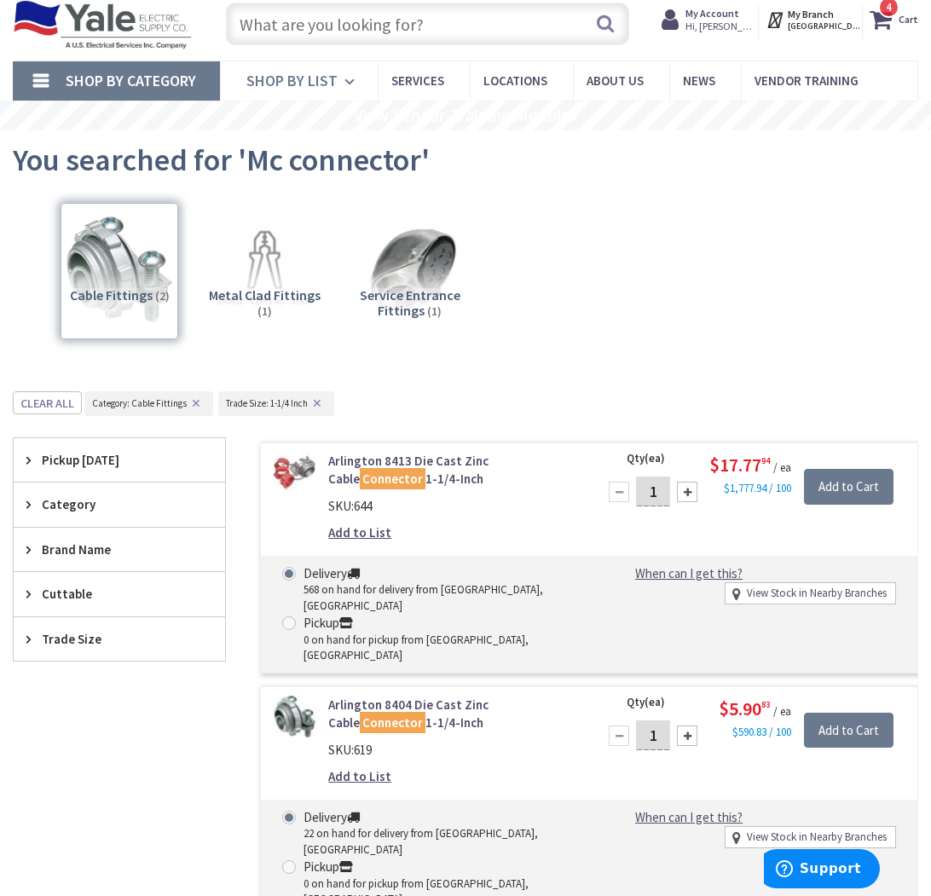
click at [356, 78] on icon at bounding box center [352, 81] width 16 height 37
click at [344, 83] on icon at bounding box center [352, 81] width 16 height 37
click at [319, 80] on span "Shop By List" at bounding box center [291, 81] width 91 height 20
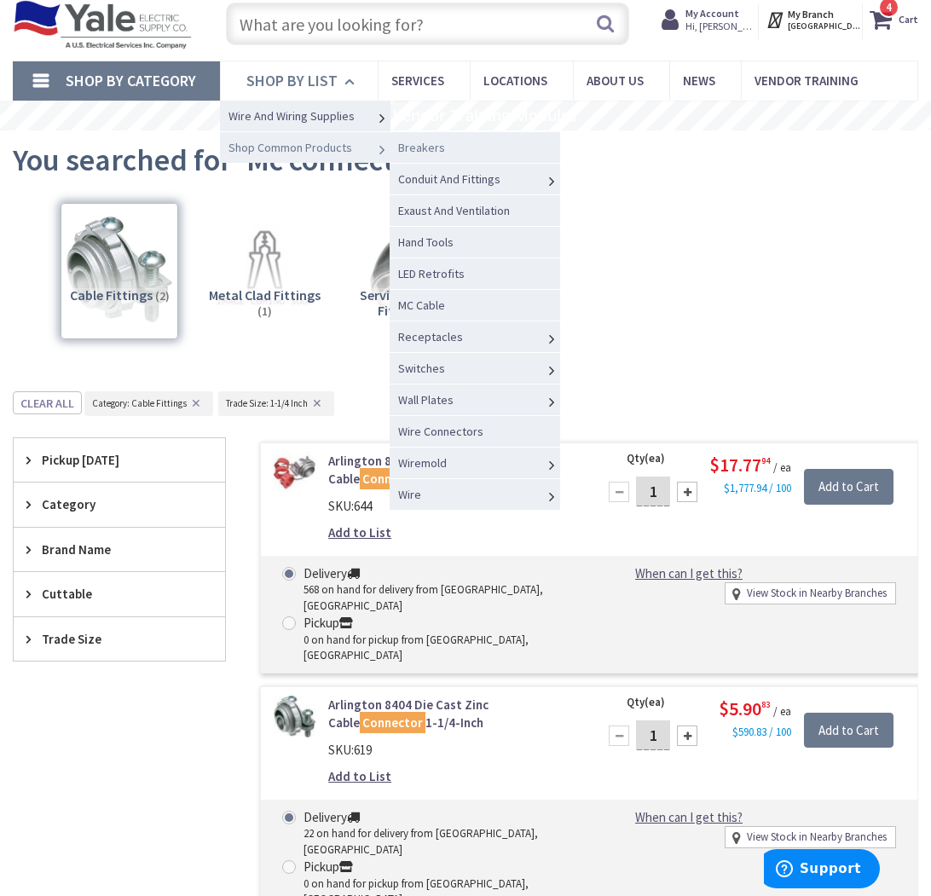
click at [431, 148] on span "Breakers" at bounding box center [421, 147] width 47 height 15
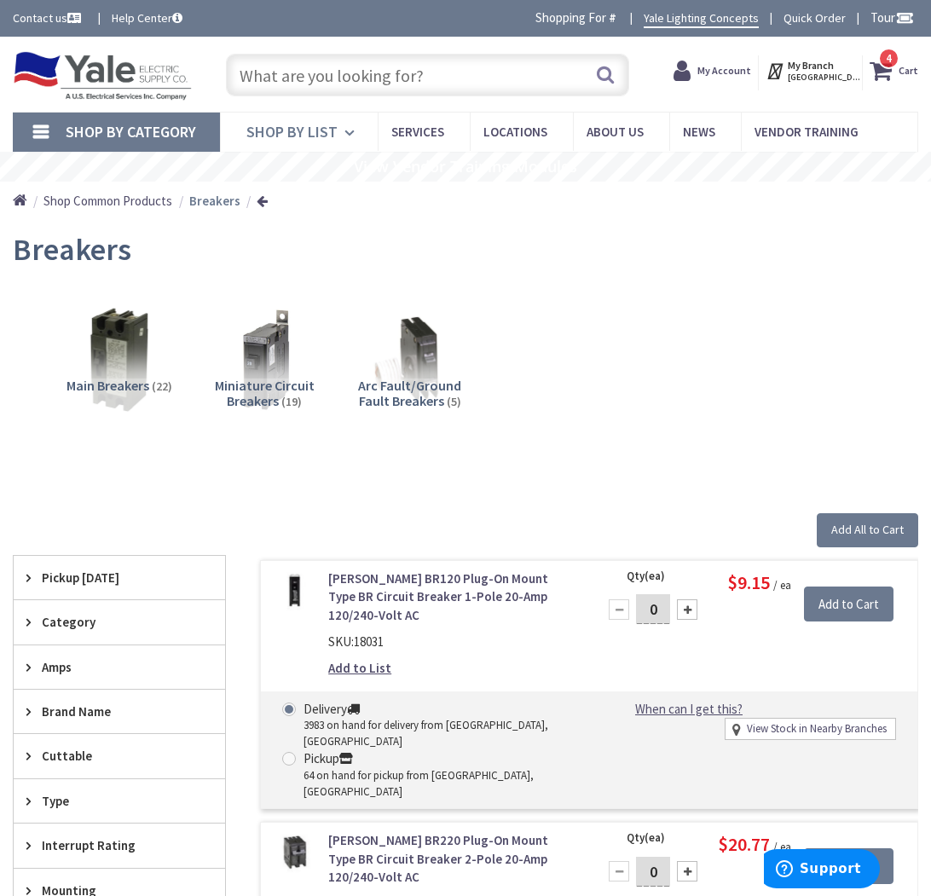
click at [319, 133] on span "Shop By List" at bounding box center [291, 132] width 91 height 20
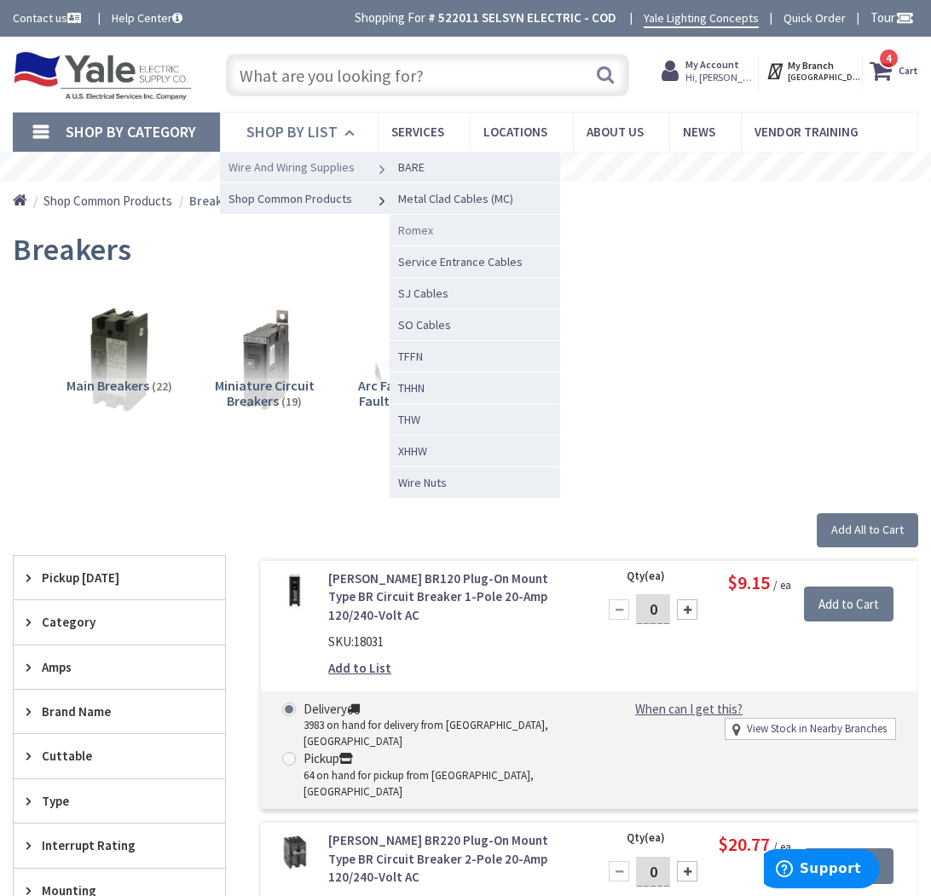
click at [411, 233] on span "Romex" at bounding box center [415, 229] width 35 height 15
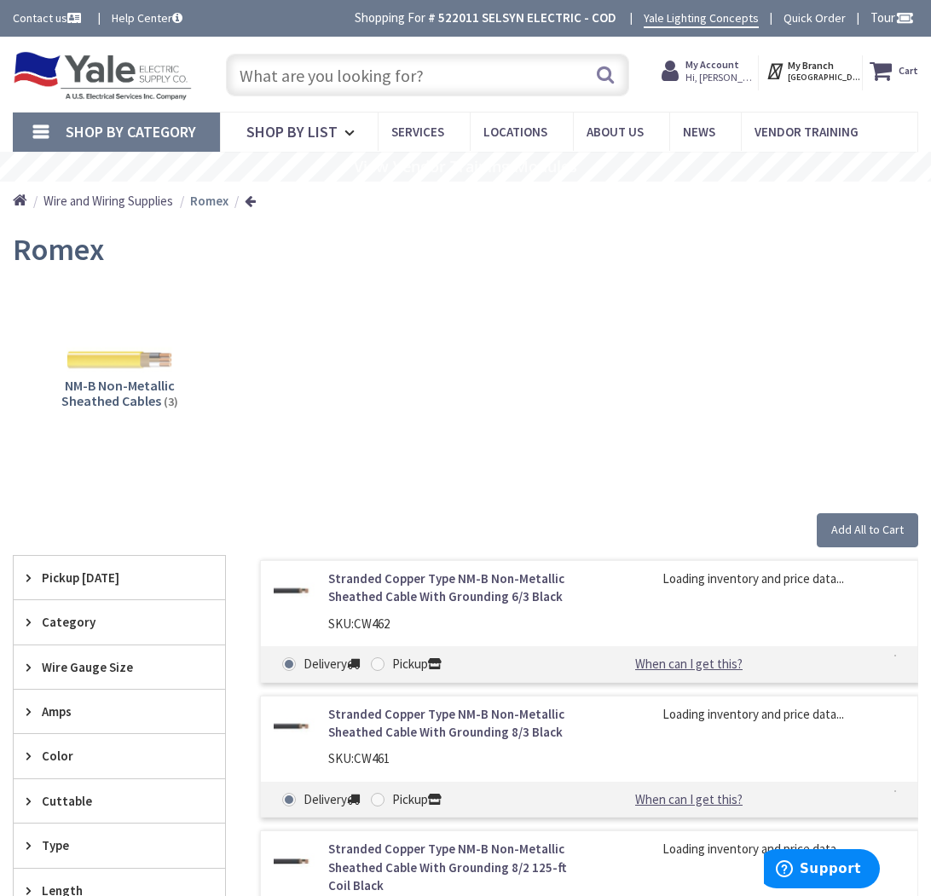
click at [245, 573] on div "Stranded Copper Type NM-B Non-Metallic Sheathed Cable With Grounding 6/3 Black …" at bounding box center [572, 768] width 692 height 424
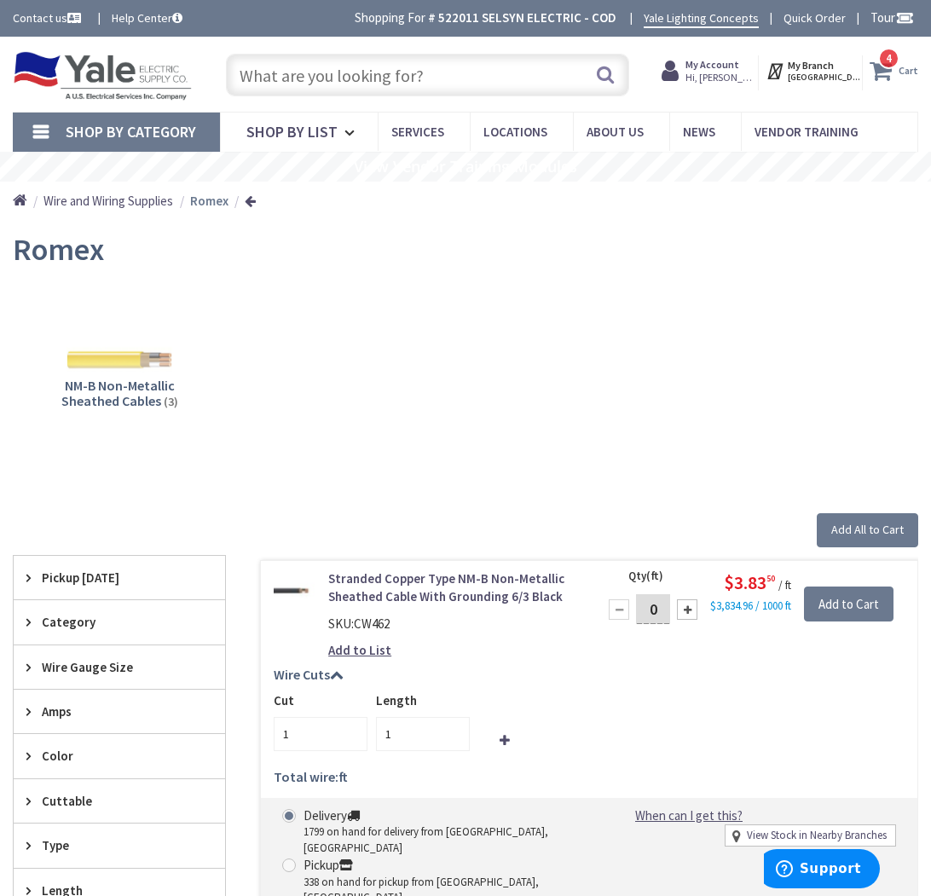
click at [888, 66] on span "4 4 items" at bounding box center [888, 58] width 21 height 21
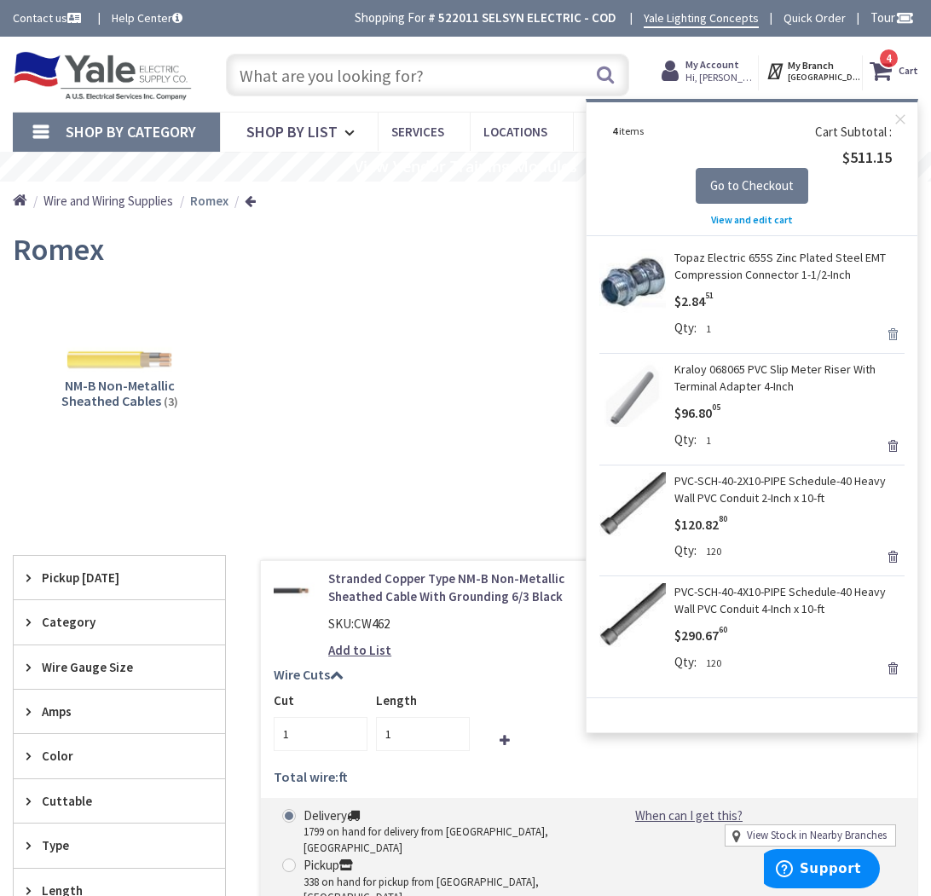
click at [891, 327] on link "Remove" at bounding box center [892, 334] width 24 height 24
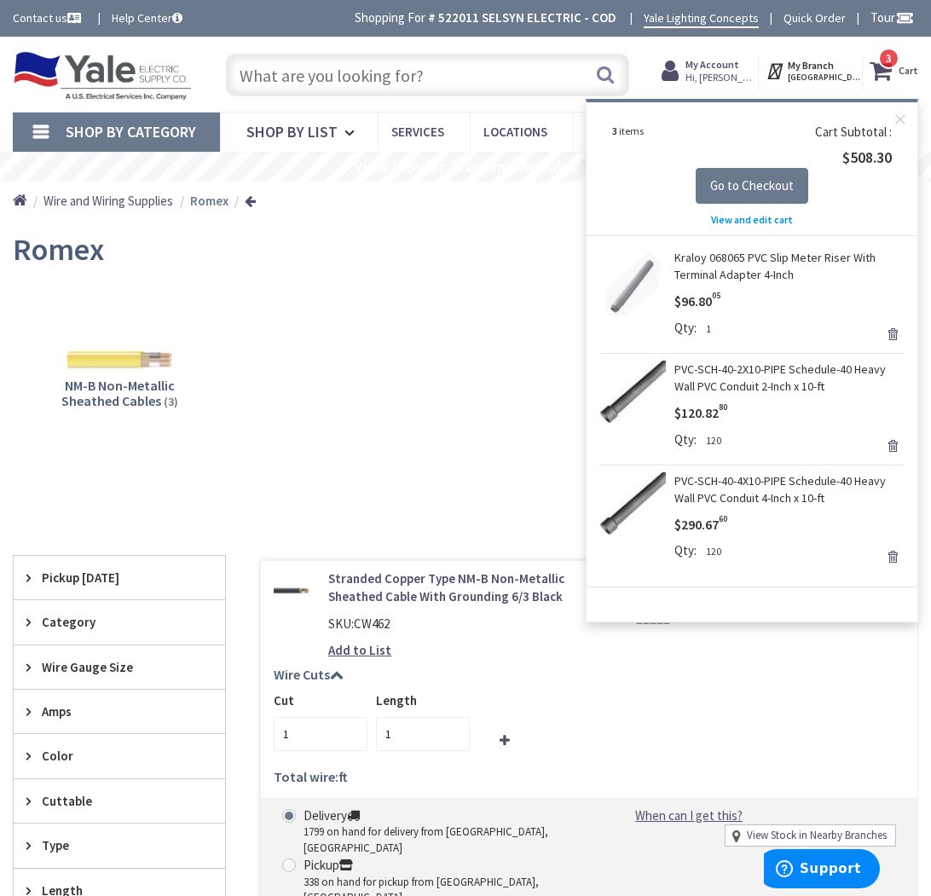
click at [452, 69] on input "text" at bounding box center [427, 75] width 403 height 43
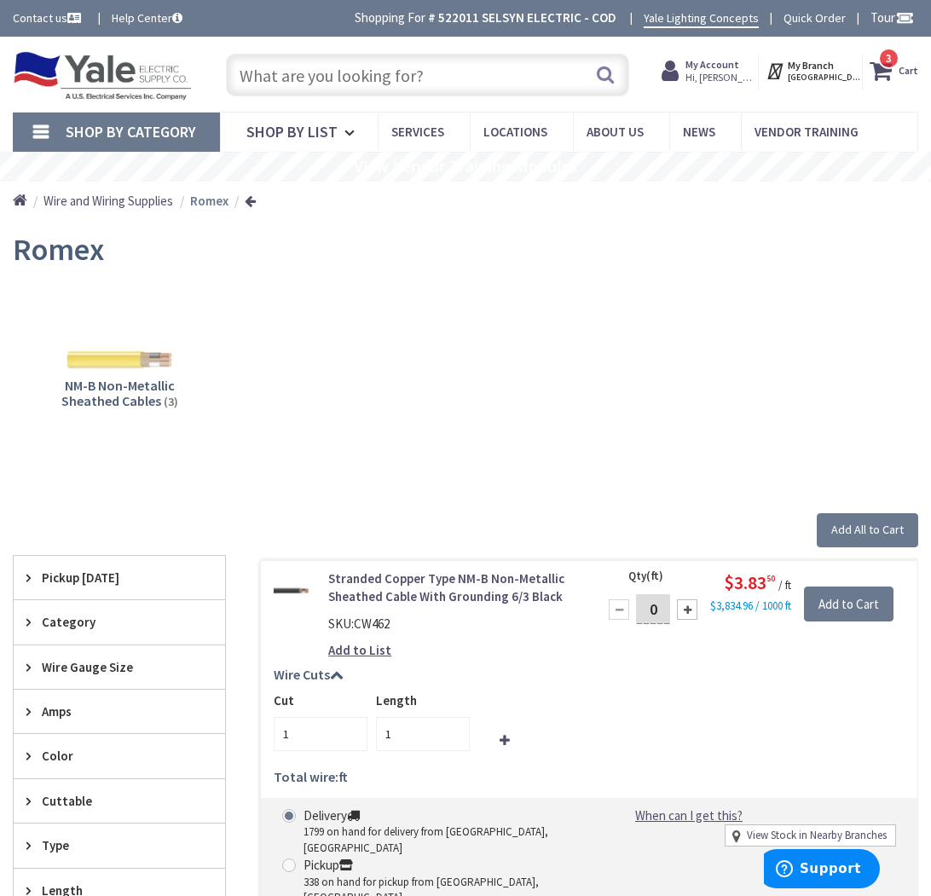
click at [372, 78] on input "text" at bounding box center [427, 75] width 403 height 43
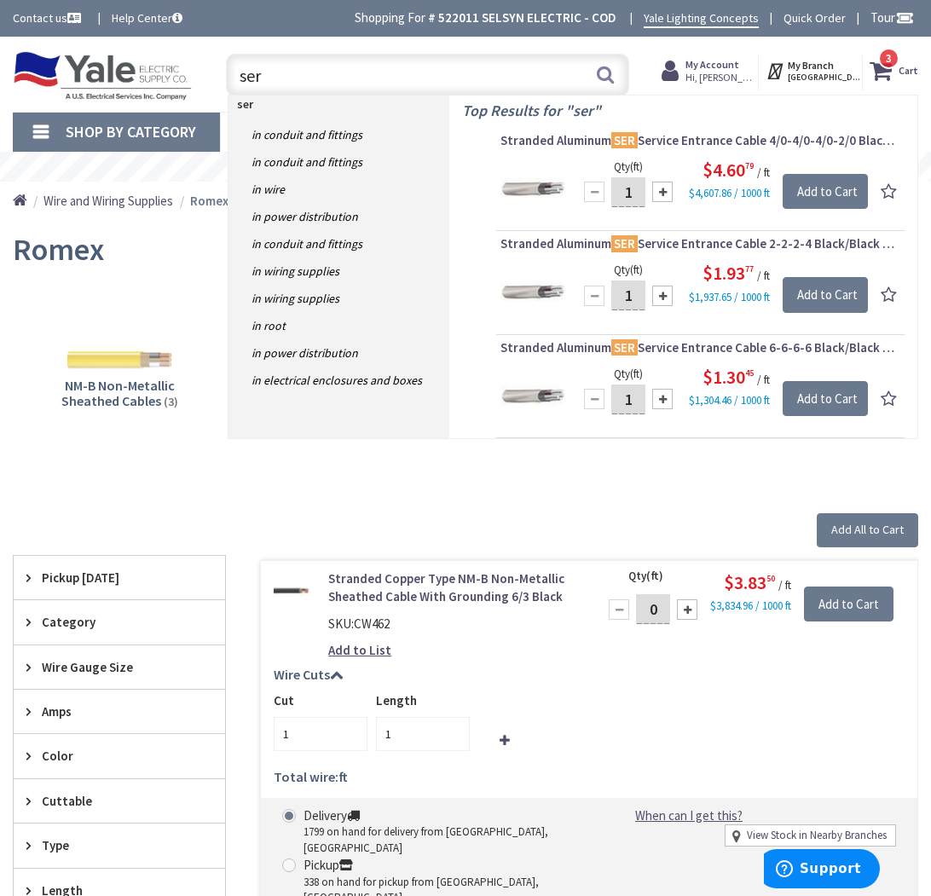
type input "ser"
click at [251, 505] on div "Clear all" at bounding box center [465, 498] width 905 height 32
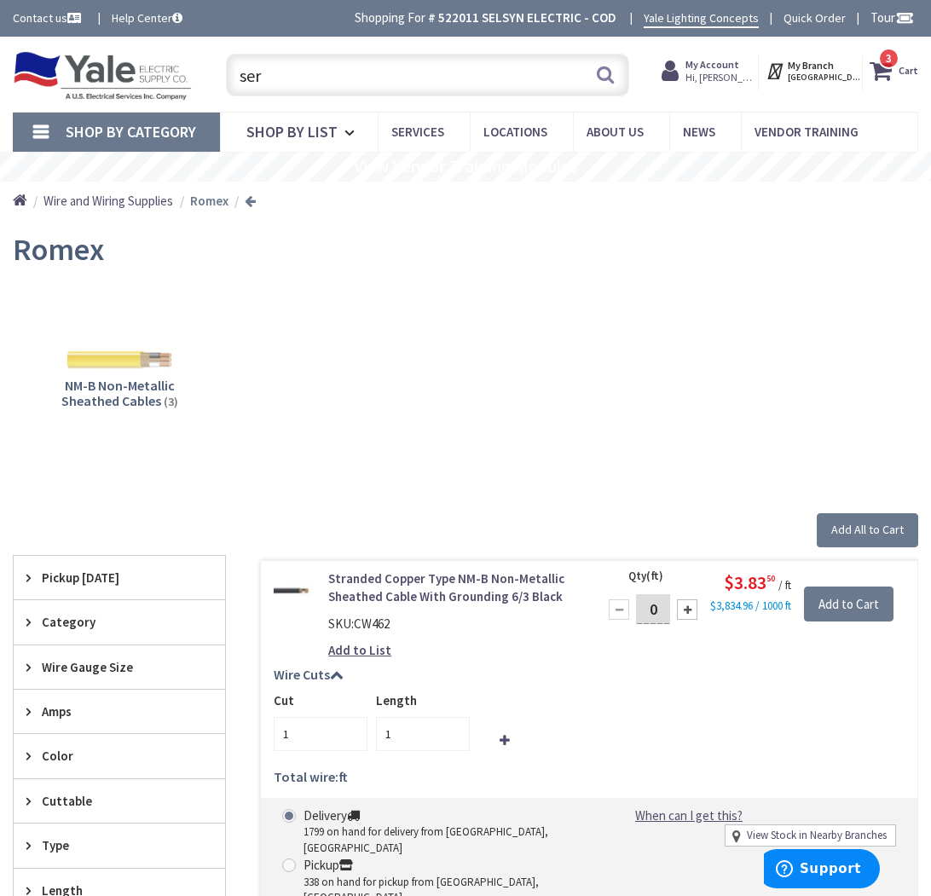
click at [251, 199] on link at bounding box center [250, 200] width 11 height 13
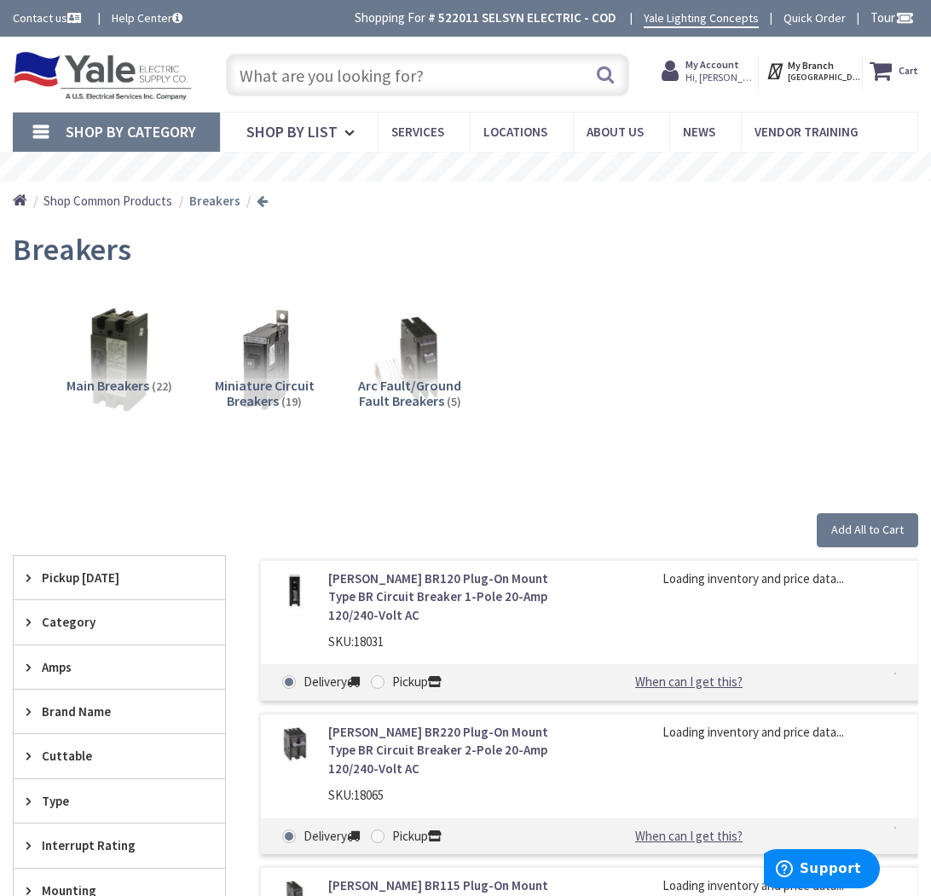
click at [260, 200] on link at bounding box center [262, 200] width 11 height 13
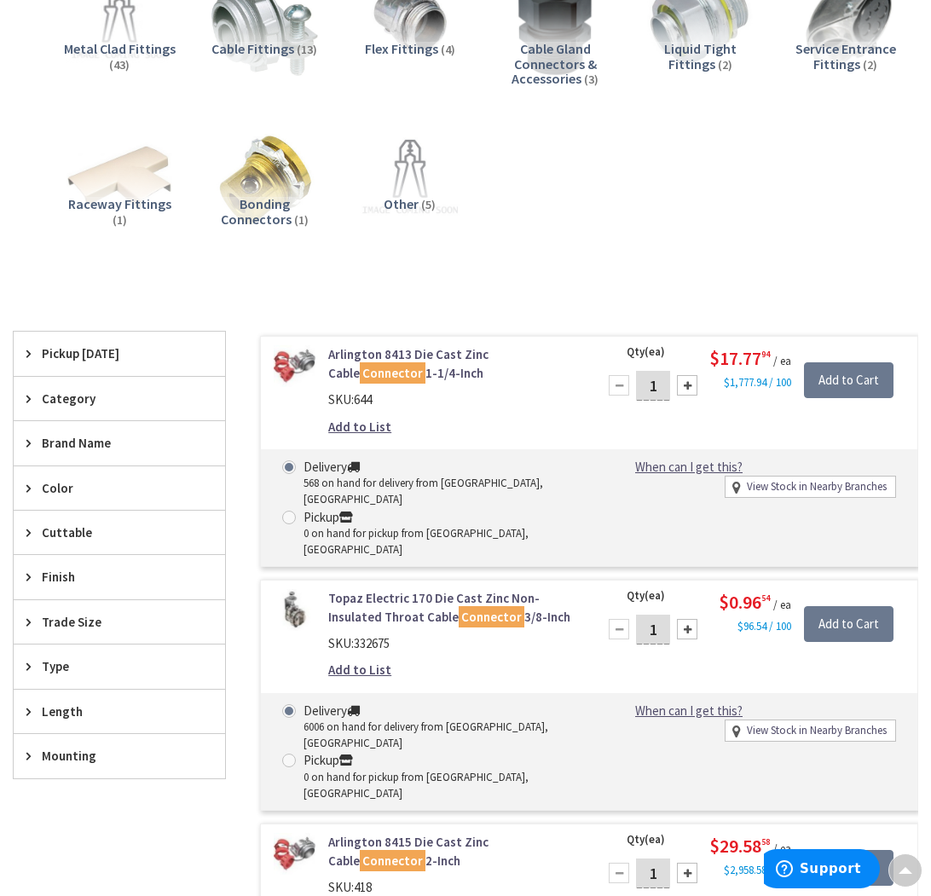
scroll to position [441, 0]
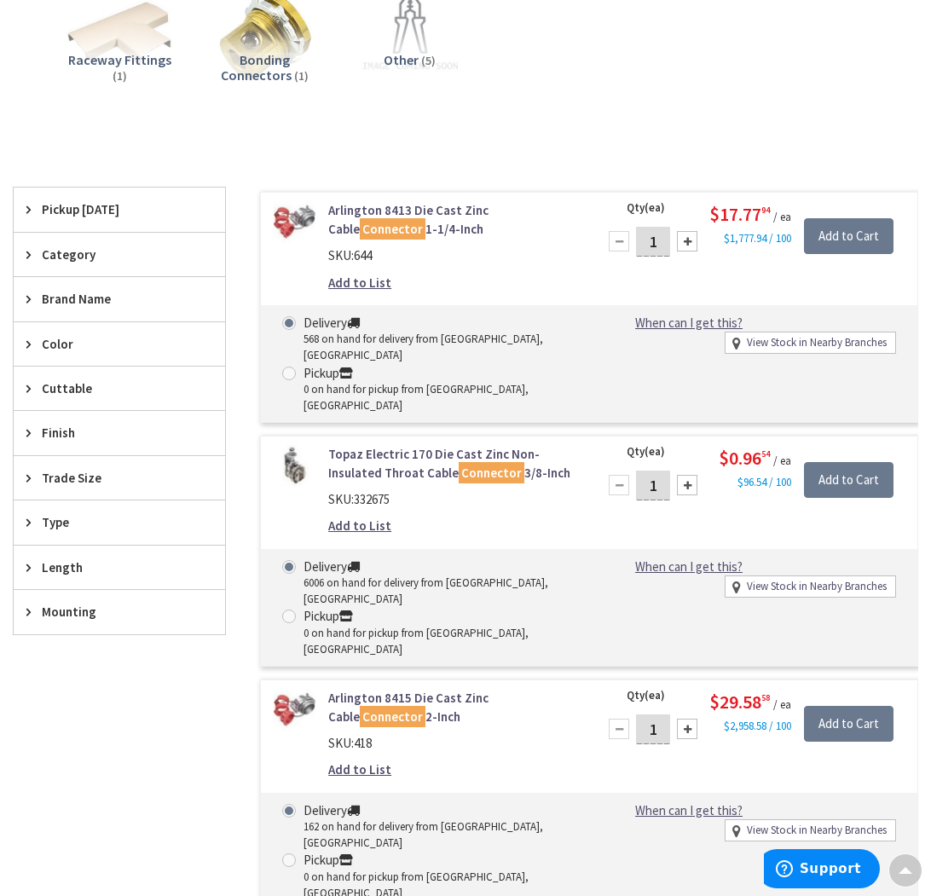
click at [29, 480] on icon at bounding box center [32, 477] width 13 height 13
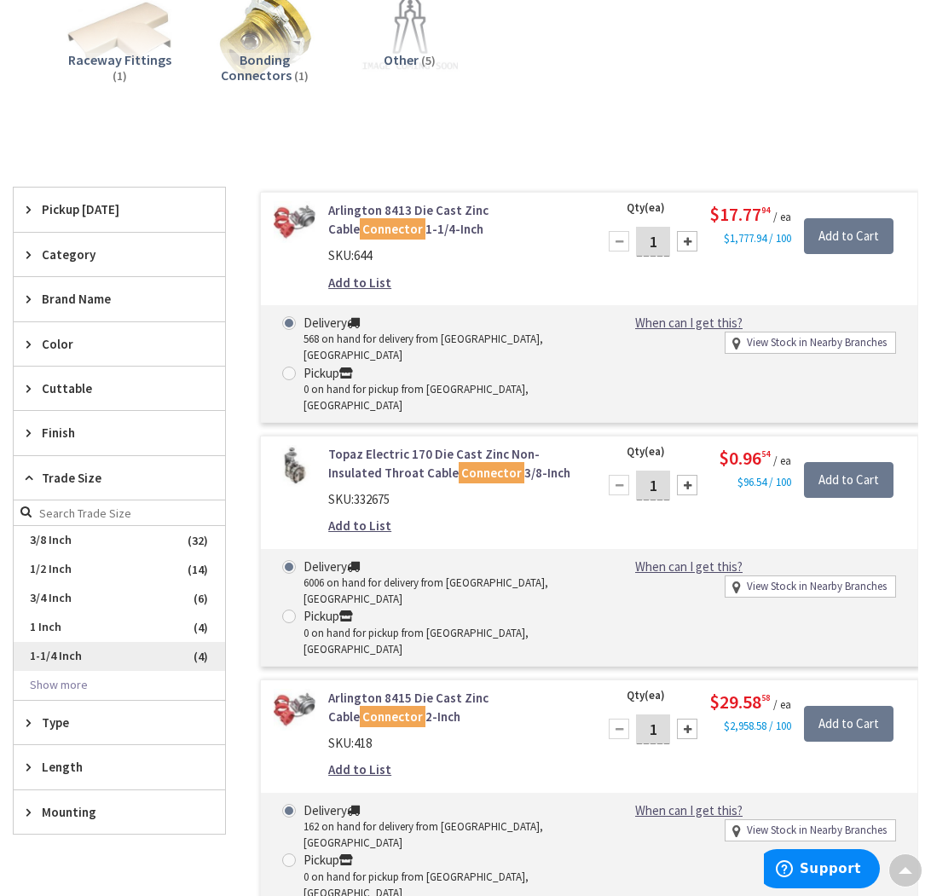
click at [45, 654] on span "1-1/4 Inch" at bounding box center [119, 656] width 211 height 29
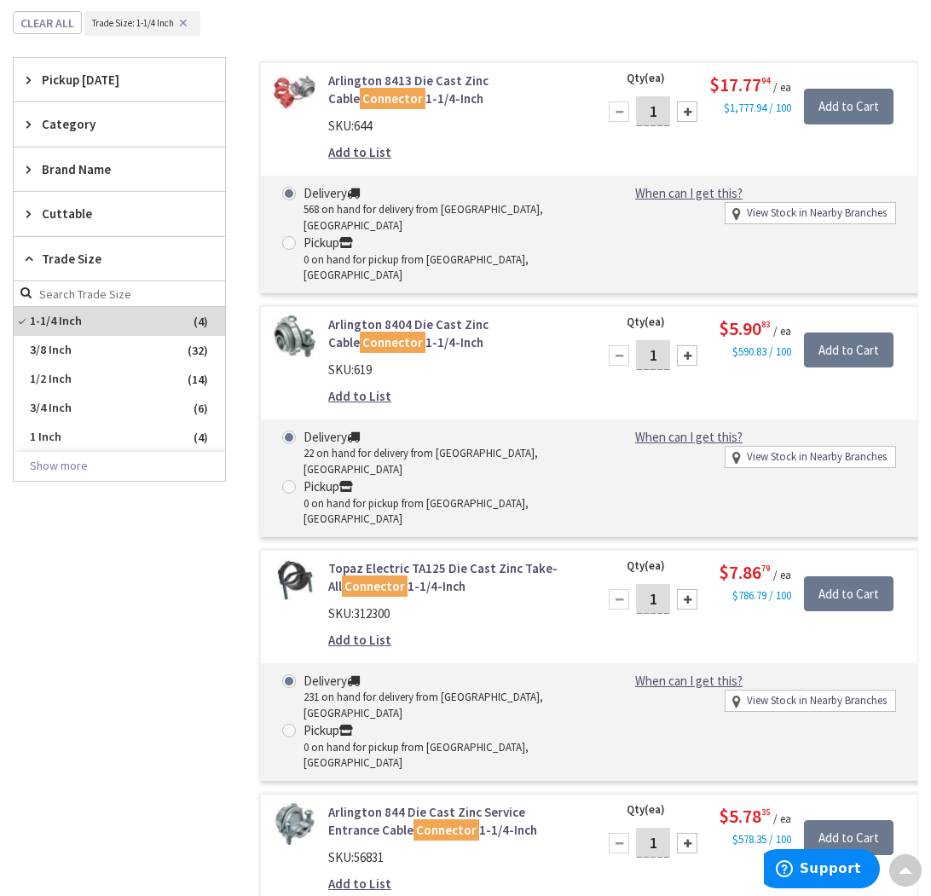
scroll to position [0, 0]
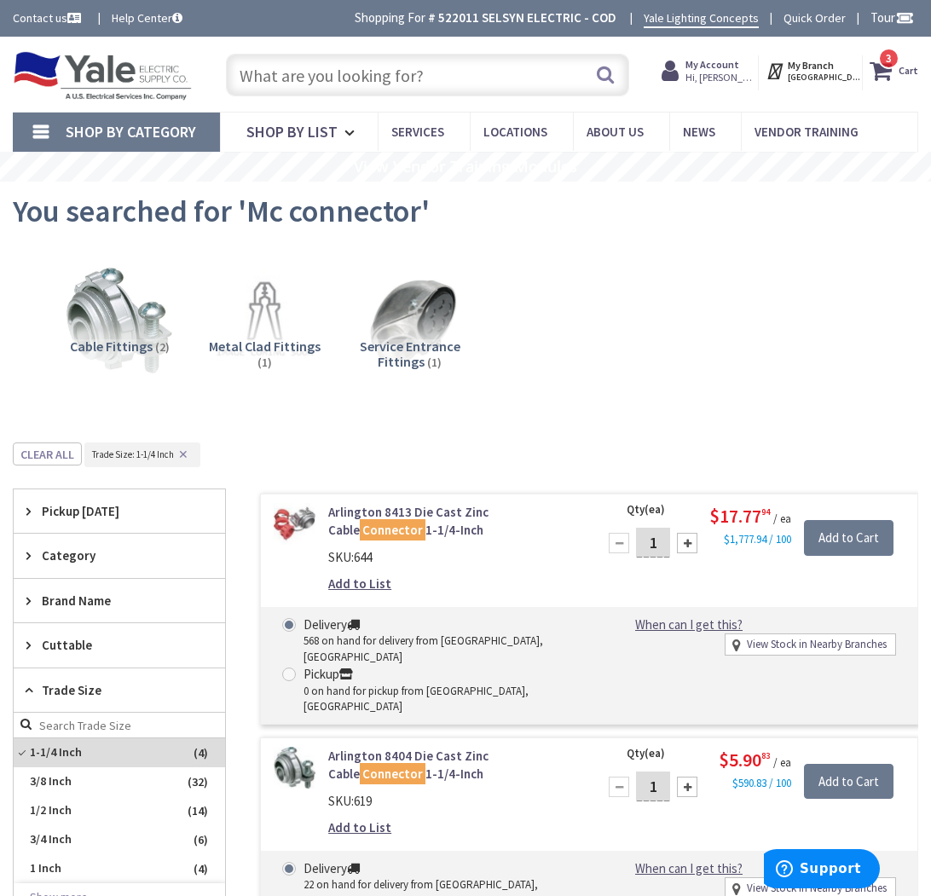
drag, startPoint x: 487, startPoint y: 76, endPoint x: 361, endPoint y: 84, distance: 126.4
click at [361, 84] on input "text" at bounding box center [427, 75] width 403 height 43
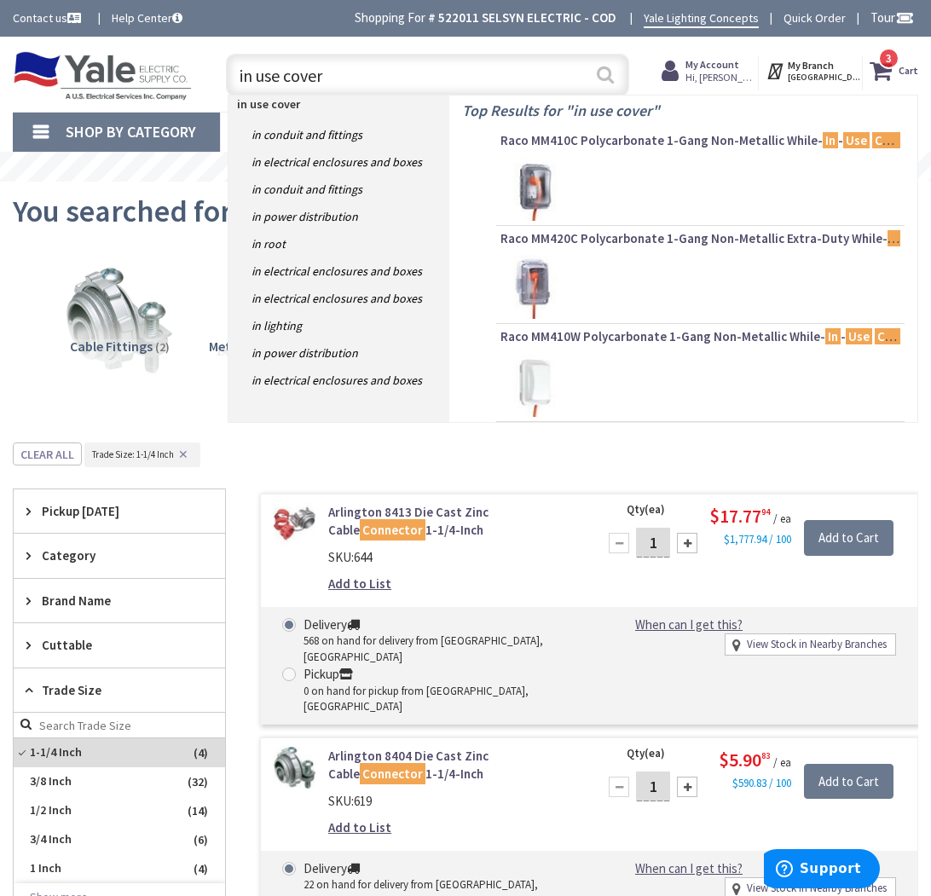
type input "in use cover"
click at [600, 82] on button "Search" at bounding box center [605, 74] width 22 height 38
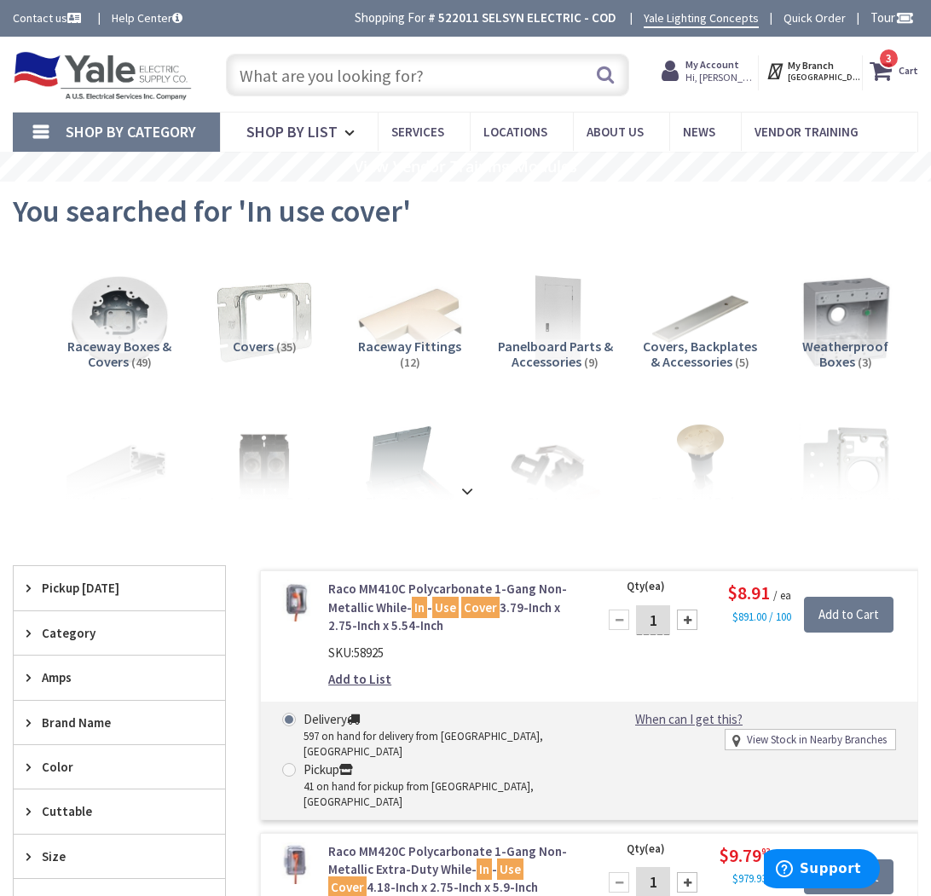
click at [378, 87] on input "text" at bounding box center [427, 75] width 403 height 43
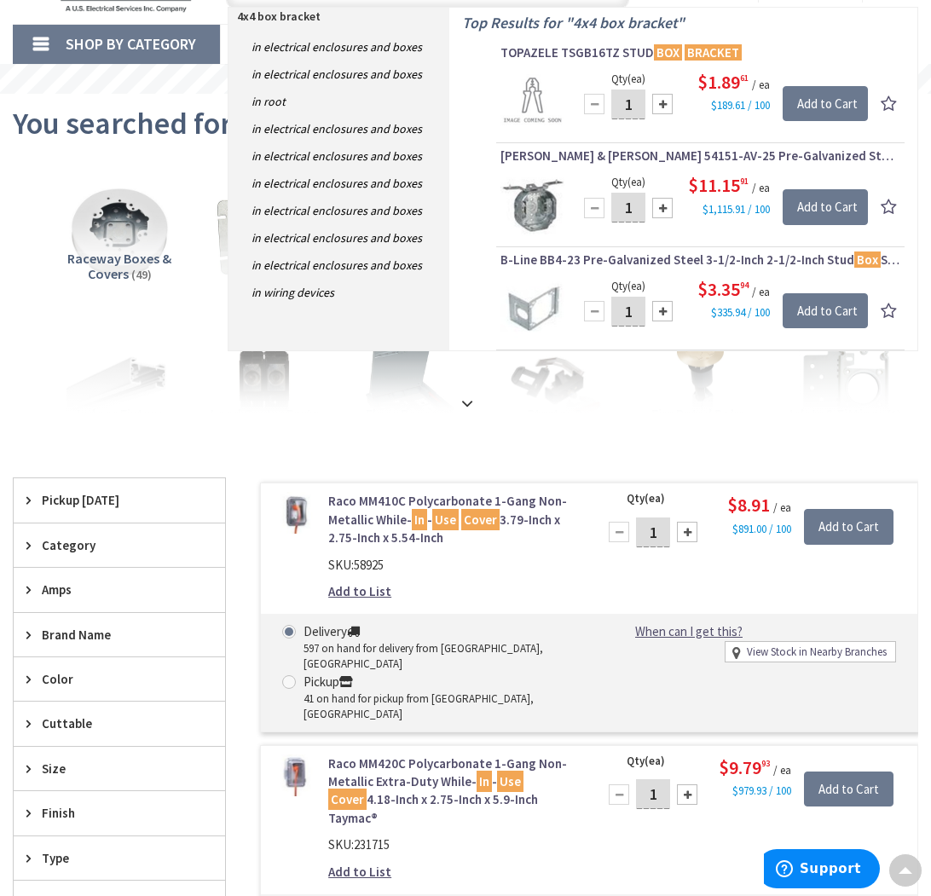
scroll to position [23, 0]
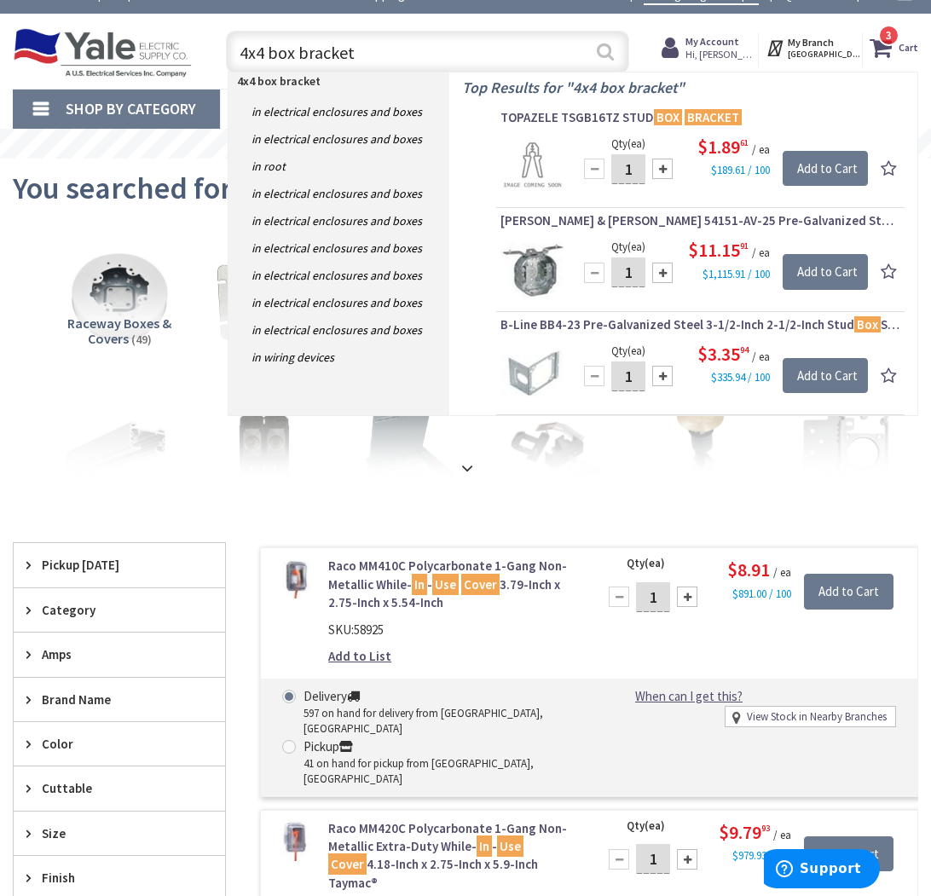
type input "4x4 box bracket"
click at [598, 53] on button "Search" at bounding box center [605, 51] width 22 height 38
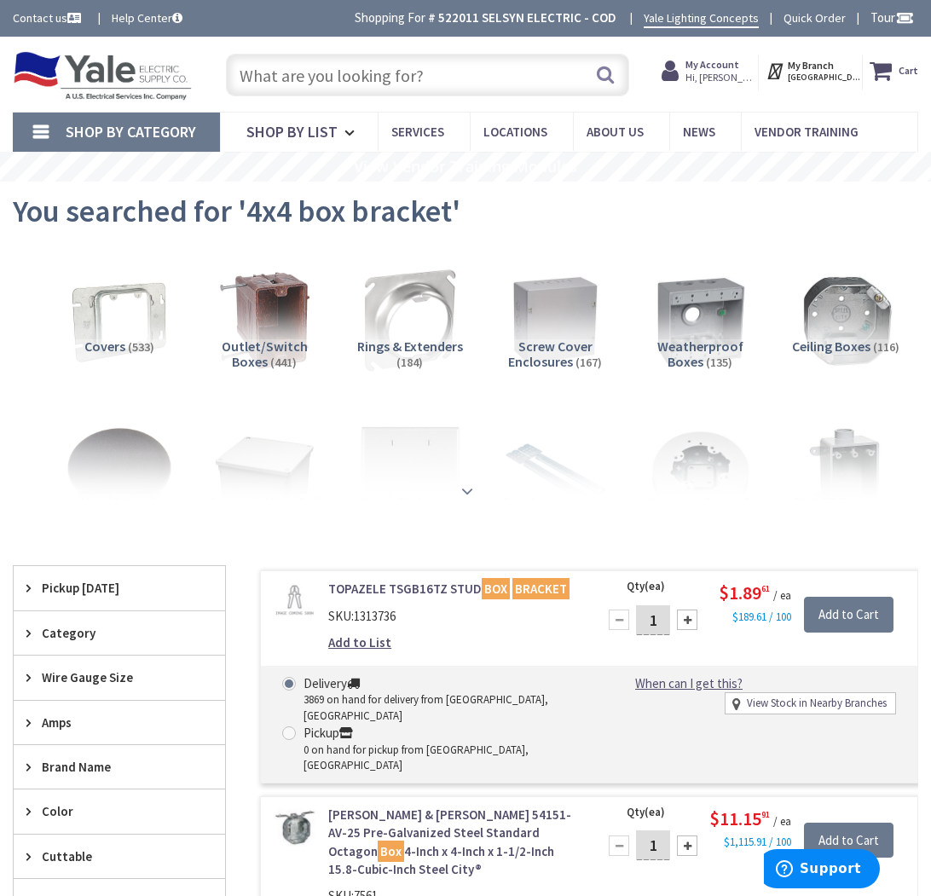
click at [469, 488] on strong at bounding box center [467, 491] width 20 height 19
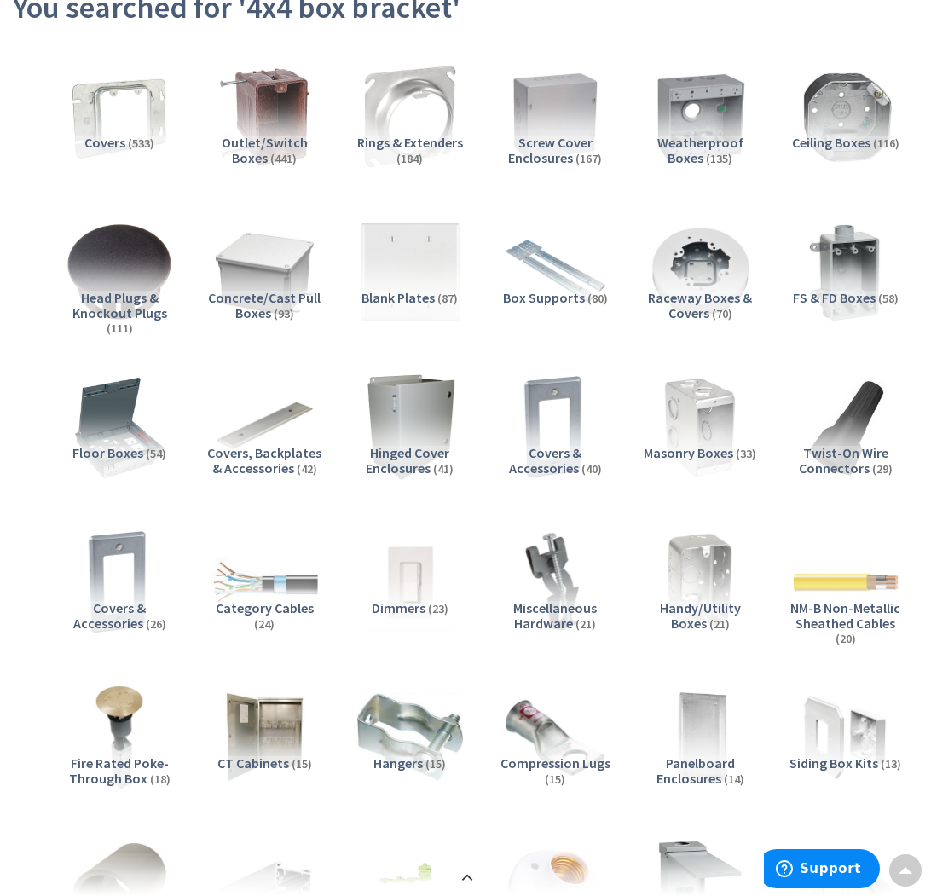
scroll to position [66, 0]
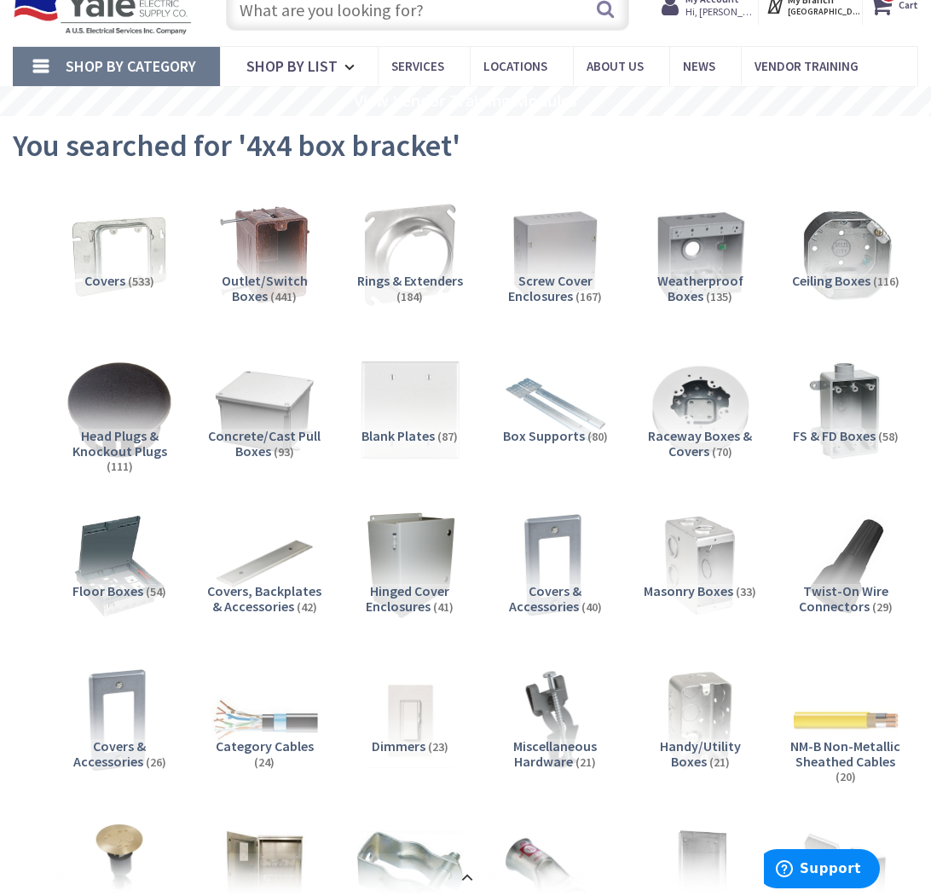
click at [257, 279] on span "Outlet/Switch Boxes" at bounding box center [265, 288] width 86 height 32
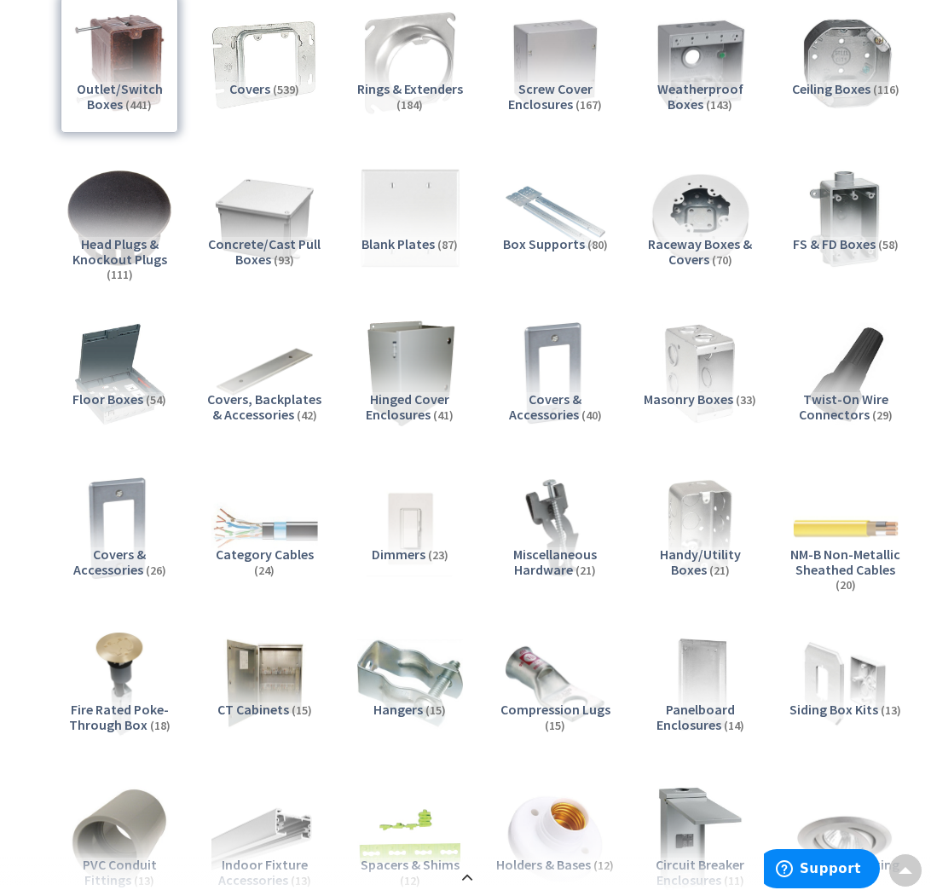
scroll to position [0, 0]
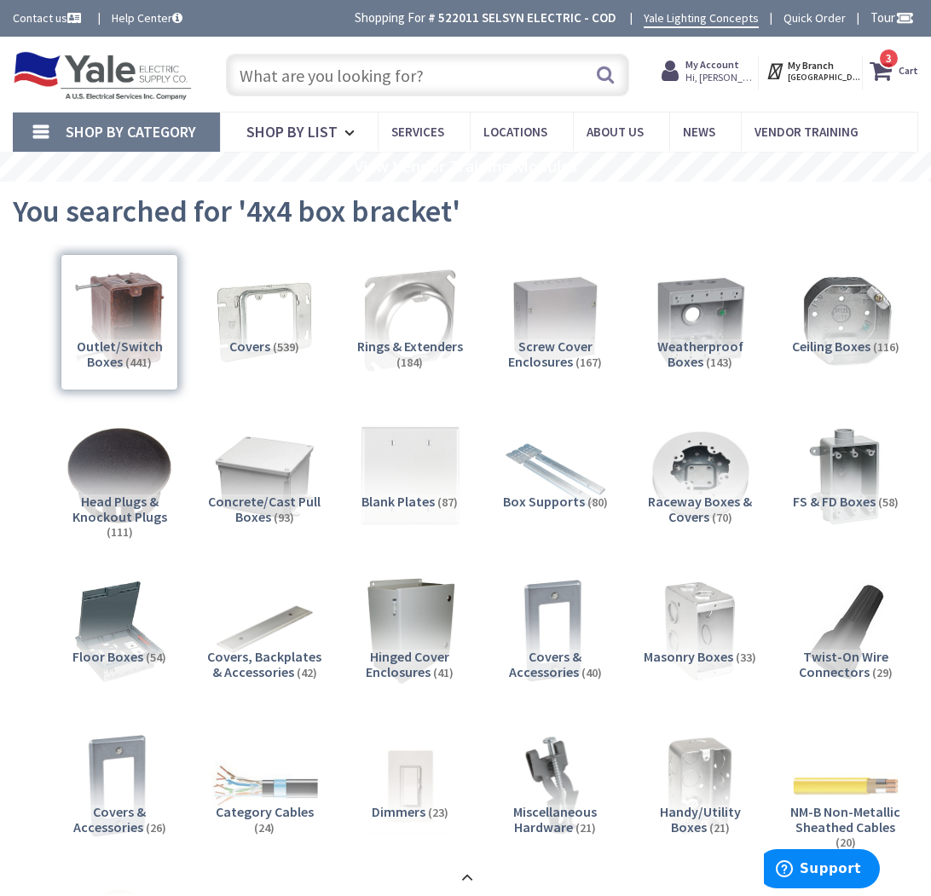
click at [146, 312] on div "Outlet/Switch Boxes (441)" at bounding box center [120, 322] width 118 height 136
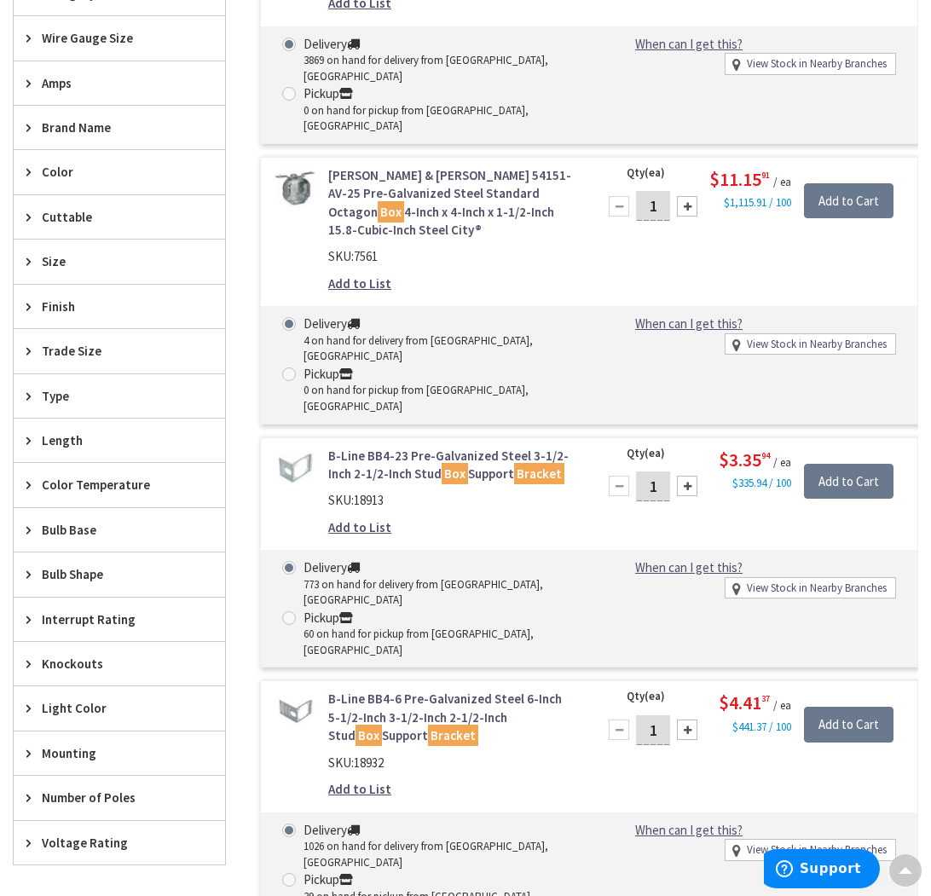
scroll to position [3033, 0]
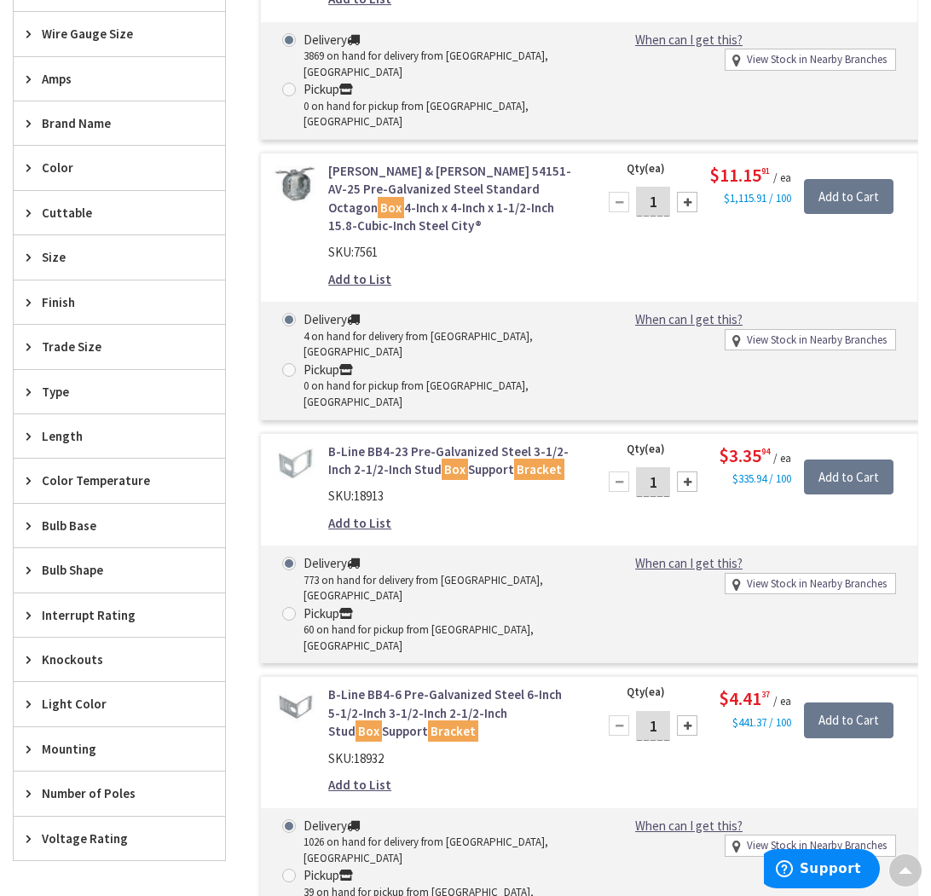
click at [37, 436] on icon at bounding box center [32, 436] width 13 height 13
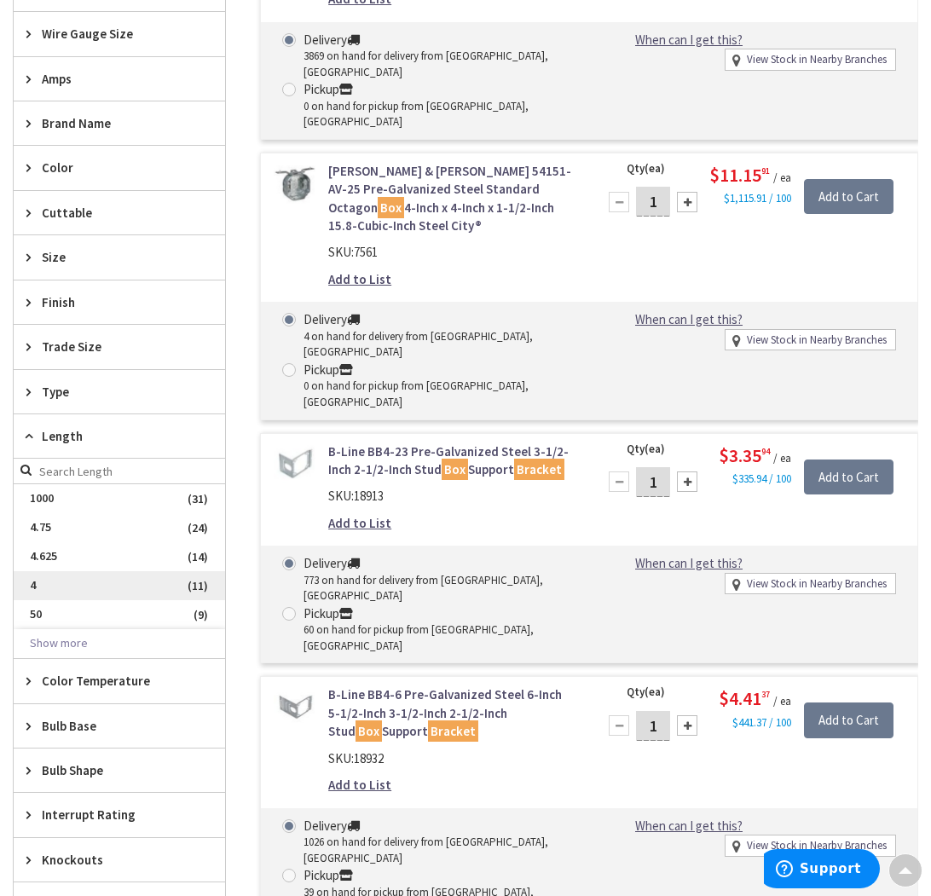
click at [34, 586] on span "4" at bounding box center [119, 585] width 211 height 29
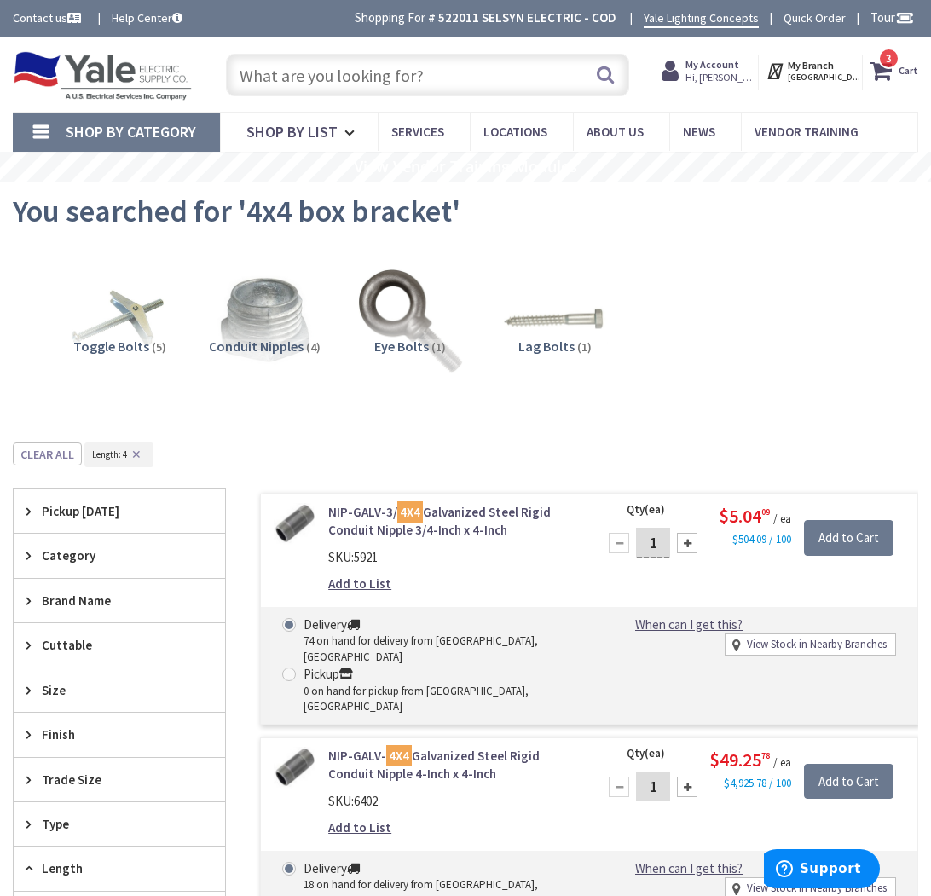
scroll to position [345, 0]
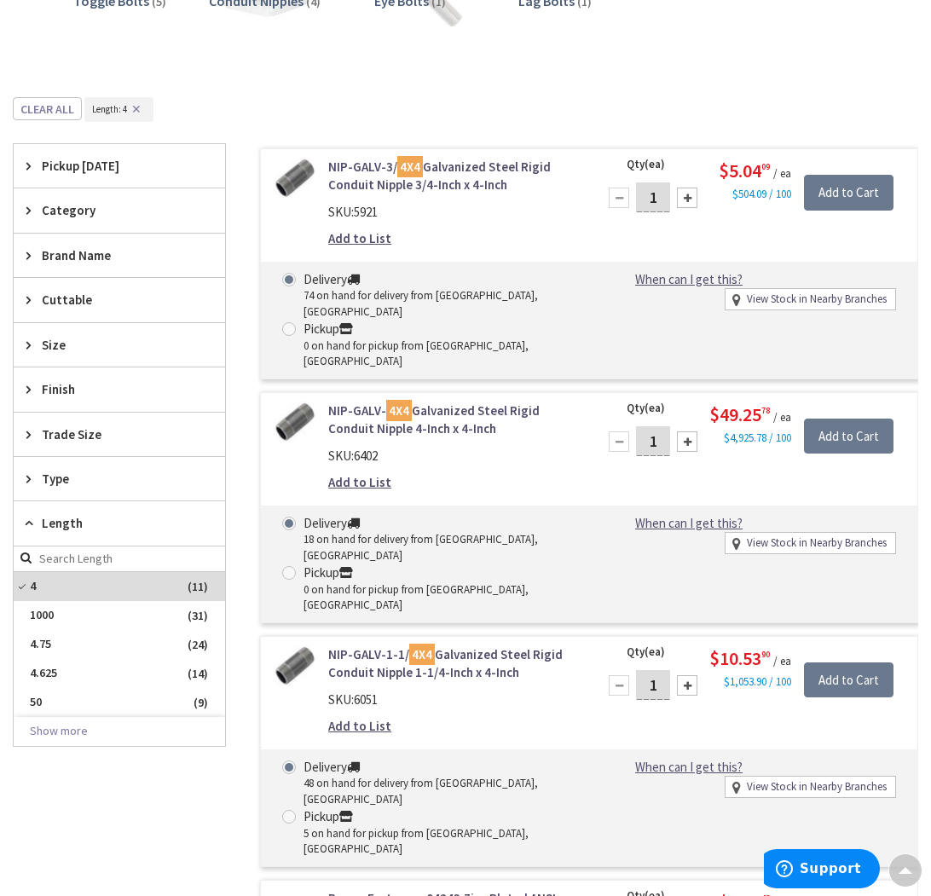
click at [137, 109] on button "✕" at bounding box center [136, 109] width 19 height 12
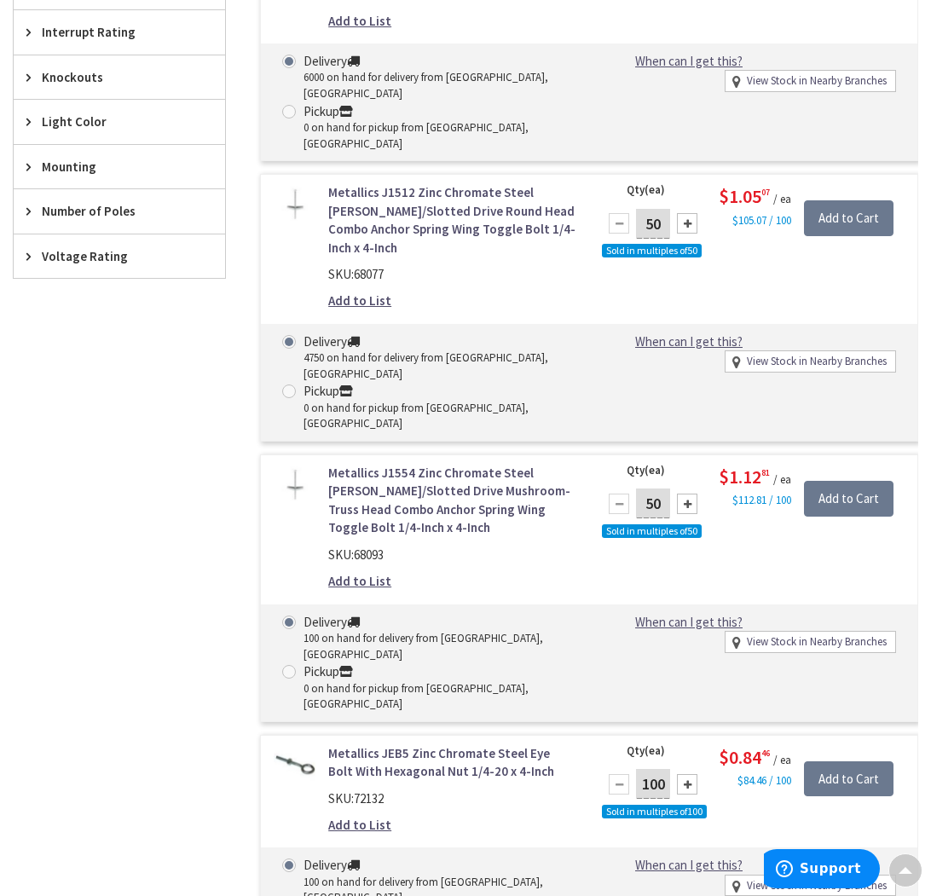
scroll to position [3248, 0]
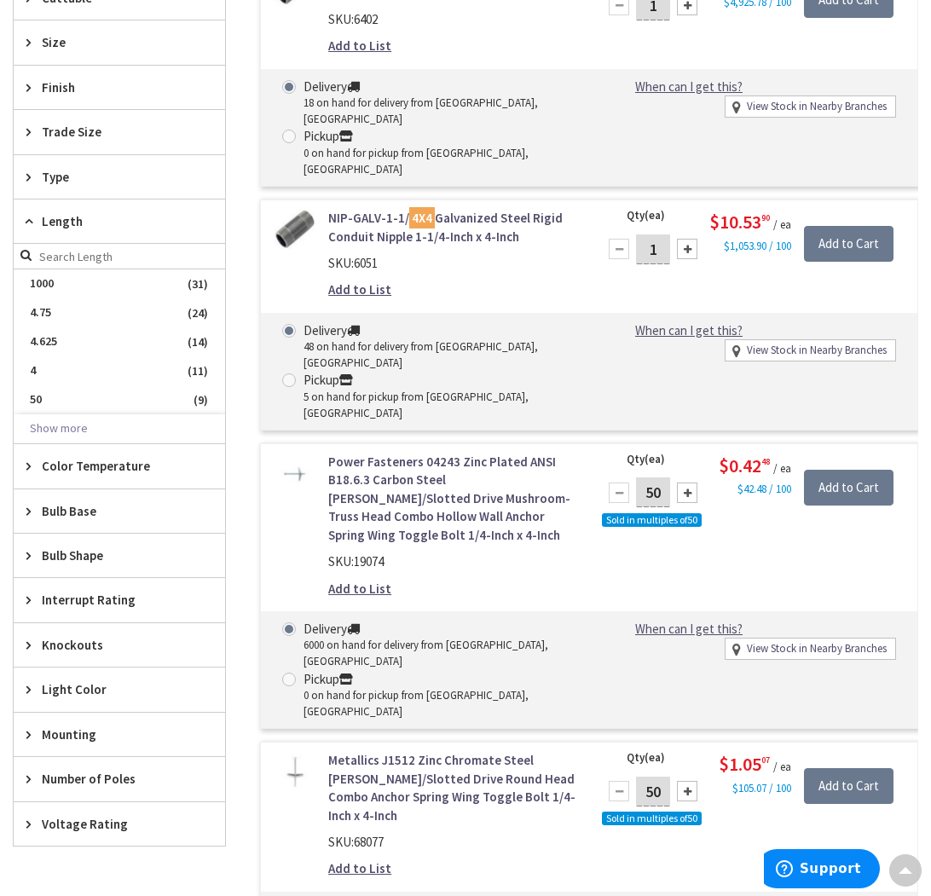
click at [36, 731] on icon at bounding box center [32, 734] width 13 height 13
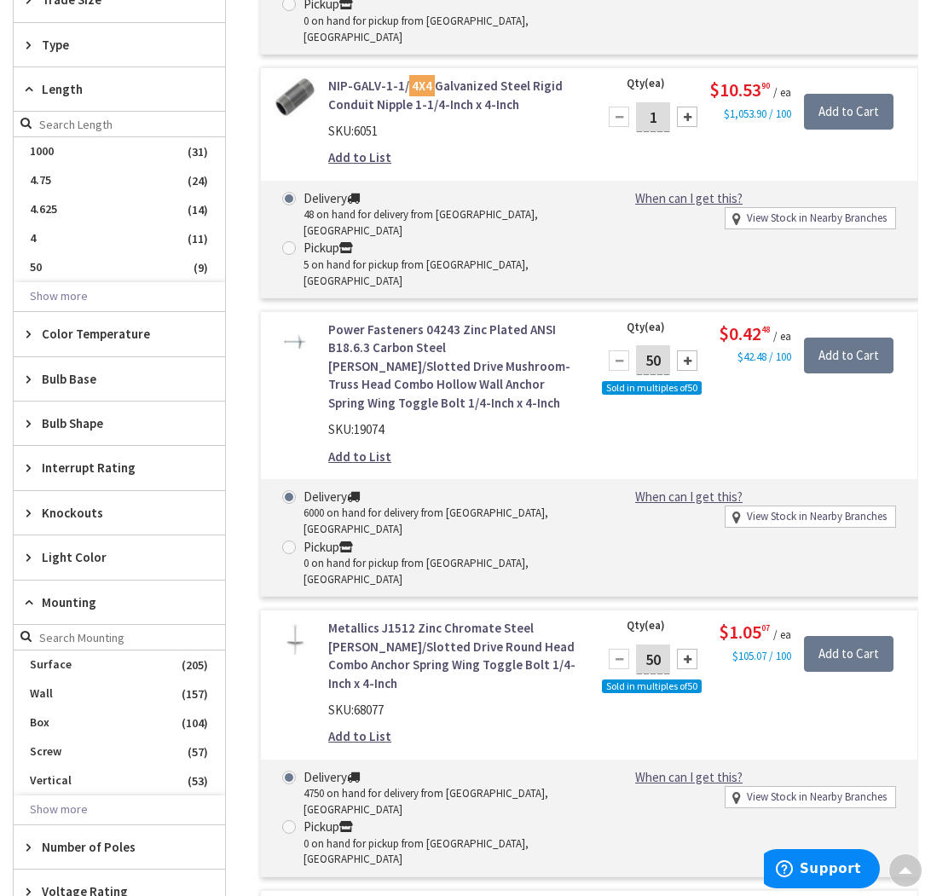
scroll to position [3518, 0]
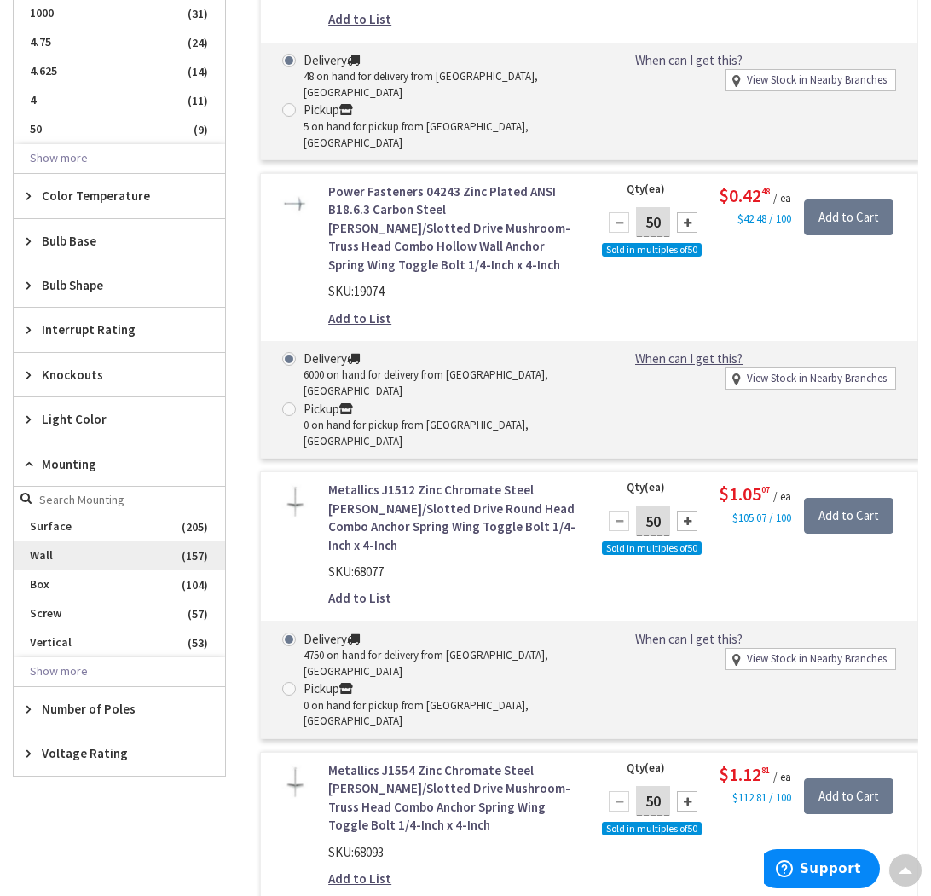
click at [40, 547] on span "Wall" at bounding box center [119, 555] width 211 height 29
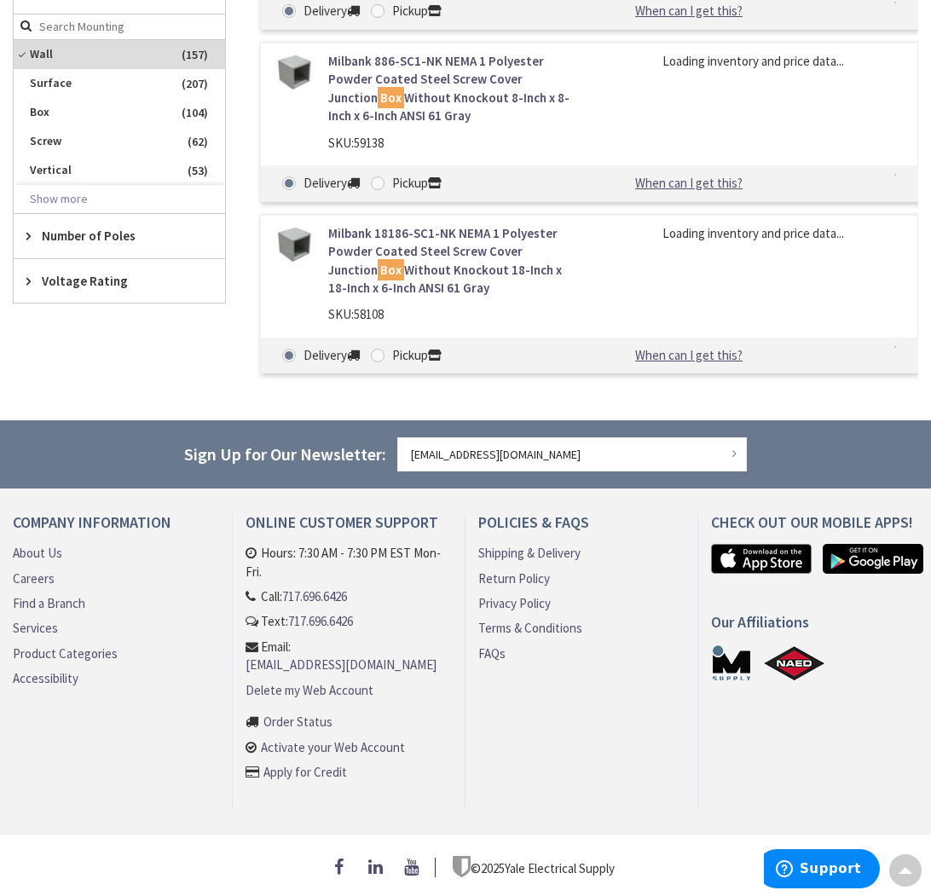
scroll to position [1422, 0]
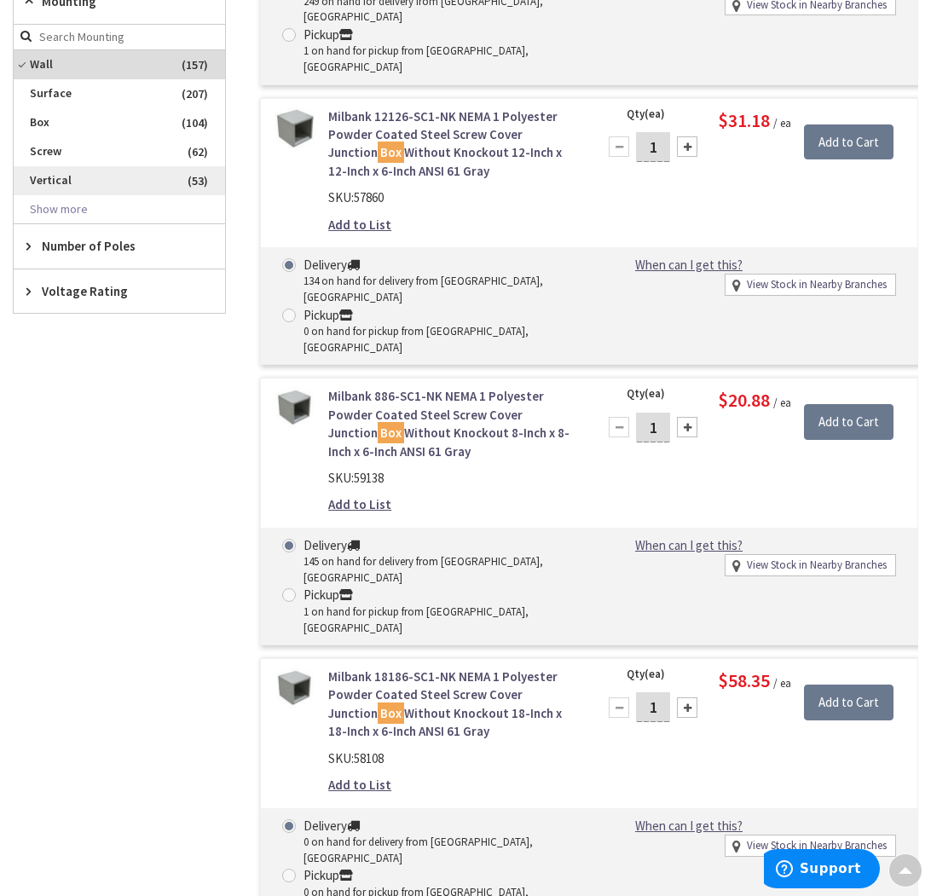
click at [55, 174] on span "Vertical" at bounding box center [119, 180] width 211 height 29
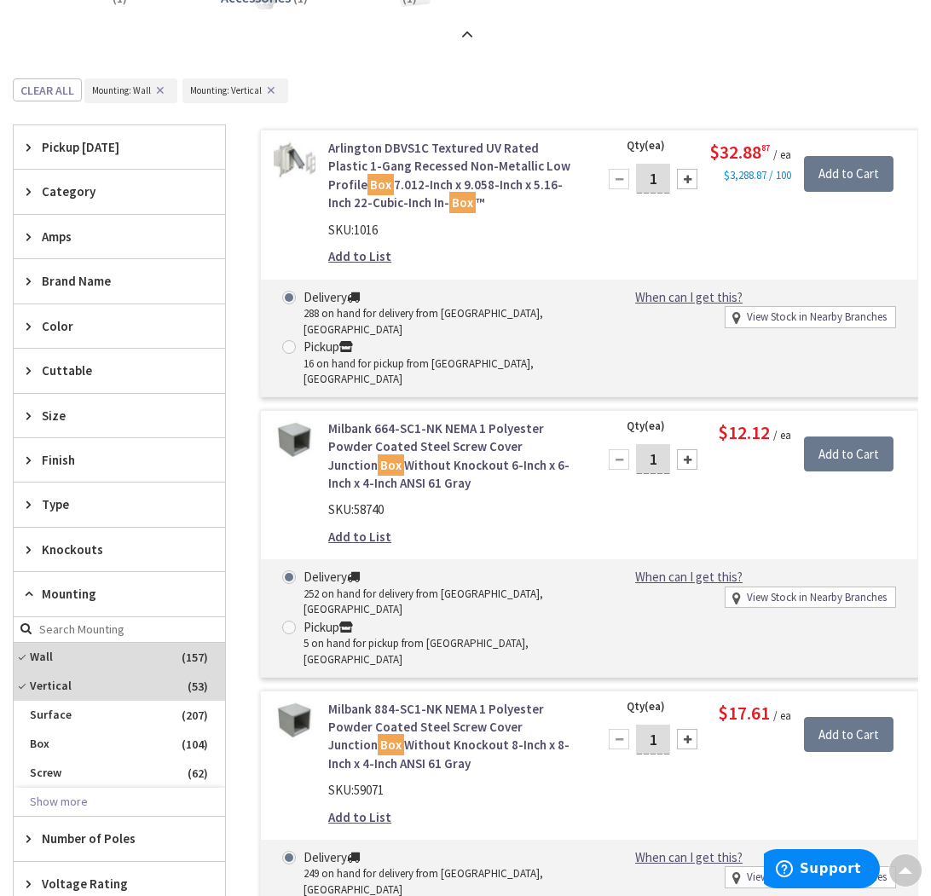
scroll to position [1062, 0]
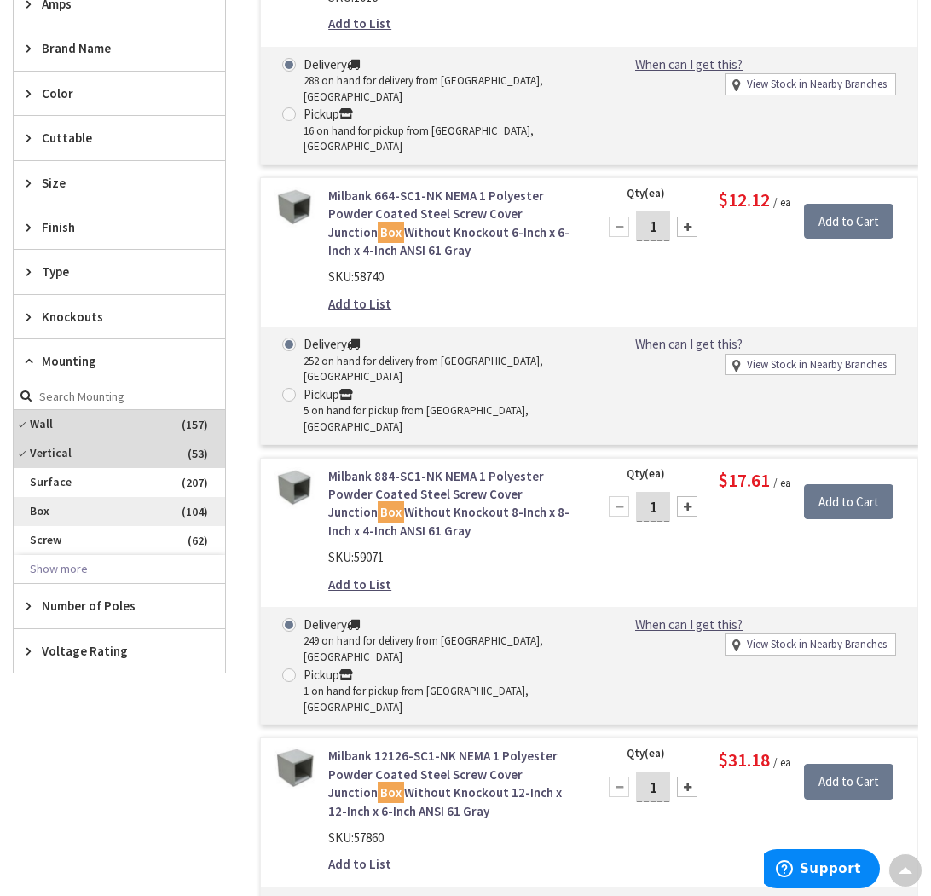
click at [62, 498] on span "Box" at bounding box center [119, 511] width 211 height 29
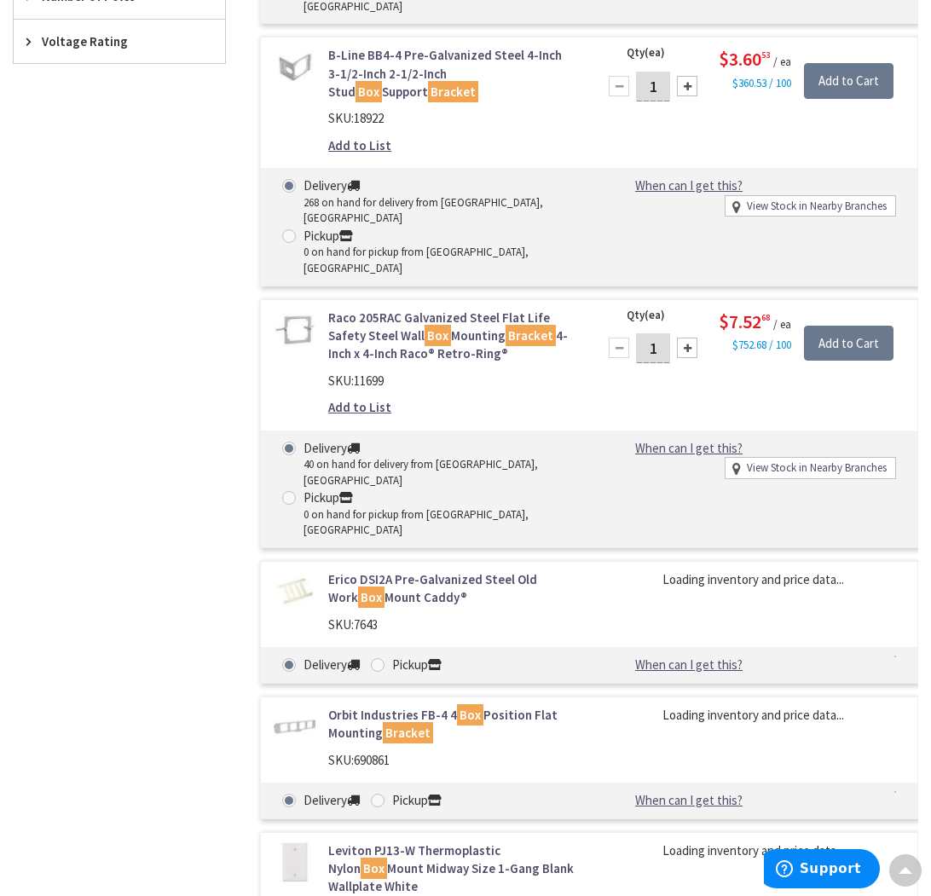
scroll to position [1020, 0]
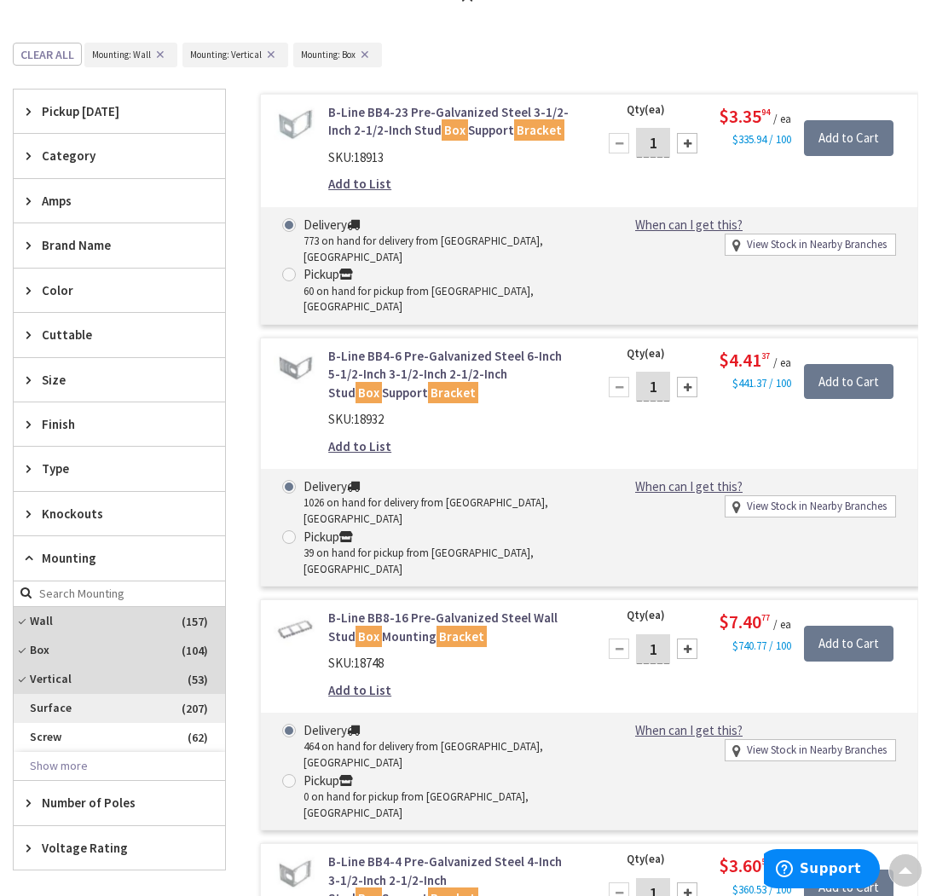
click at [64, 699] on span "Surface" at bounding box center [119, 708] width 211 height 29
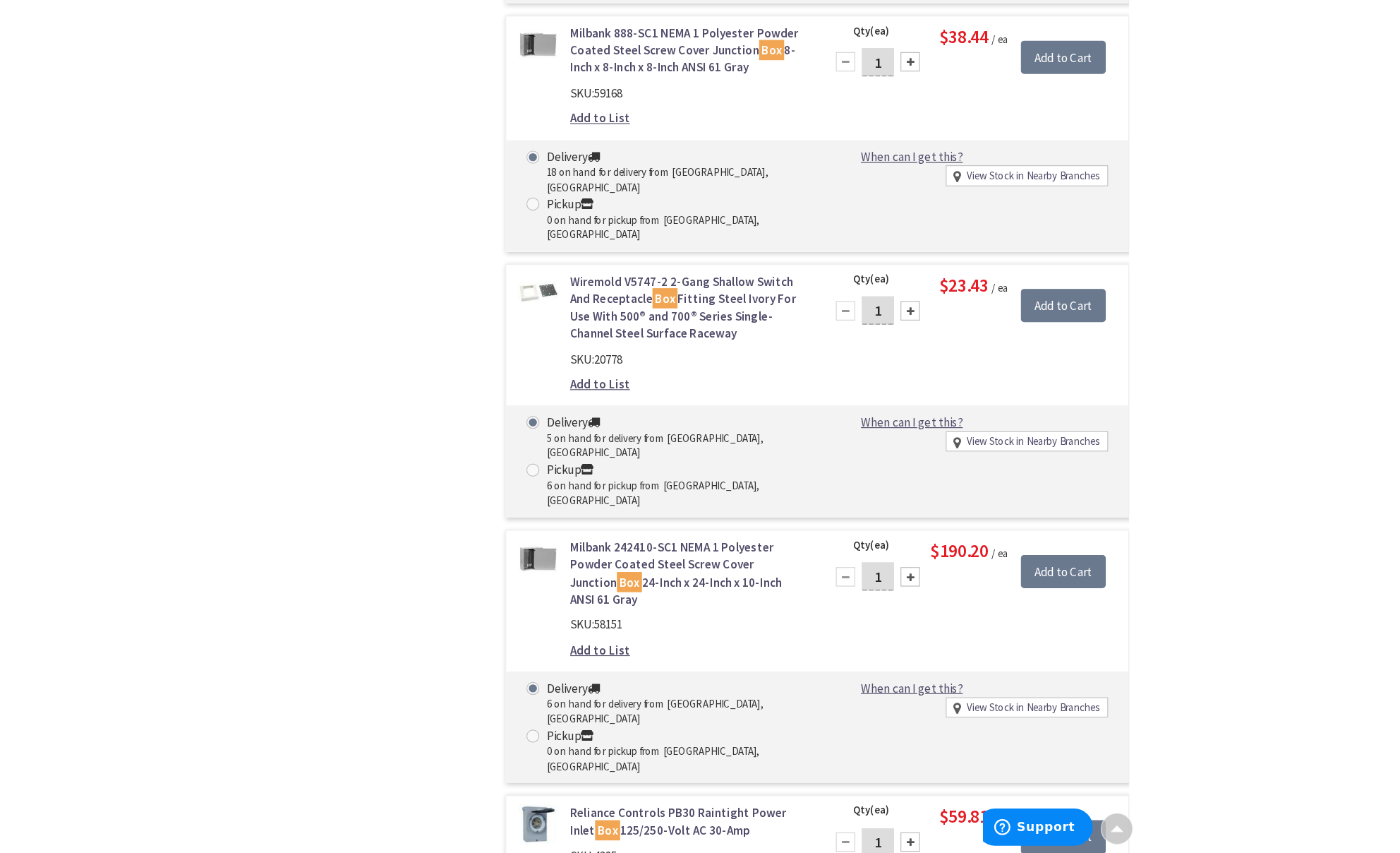
scroll to position [24296, 0]
